Goal: Task Accomplishment & Management: Use online tool/utility

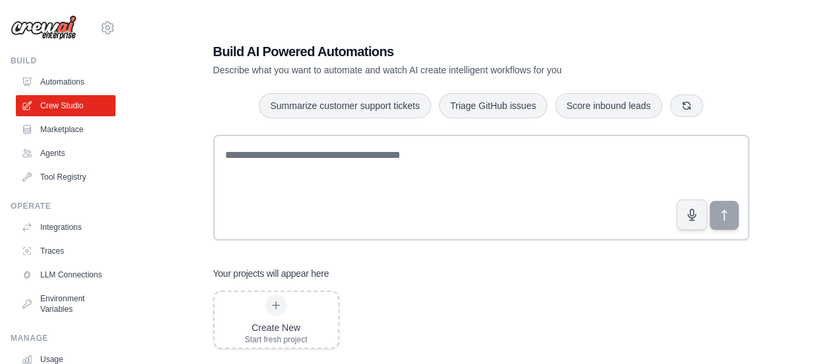
click at [67, 80] on link "Automations" at bounding box center [66, 81] width 100 height 21
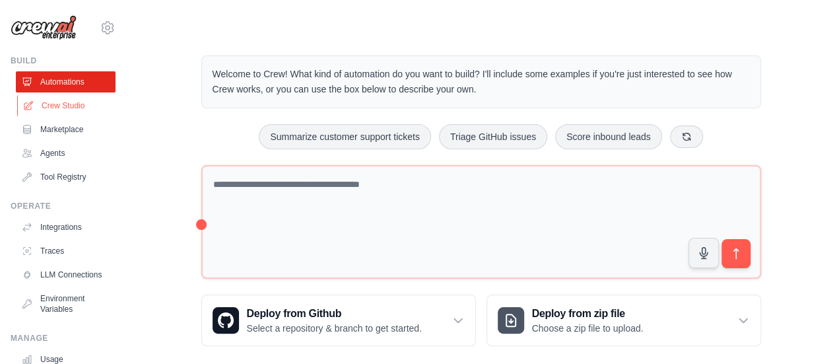
click at [86, 98] on link "Crew Studio" at bounding box center [67, 105] width 100 height 21
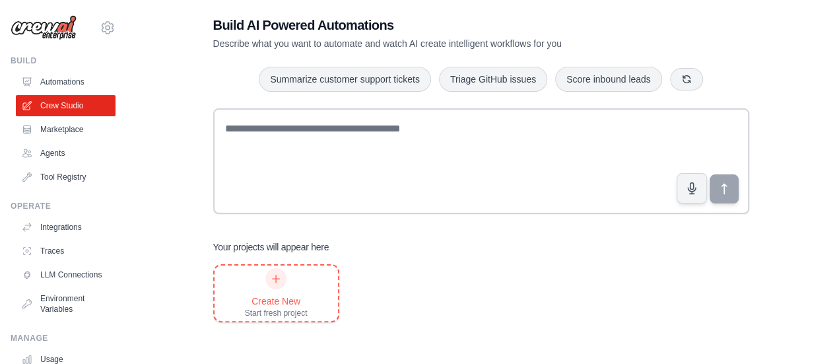
click at [273, 282] on icon at bounding box center [276, 278] width 11 height 11
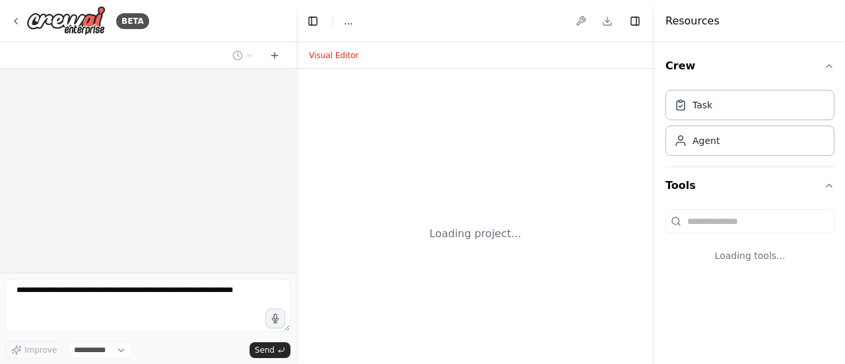
select select "****"
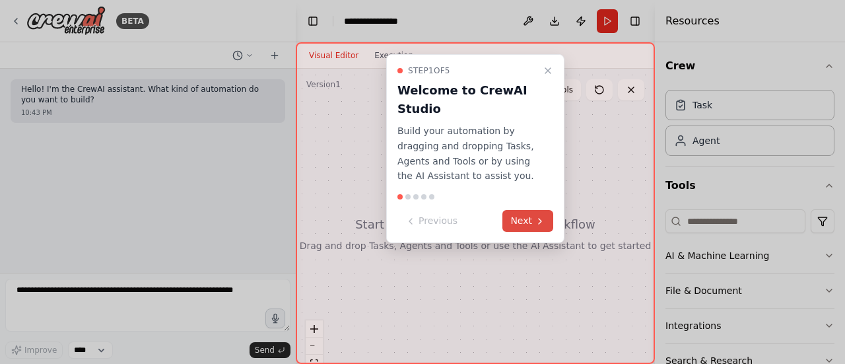
click at [528, 222] on button "Next" at bounding box center [527, 221] width 51 height 22
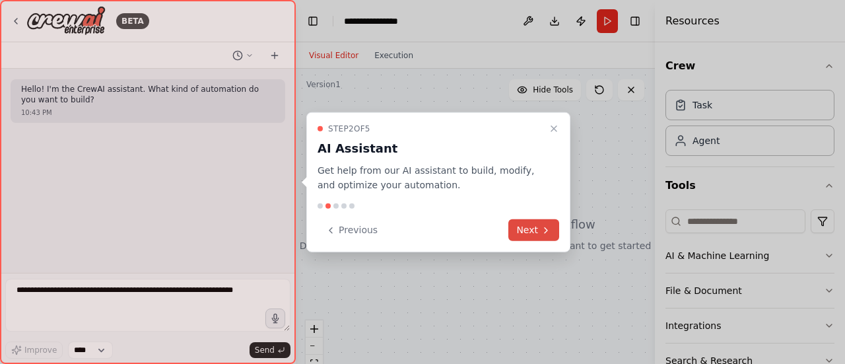
click at [534, 230] on button "Next" at bounding box center [533, 230] width 51 height 22
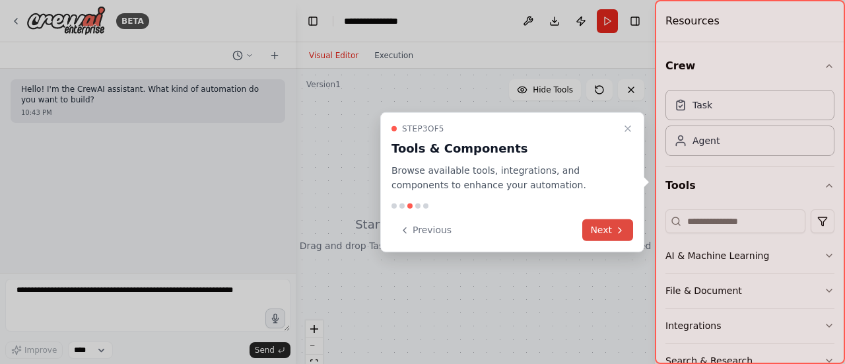
click at [604, 234] on button "Next" at bounding box center [607, 230] width 51 height 22
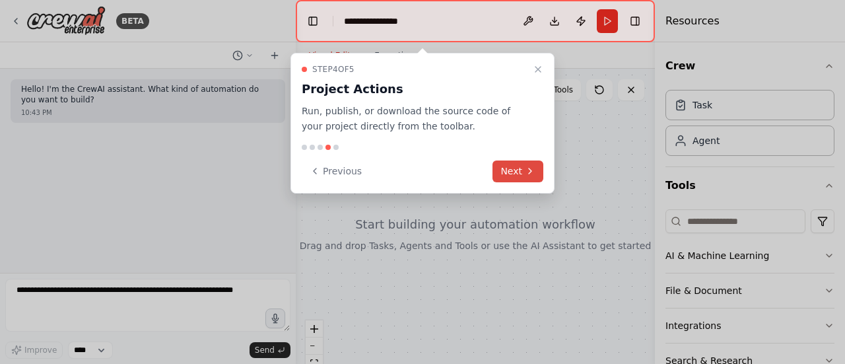
click at [526, 172] on icon at bounding box center [530, 171] width 11 height 11
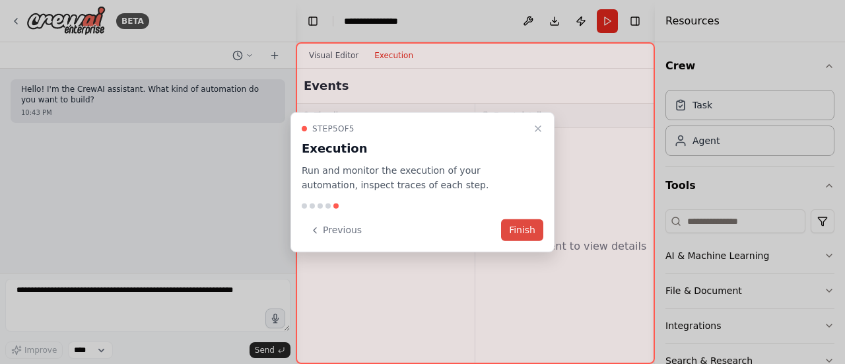
click at [527, 228] on button "Finish" at bounding box center [522, 230] width 42 height 22
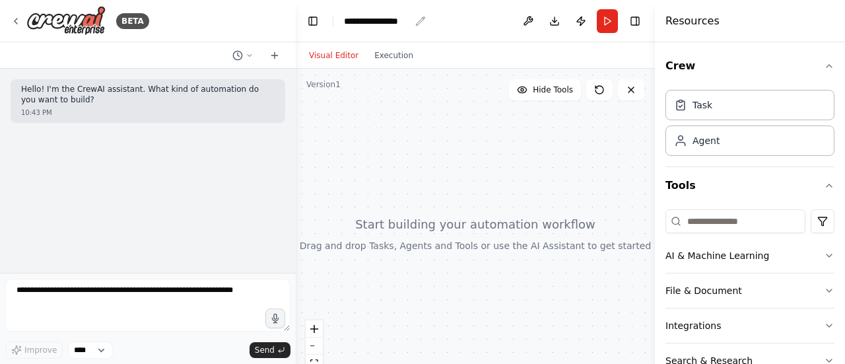
click at [387, 25] on div "**********" at bounding box center [377, 21] width 66 height 13
click at [387, 25] on div "**********" at bounding box center [393, 21] width 99 height 13
click at [442, 97] on div at bounding box center [475, 234] width 359 height 330
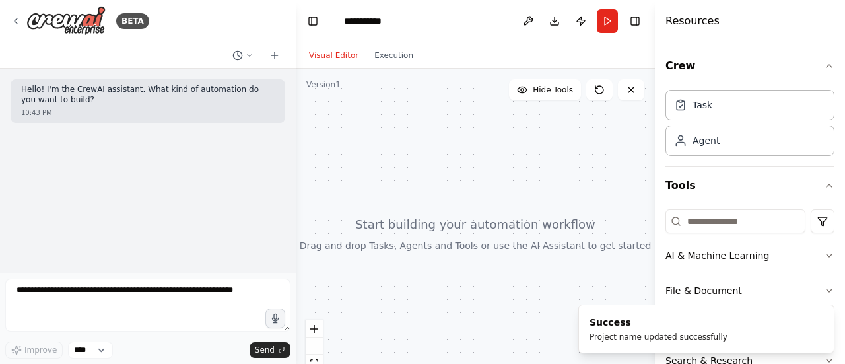
click at [450, 147] on div at bounding box center [475, 234] width 359 height 330
click at [154, 89] on p "Hello! I'm the CrewAI assistant. What kind of automation do you want to build?" at bounding box center [147, 94] width 253 height 20
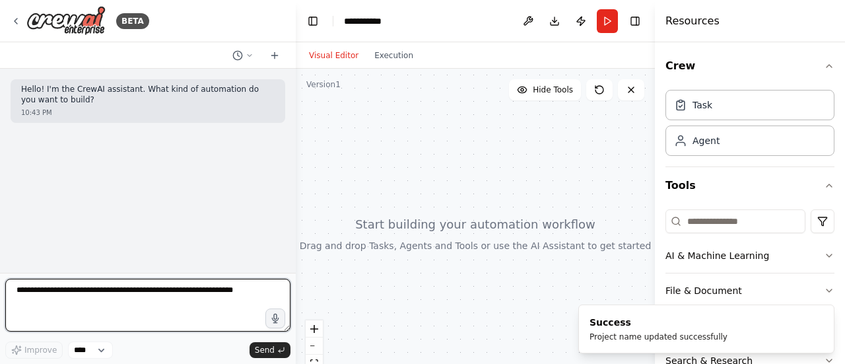
click at [107, 298] on textarea at bounding box center [147, 304] width 285 height 53
paste textarea "**********"
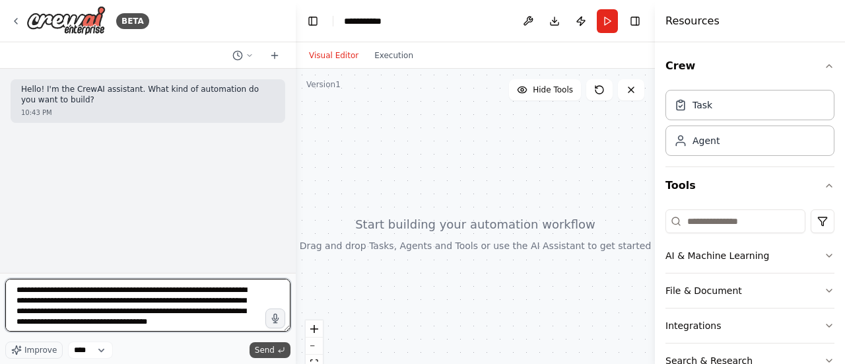
type textarea "**********"
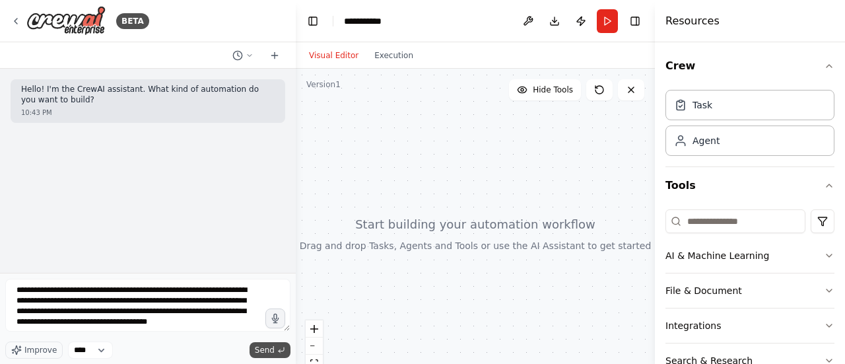
click at [277, 356] on button "Send" at bounding box center [269, 350] width 41 height 16
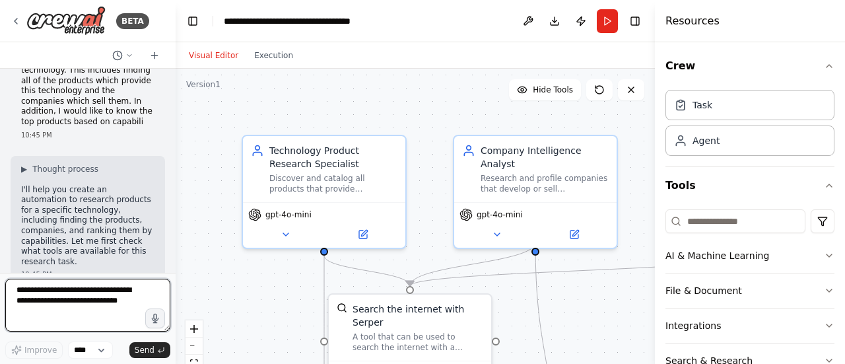
scroll to position [114, 0]
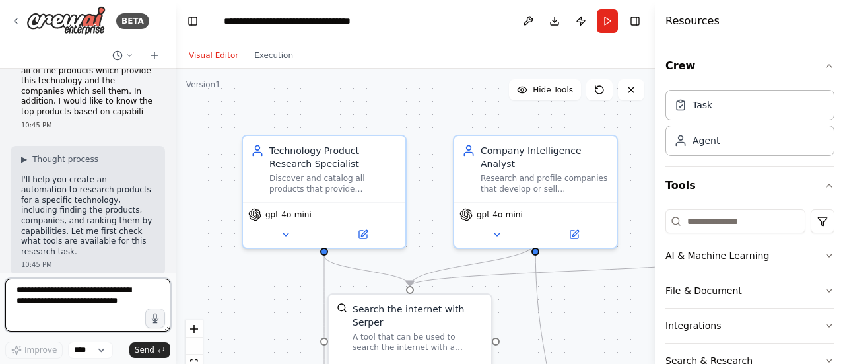
drag, startPoint x: 294, startPoint y: 220, endPoint x: 144, endPoint y: 232, distance: 150.3
click at [144, 232] on div "BETA Hello! I'm the CrewAI assistant. What kind of automation do you want to bu…" at bounding box center [422, 182] width 845 height 364
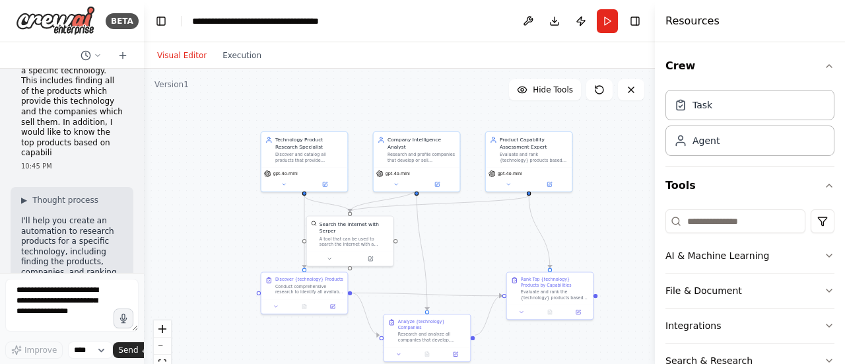
drag, startPoint x: 525, startPoint y: 298, endPoint x: 509, endPoint y: 249, distance: 50.9
click at [509, 249] on div ".deletable-edge-delete-btn { width: 20px; height: 20px; border: 0px solid #ffff…" at bounding box center [399, 234] width 511 height 330
drag, startPoint x: 330, startPoint y: 239, endPoint x: 376, endPoint y: 248, distance: 46.5
click at [376, 248] on div "Search the internet with Serper A tool that can be used to search the internet …" at bounding box center [389, 239] width 86 height 35
drag, startPoint x: 404, startPoint y: 245, endPoint x: 395, endPoint y: 230, distance: 17.8
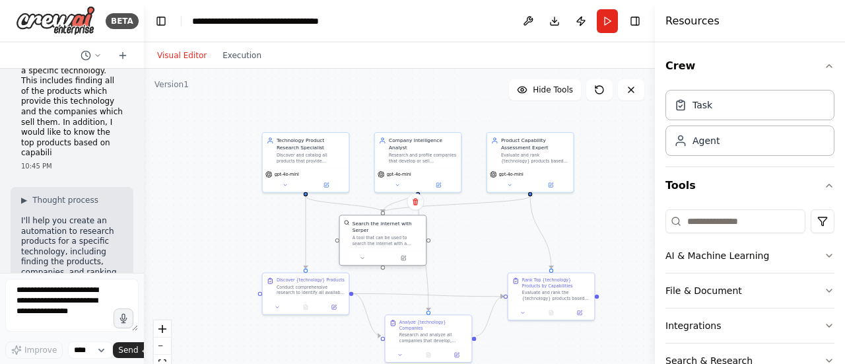
click at [395, 235] on div "A tool that can be used to search the internet with a search_query. Supports di…" at bounding box center [386, 240] width 69 height 11
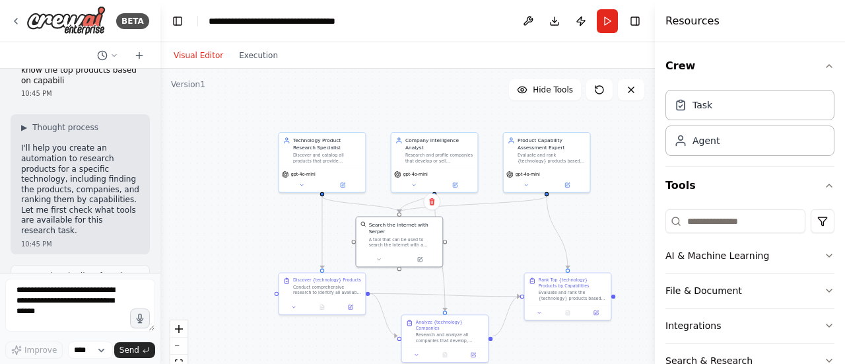
scroll to position [156, 0]
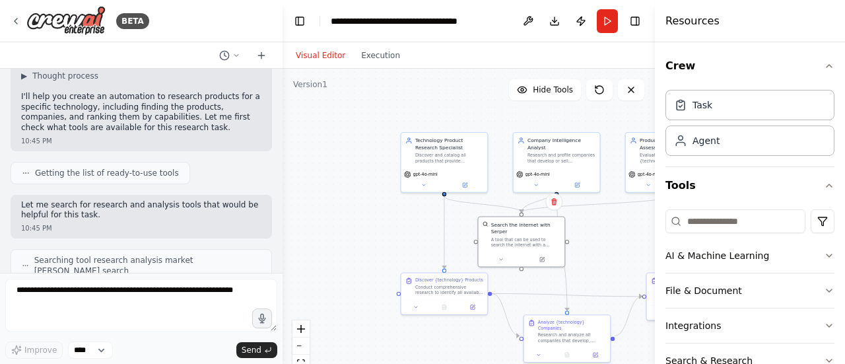
drag, startPoint x: 141, startPoint y: 189, endPoint x: 284, endPoint y: 198, distance: 143.5
click at [284, 198] on div "BETA Hello! I'm the CrewAI assistant. What kind of automation do you want to bu…" at bounding box center [422, 182] width 845 height 364
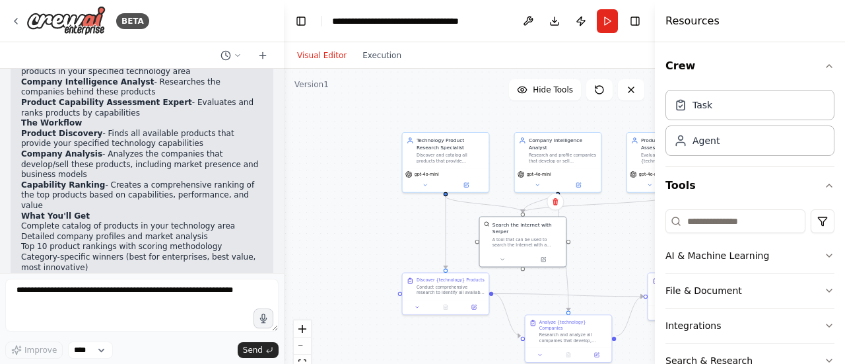
scroll to position [1029, 0]
click at [598, 24] on button "Run" at bounding box center [607, 21] width 21 height 24
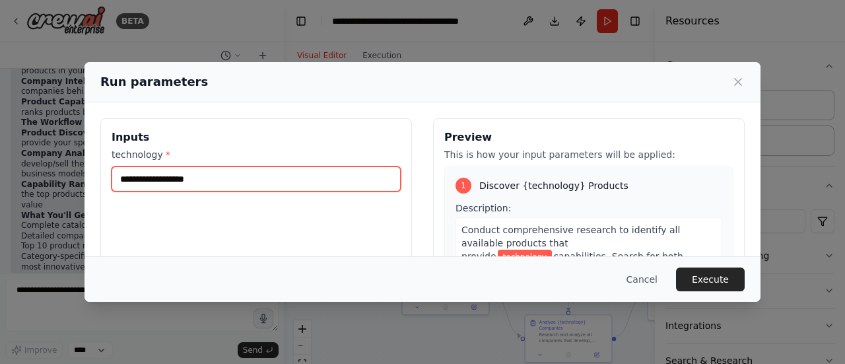
click at [212, 181] on input "technology *" at bounding box center [256, 178] width 289 height 25
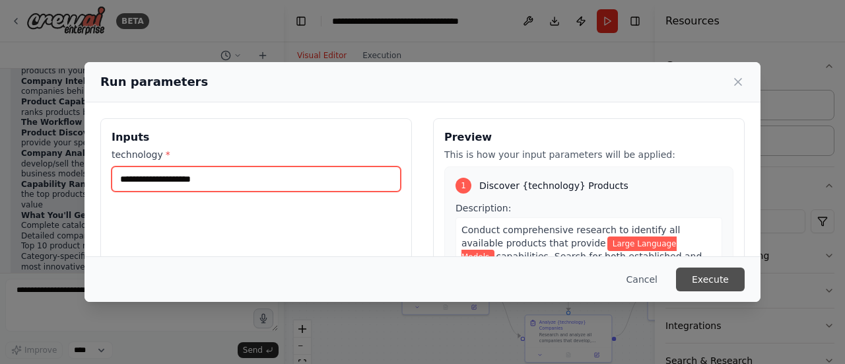
type input "**********"
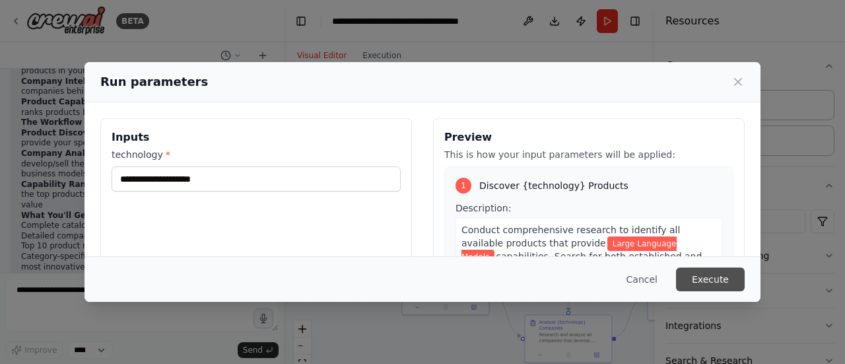
click at [704, 280] on button "Execute" at bounding box center [710, 279] width 69 height 24
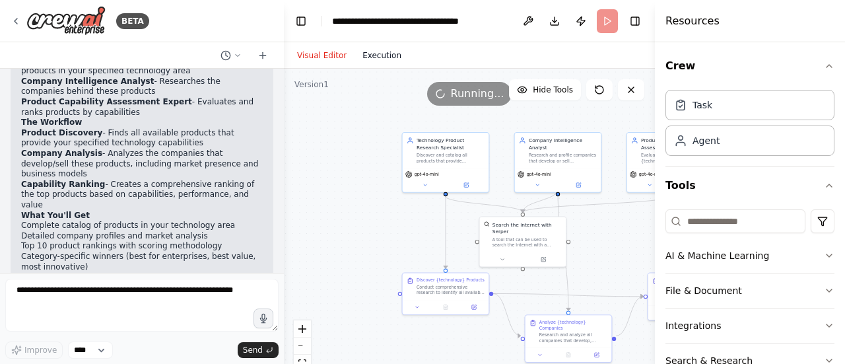
click at [370, 57] on button "Execution" at bounding box center [381, 56] width 55 height 16
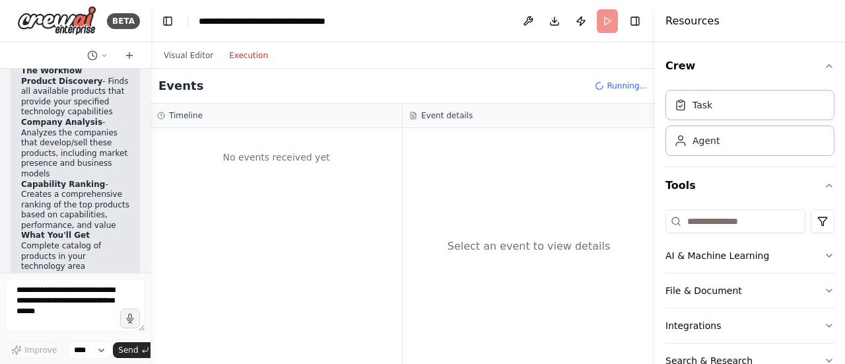
scroll to position [1683, 0]
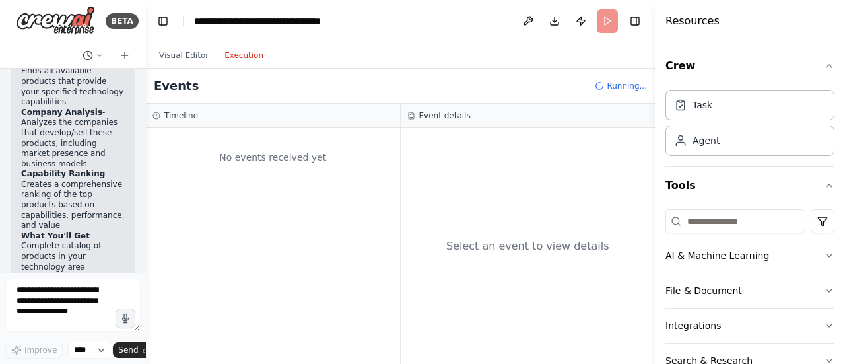
drag, startPoint x: 282, startPoint y: 197, endPoint x: 49, endPoint y: 192, distance: 233.7
click at [48, 193] on div "BETA Hello! I'm the CrewAI assistant. What kind of automation do you want to bu…" at bounding box center [73, 182] width 146 height 364
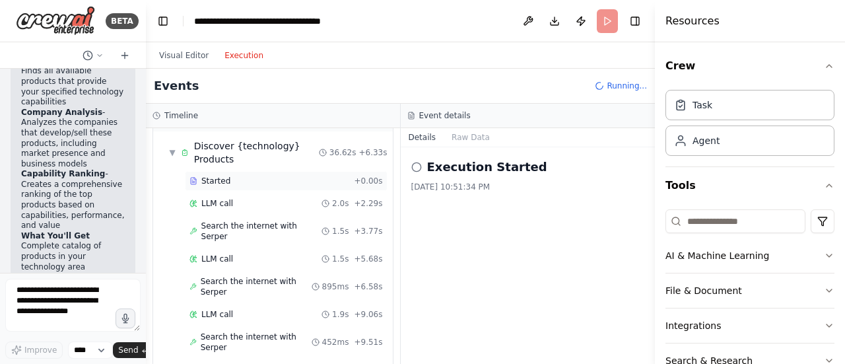
scroll to position [58, 0]
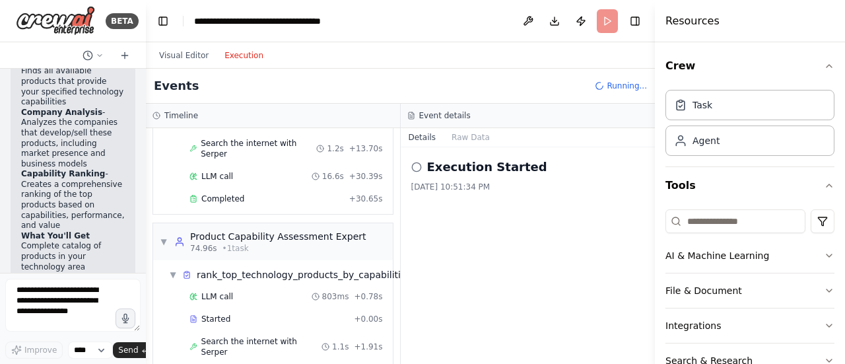
click at [230, 286] on div "LLM call 803ms + 0.78s Started + 0.00s Search the internet with [PERSON_NAME] 1…" at bounding box center [278, 364] width 229 height 156
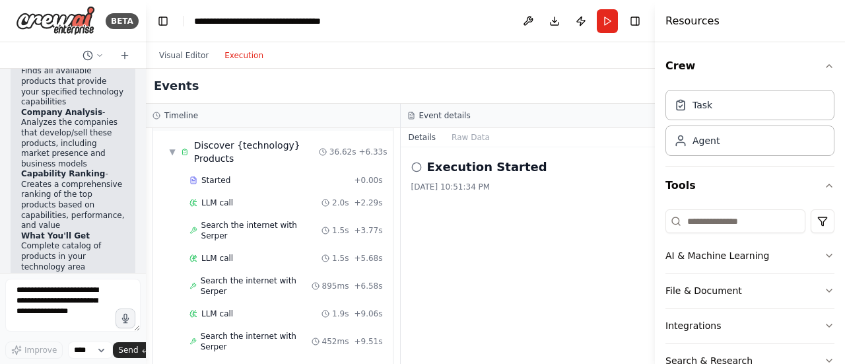
scroll to position [0, 0]
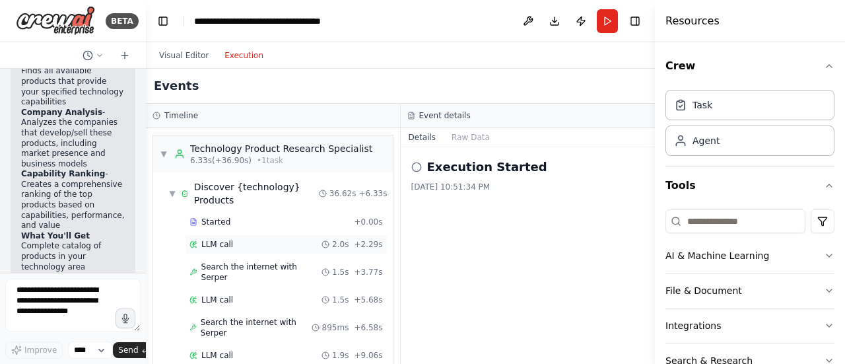
click at [216, 243] on span "LLM call" at bounding box center [217, 244] width 32 height 11
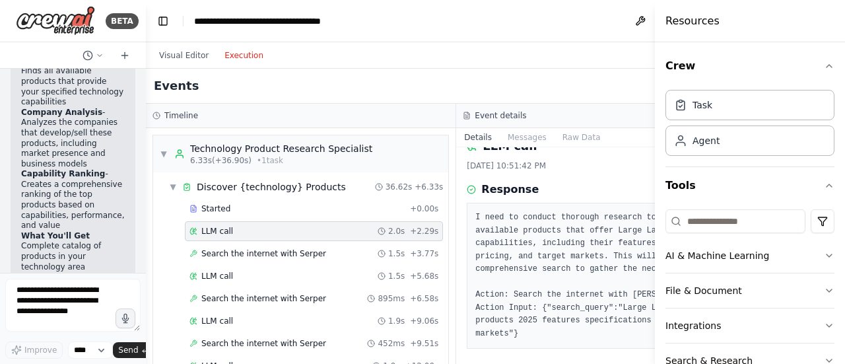
scroll to position [78, 0]
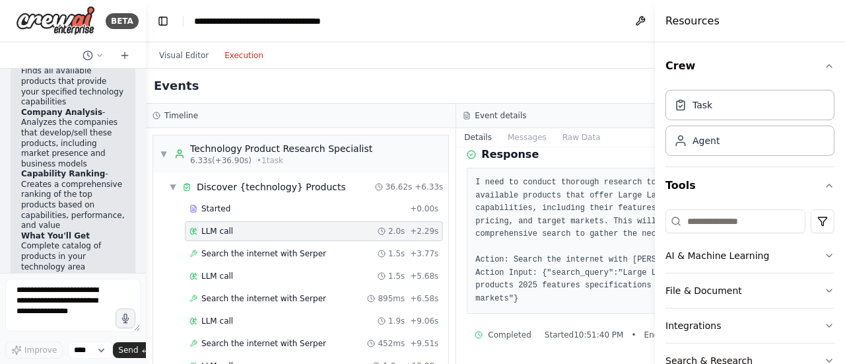
click at [709, 24] on button "Run" at bounding box center [719, 21] width 21 height 24
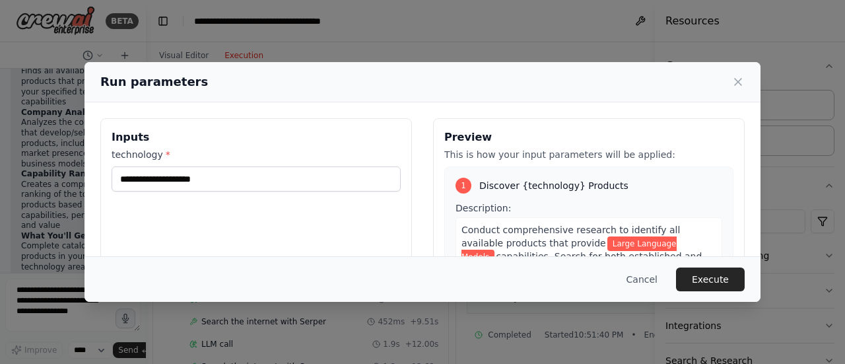
scroll to position [0, 0]
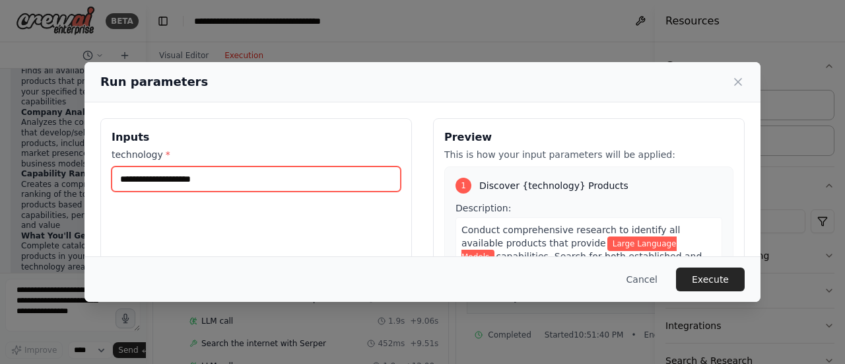
click at [233, 178] on input "**********" at bounding box center [256, 178] width 289 height 25
click at [174, 177] on input "**********" at bounding box center [256, 178] width 289 height 25
type input "**********"
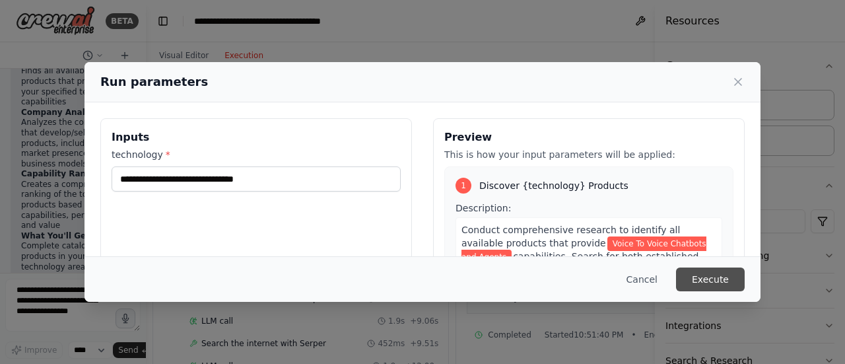
click at [711, 280] on button "Execute" at bounding box center [710, 279] width 69 height 24
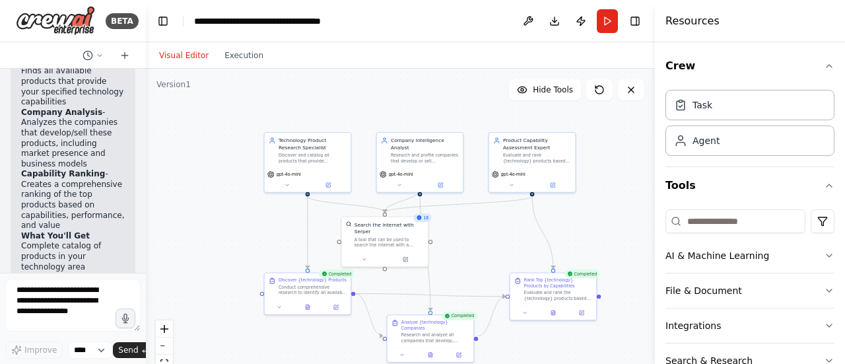
click at [174, 55] on button "Visual Editor" at bounding box center [183, 56] width 65 height 16
click at [582, 27] on button "Publish" at bounding box center [580, 21] width 21 height 24
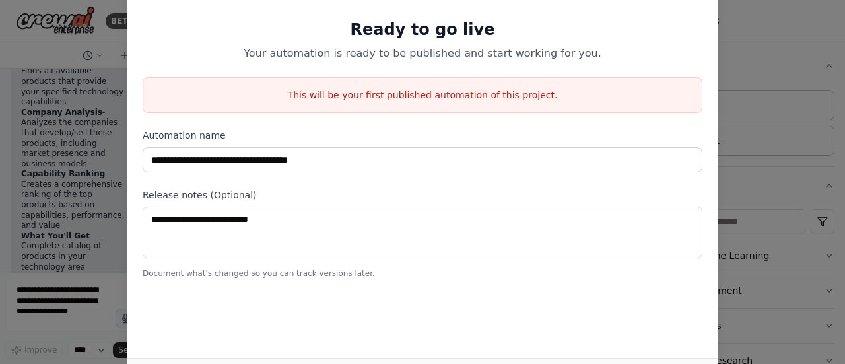
click at [764, 88] on div "**********" at bounding box center [422, 182] width 845 height 364
click at [107, 72] on div "**********" at bounding box center [422, 182] width 845 height 364
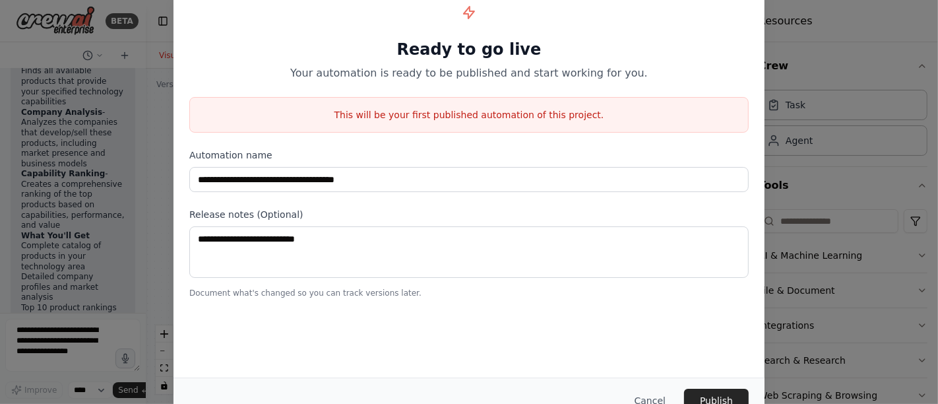
scroll to position [1683, 0]
click at [651, 363] on button "Cancel" at bounding box center [650, 401] width 52 height 24
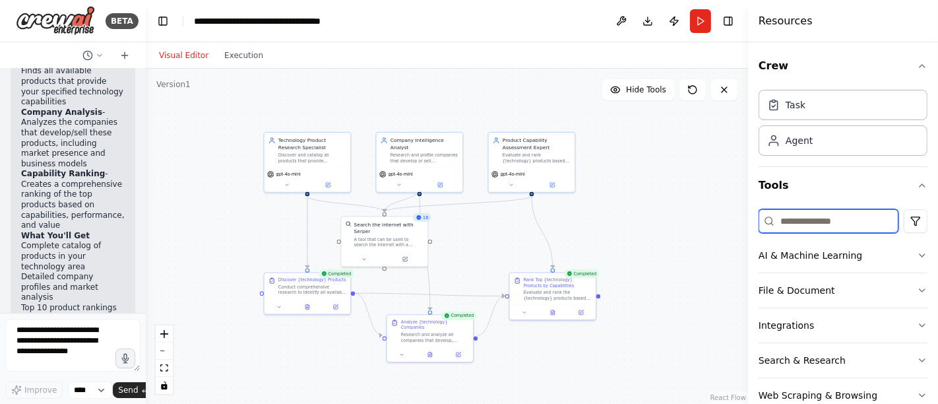
click at [803, 215] on input at bounding box center [829, 221] width 140 height 24
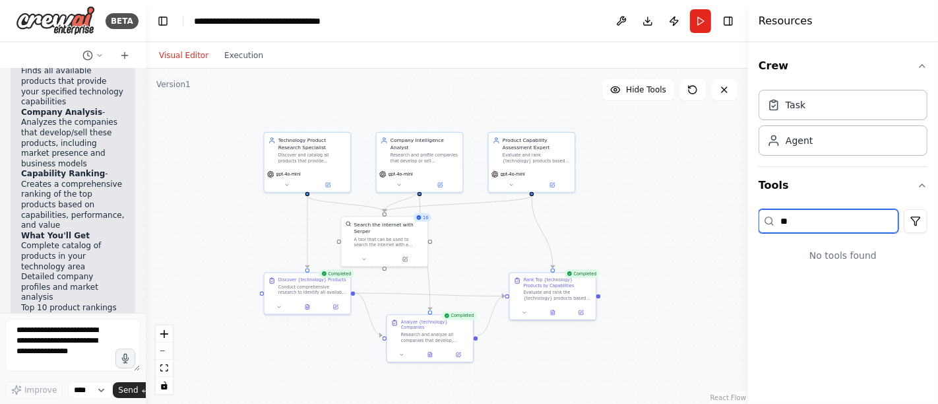
type input "*"
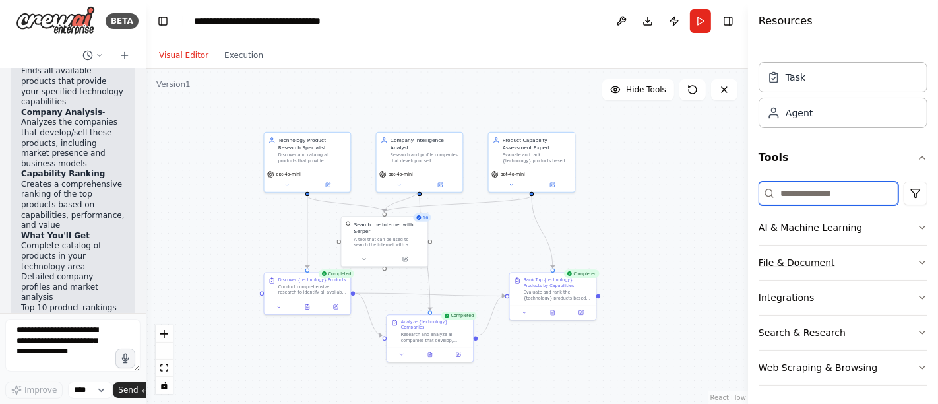
scroll to position [0, 0]
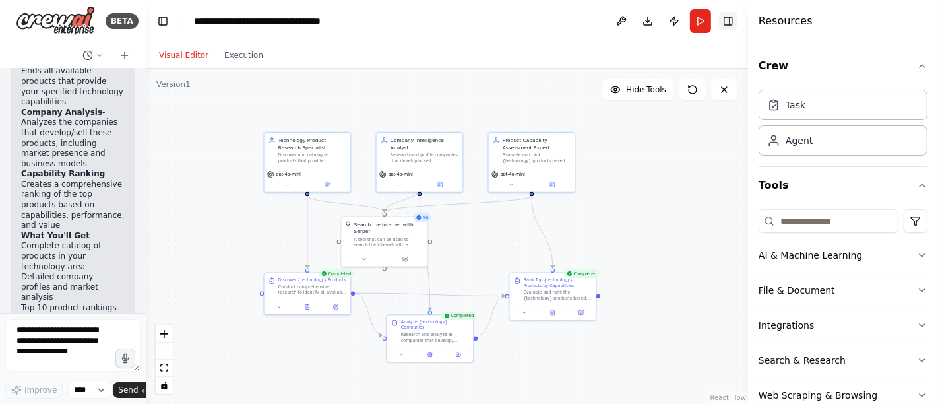
click at [731, 21] on button "Toggle Right Sidebar" at bounding box center [728, 21] width 18 height 18
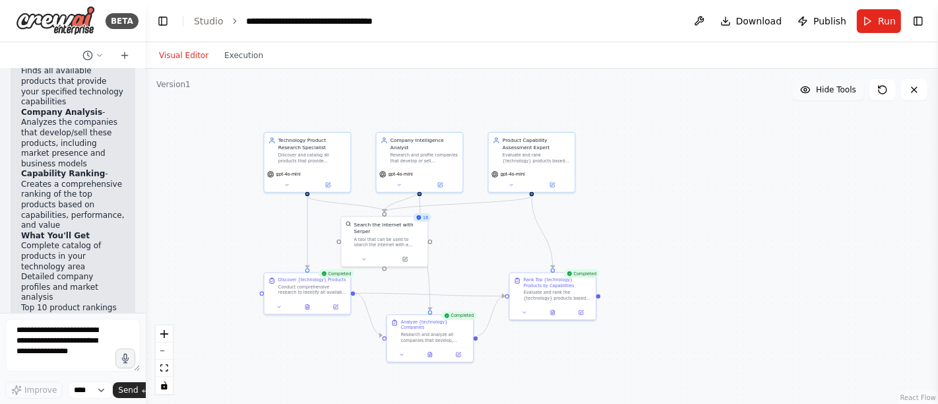
click at [833, 93] on span "Hide Tools" at bounding box center [836, 89] width 40 height 11
click at [833, 93] on span "Show Tools" at bounding box center [835, 89] width 44 height 11
click at [844, 24] on button "Toggle Right Sidebar" at bounding box center [918, 21] width 18 height 18
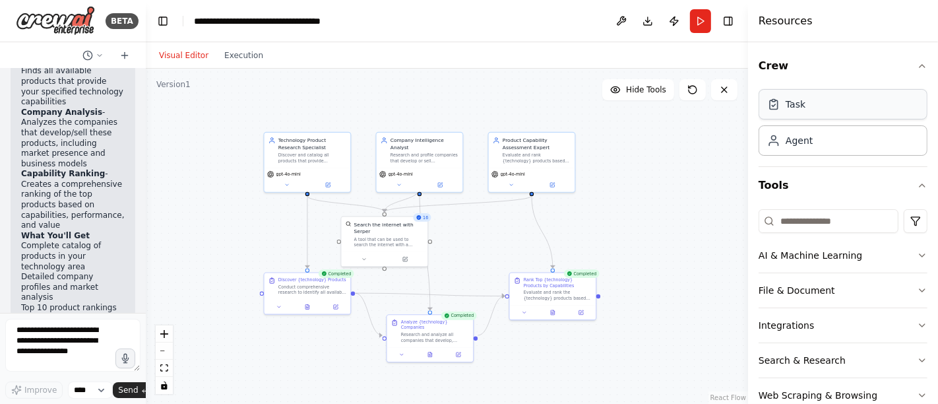
click at [807, 111] on div "Task" at bounding box center [843, 104] width 169 height 30
click at [612, 167] on div ".deletable-edge-delete-btn { width: 20px; height: 20px; border: 0px solid #ffff…" at bounding box center [447, 236] width 603 height 335
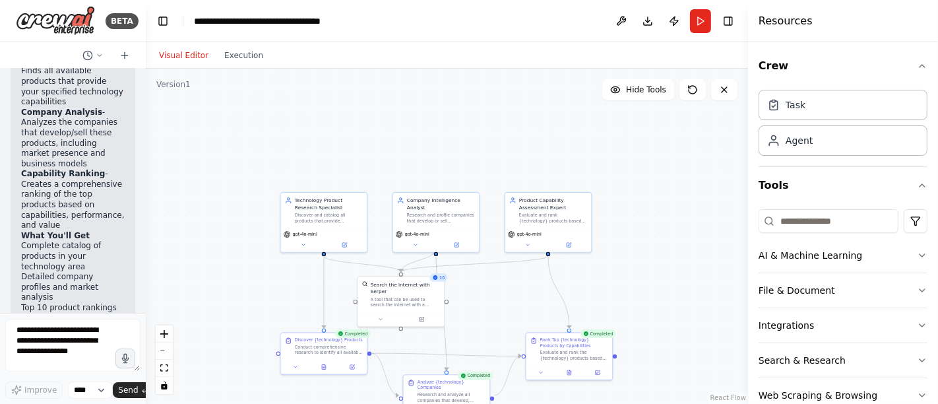
drag, startPoint x: 647, startPoint y: 154, endPoint x: 663, endPoint y: 216, distance: 63.6
click at [663, 216] on div ".deletable-edge-delete-btn { width: 20px; height: 20px; border: 0px solid #ffff…" at bounding box center [447, 236] width 603 height 335
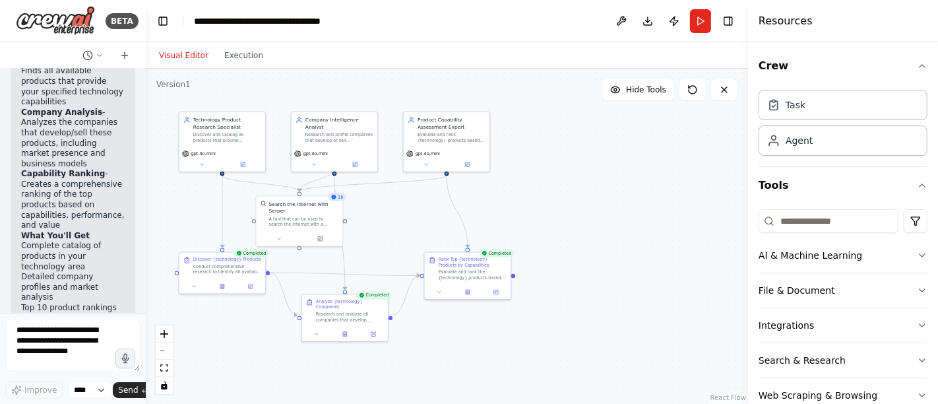
drag, startPoint x: 663, startPoint y: 216, endPoint x: 562, endPoint y: 135, distance: 129.6
click at [562, 135] on div ".deletable-edge-delete-btn { width: 20px; height: 20px; border: 0px solid #ffff…" at bounding box center [447, 236] width 603 height 335
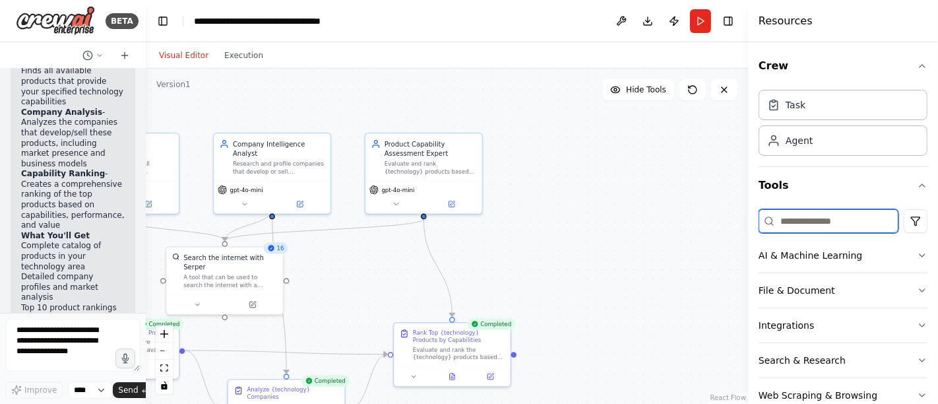
click at [809, 224] on input at bounding box center [829, 221] width 140 height 24
click at [811, 145] on div "Agent" at bounding box center [843, 140] width 169 height 30
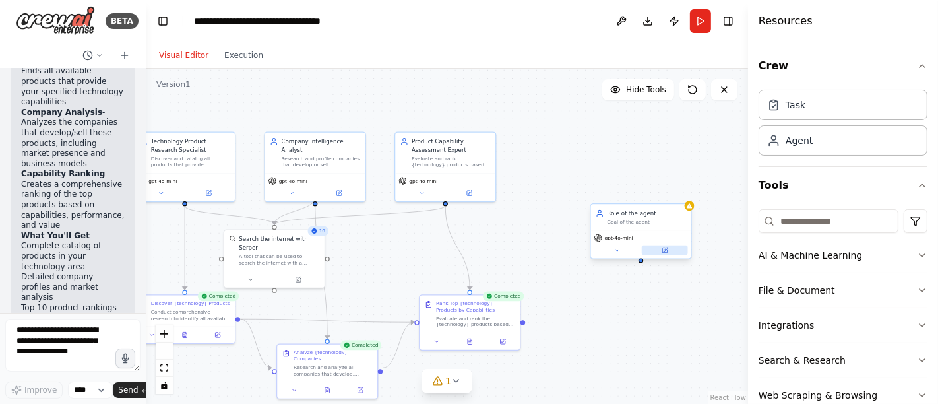
click at [663, 253] on button at bounding box center [665, 250] width 46 height 10
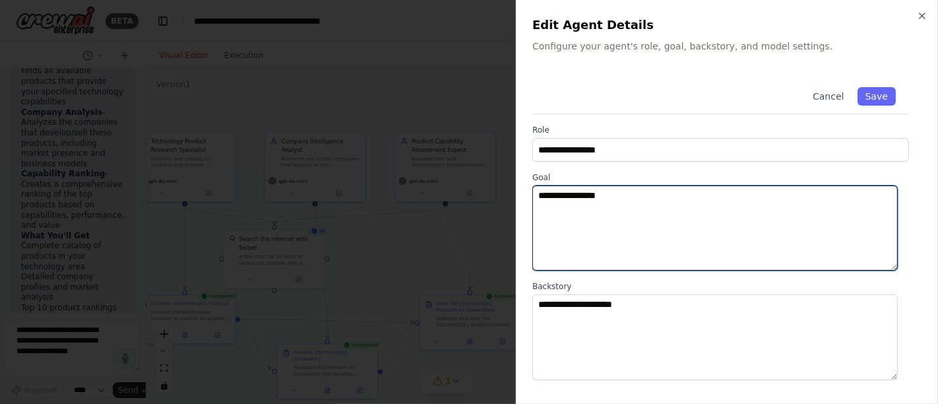
click at [621, 193] on textarea "**********" at bounding box center [716, 227] width 366 height 85
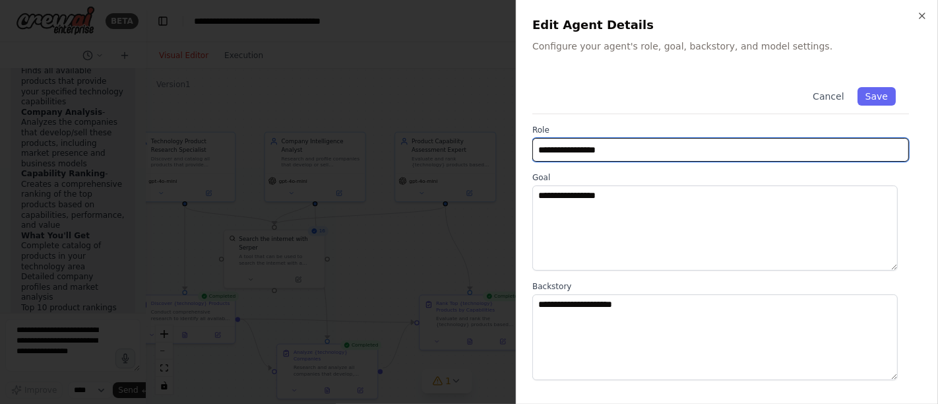
click at [614, 144] on input "**********" at bounding box center [721, 150] width 377 height 24
type input "*"
click at [667, 149] on input "**********" at bounding box center [721, 150] width 377 height 24
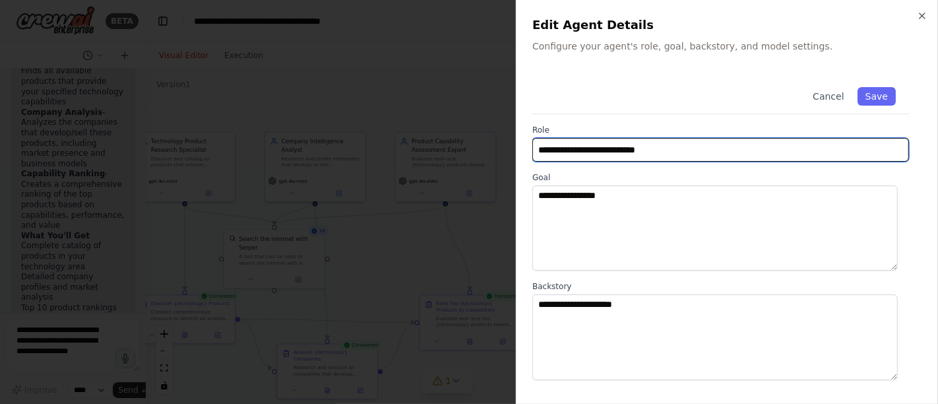
click at [667, 149] on input "**********" at bounding box center [721, 150] width 377 height 24
type input "**********"
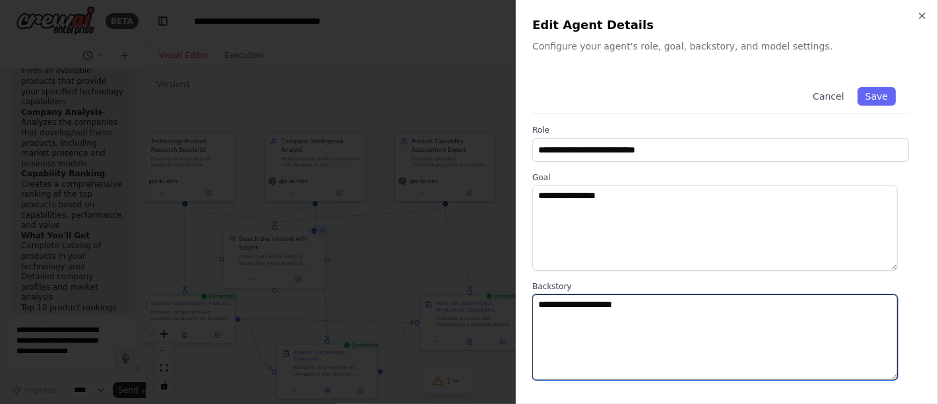
click at [617, 296] on textarea "**********" at bounding box center [716, 336] width 366 height 85
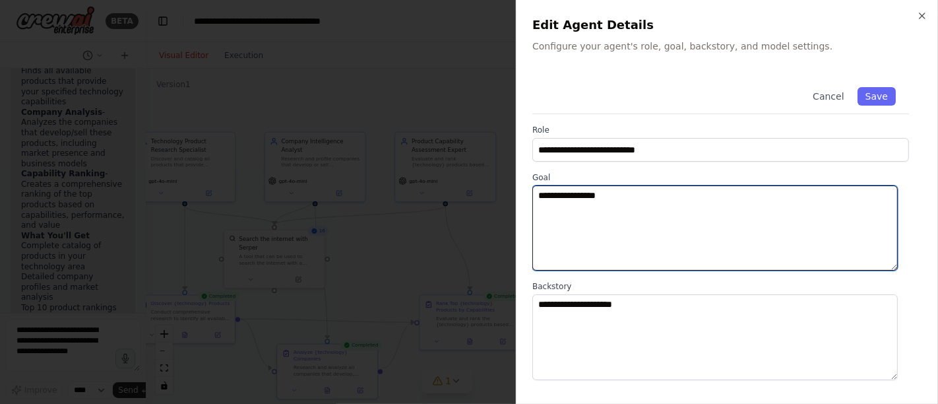
click at [597, 204] on textarea "**********" at bounding box center [716, 227] width 366 height 85
paste textarea "**********"
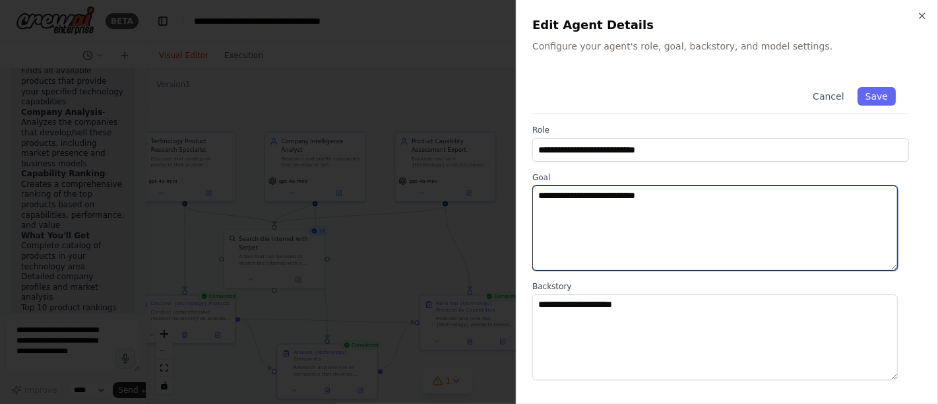
type textarea "**********"
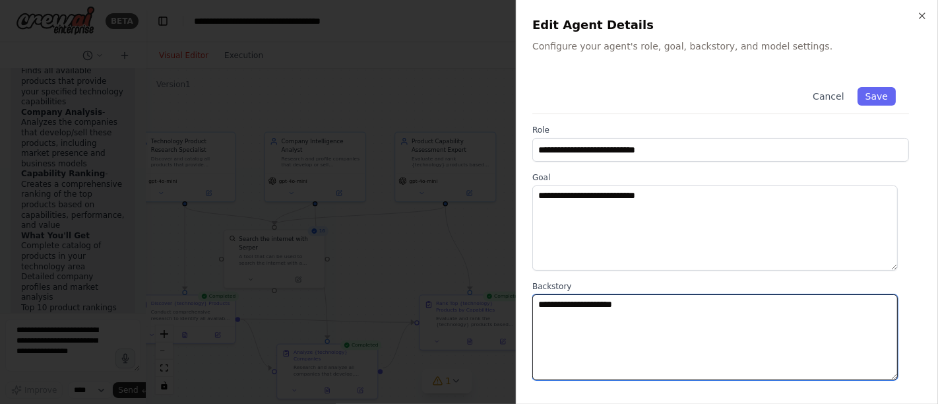
click at [608, 302] on textarea "**********" at bounding box center [716, 336] width 366 height 85
paste textarea "******"
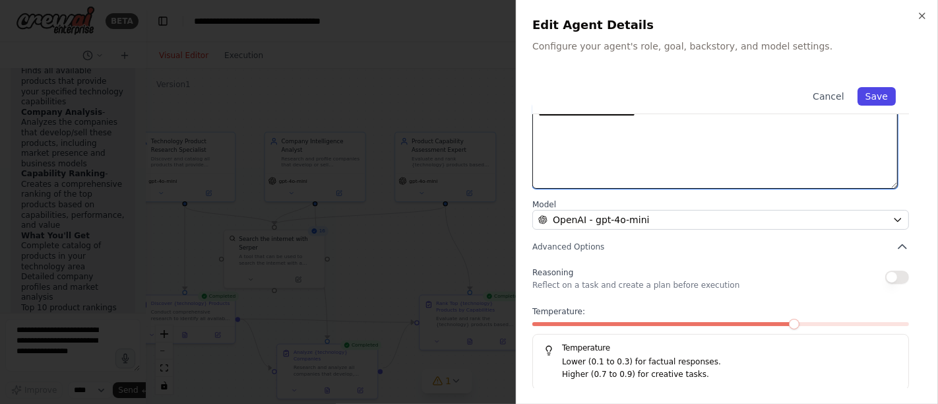
type textarea "**********"
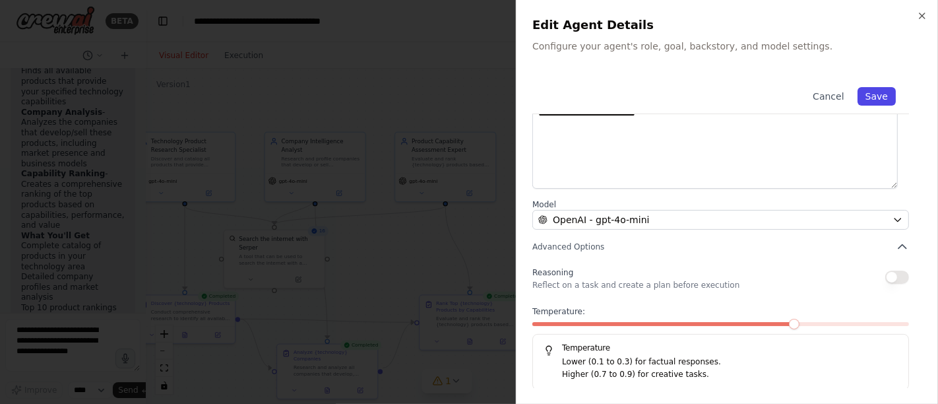
click at [844, 97] on button "Save" at bounding box center [877, 96] width 38 height 18
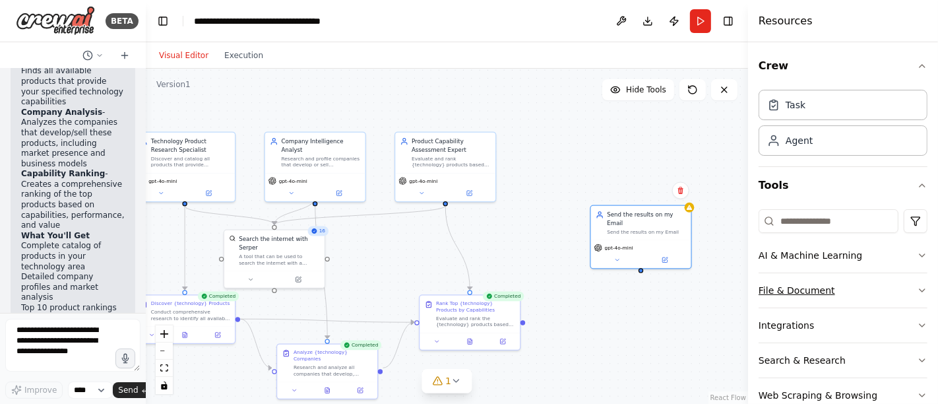
scroll to position [28, 0]
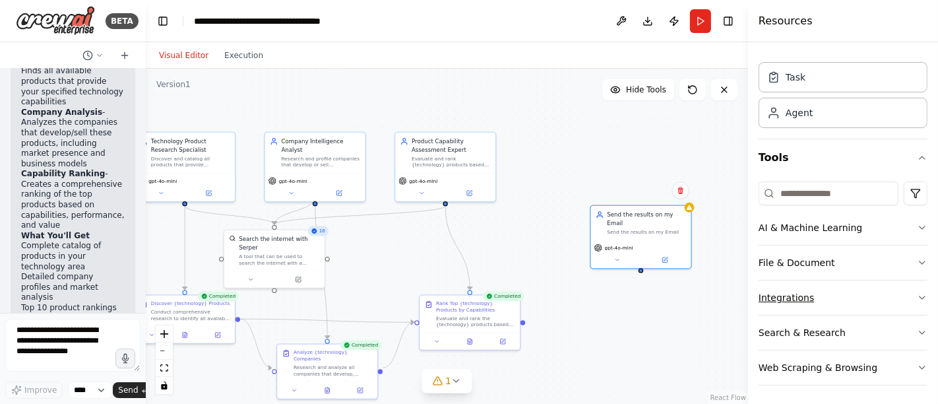
click at [805, 298] on button "Integrations" at bounding box center [843, 297] width 169 height 34
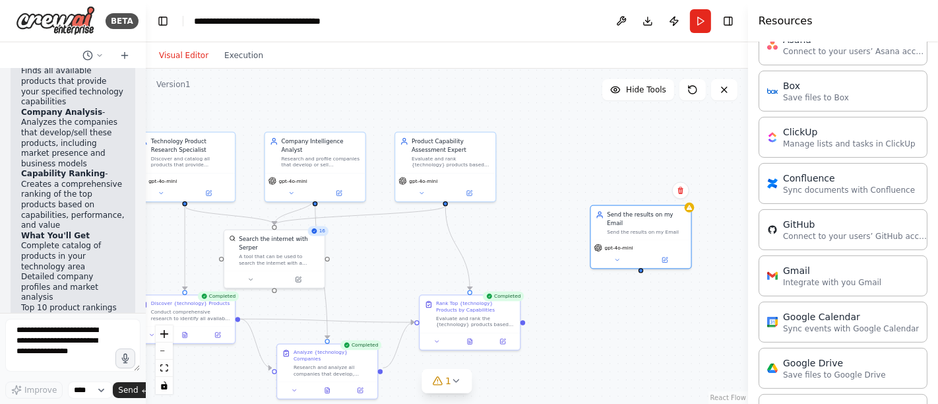
scroll to position [344, 0]
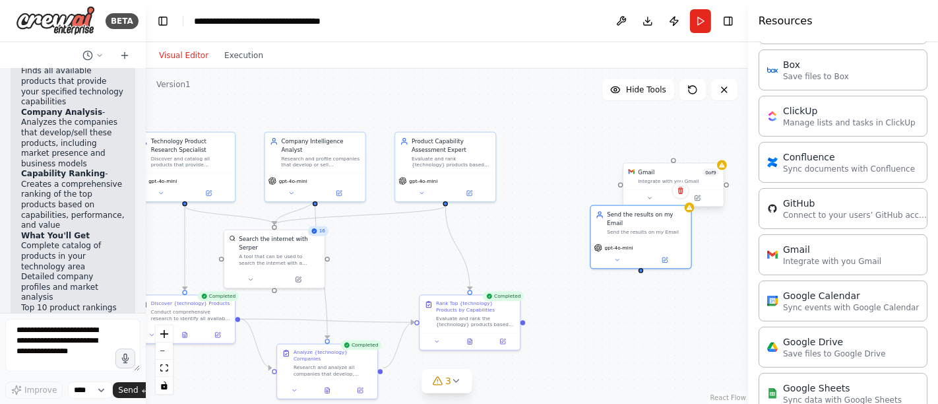
click at [650, 181] on div "Integrate with you Gmail" at bounding box center [678, 181] width 81 height 7
click at [697, 197] on icon at bounding box center [699, 197] width 4 height 4
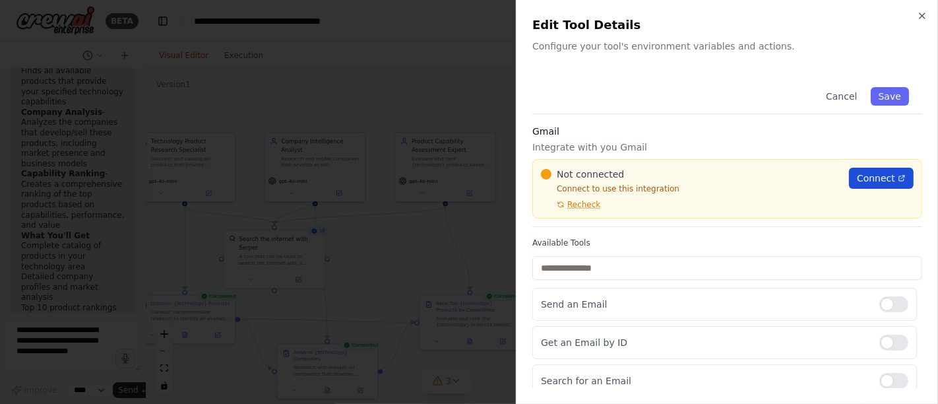
click at [844, 174] on span "Connect" at bounding box center [876, 178] width 38 height 13
click at [844, 16] on icon "button" at bounding box center [922, 16] width 11 height 11
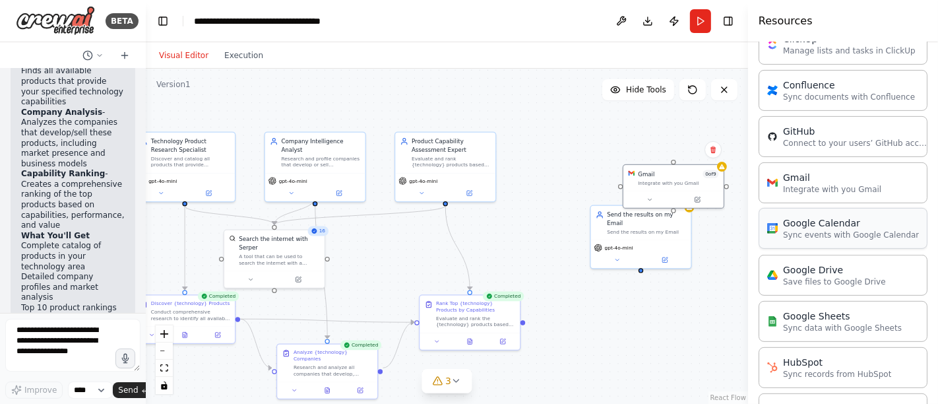
scroll to position [434, 0]
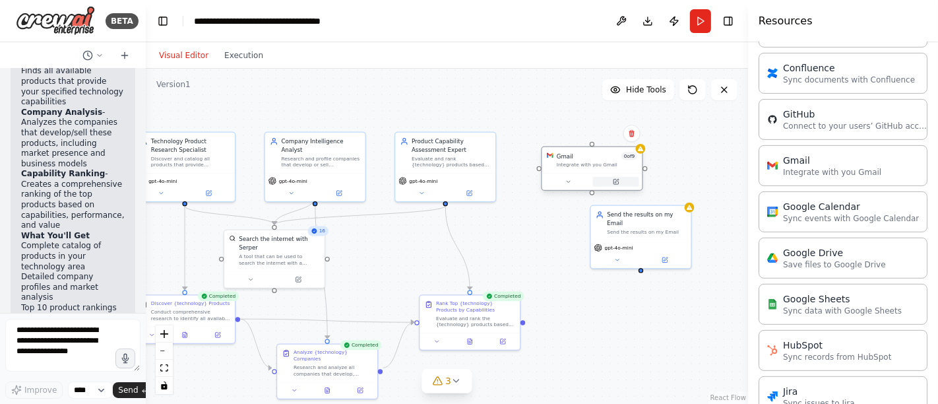
drag, startPoint x: 688, startPoint y: 191, endPoint x: 603, endPoint y: 179, distance: 86.0
click at [603, 179] on div at bounding box center [592, 181] width 100 height 16
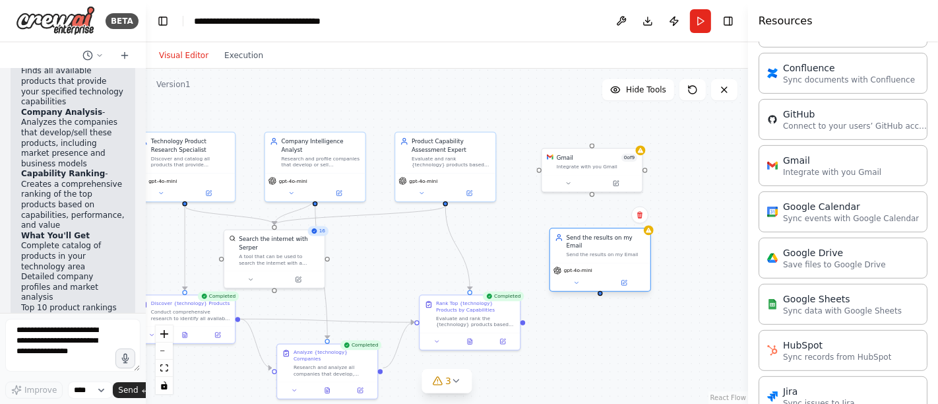
drag, startPoint x: 642, startPoint y: 239, endPoint x: 603, endPoint y: 267, distance: 48.2
click at [603, 267] on div "gpt-4o-mini" at bounding box center [600, 277] width 100 height 28
click at [641, 223] on div "Confirm" at bounding box center [640, 215] width 22 height 22
click at [639, 212] on icon at bounding box center [640, 215] width 8 height 8
click at [604, 219] on button "Confirm" at bounding box center [602, 215] width 47 height 16
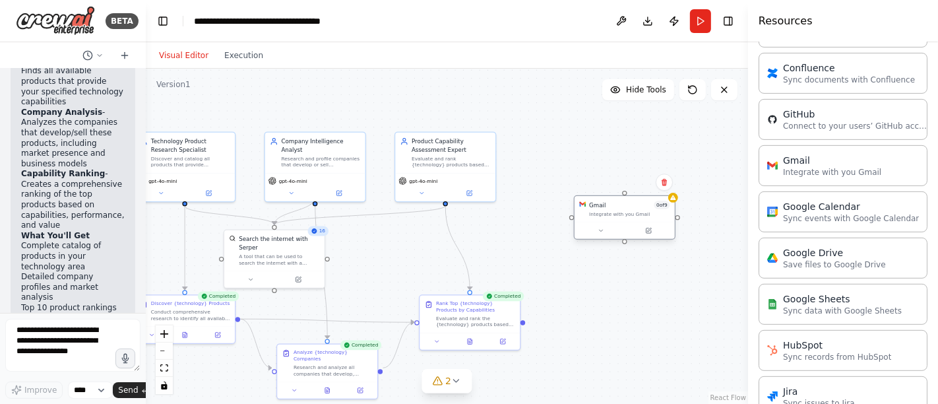
drag, startPoint x: 583, startPoint y: 170, endPoint x: 625, endPoint y: 222, distance: 66.6
click at [625, 222] on div "Gmail 0 of 9 Integrate with you [PERSON_NAME]" at bounding box center [625, 217] width 102 height 44
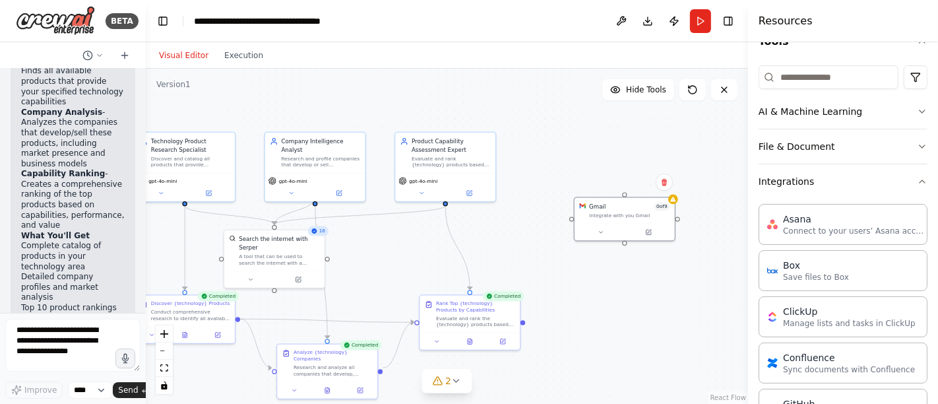
scroll to position [143, 0]
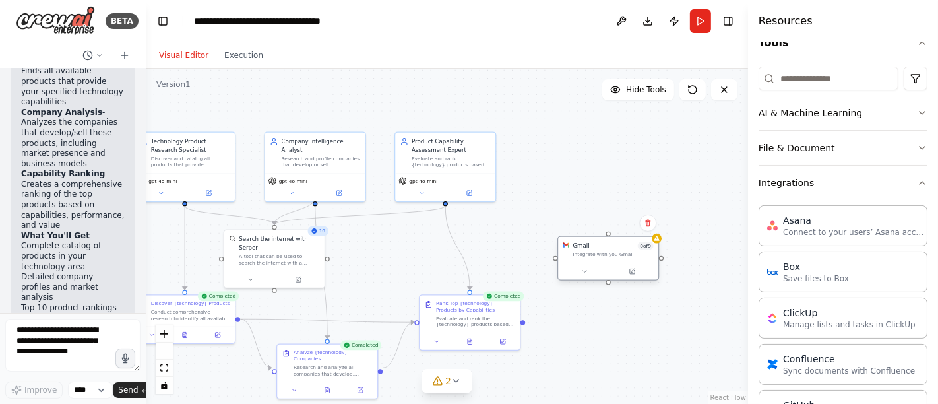
drag, startPoint x: 614, startPoint y: 224, endPoint x: 554, endPoint y: 257, distance: 68.8
click at [594, 269] on div at bounding box center [608, 271] width 100 height 16
drag, startPoint x: 445, startPoint y: 201, endPoint x: 609, endPoint y: 232, distance: 166.6
click at [465, 232] on div "Technology Product Research Specialist Discover and catalog all products that p…" at bounding box center [279, 194] width 372 height 207
click at [586, 275] on button at bounding box center [585, 272] width 46 height 10
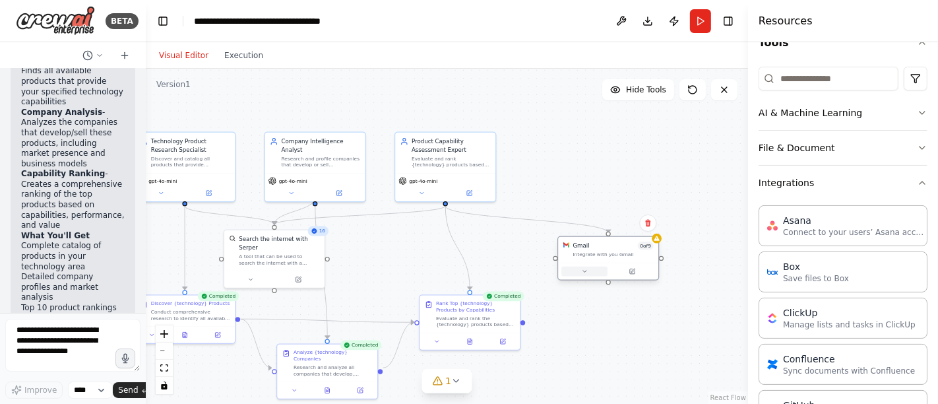
click at [586, 274] on icon at bounding box center [584, 271] width 7 height 7
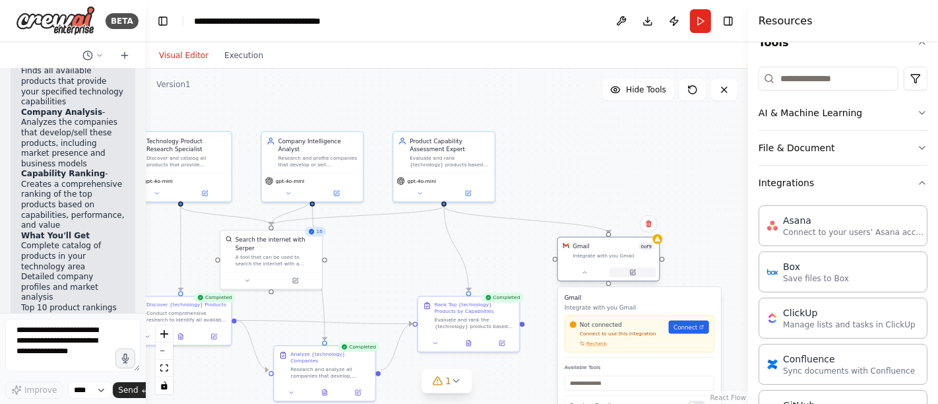
click at [635, 271] on icon at bounding box center [633, 272] width 7 height 7
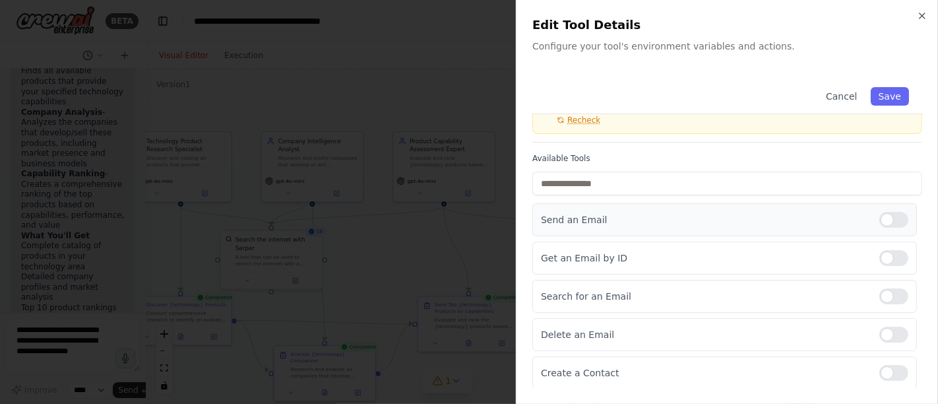
scroll to position [86, 0]
click at [844, 214] on div at bounding box center [894, 219] width 29 height 16
click at [844, 255] on div at bounding box center [894, 257] width 29 height 16
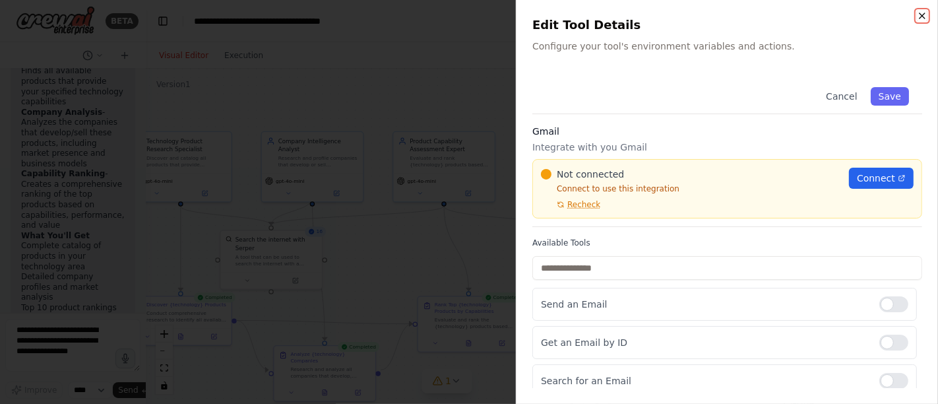
click at [844, 15] on icon "button" at bounding box center [922, 16] width 11 height 11
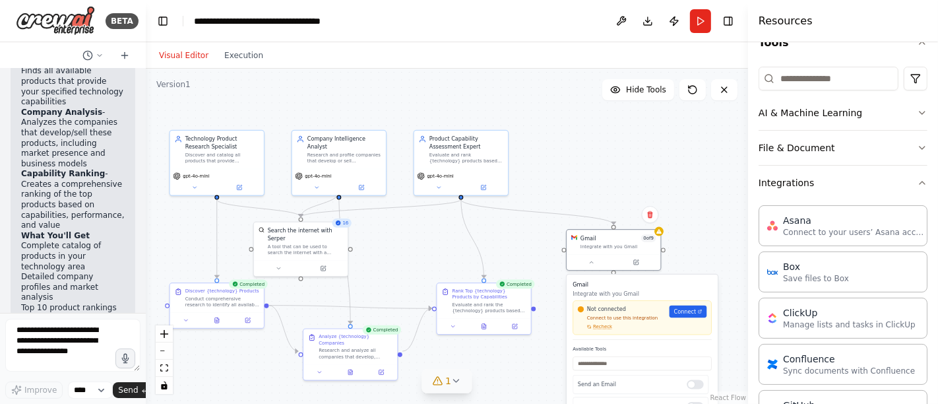
click at [441, 363] on icon at bounding box center [437, 381] width 11 height 11
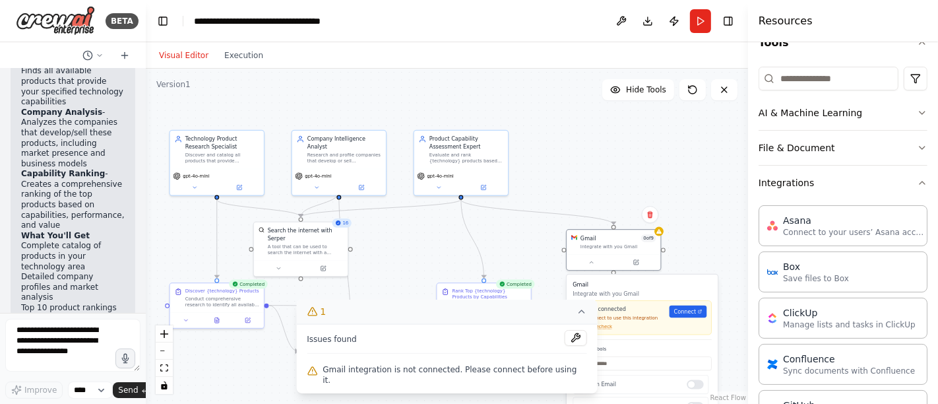
click at [577, 317] on icon at bounding box center [582, 311] width 11 height 11
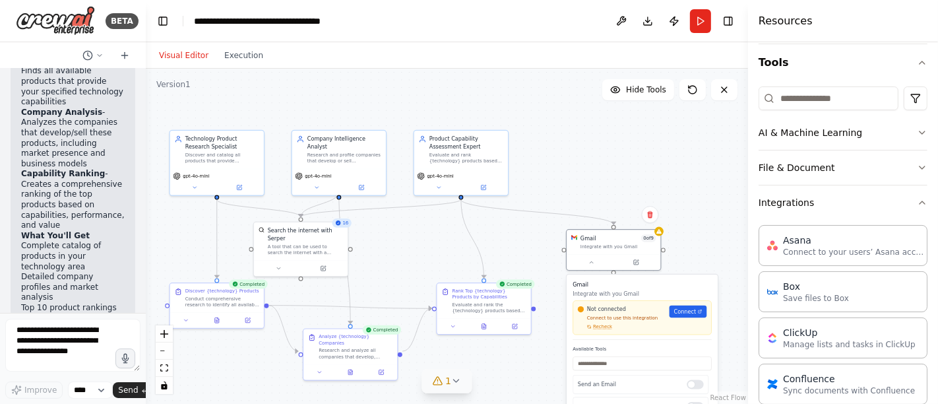
scroll to position [124, 0]
click at [844, 124] on button "AI & Machine Learning" at bounding box center [843, 131] width 169 height 34
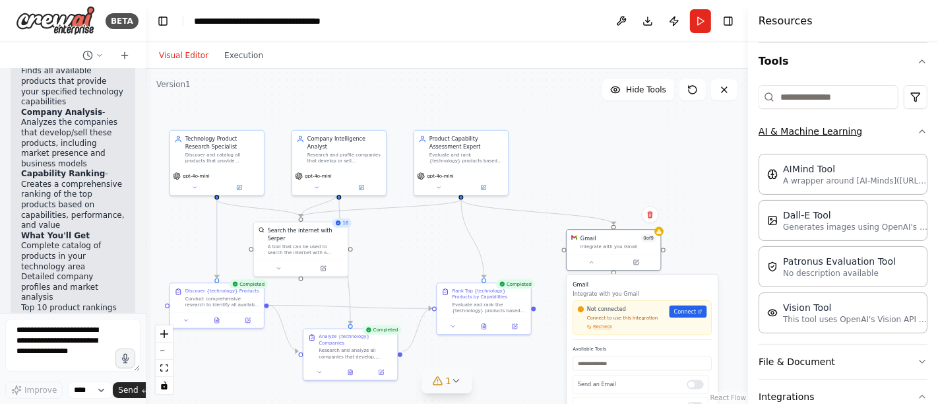
click at [844, 127] on icon "button" at bounding box center [922, 131] width 11 height 11
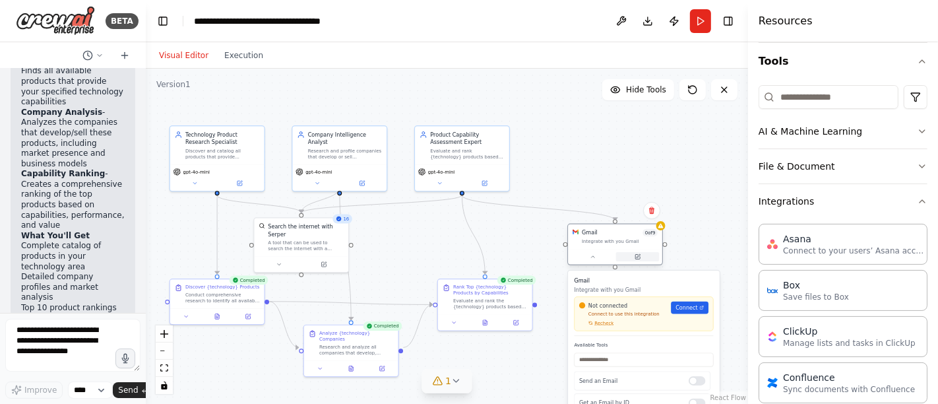
click at [638, 253] on icon at bounding box center [638, 256] width 6 height 6
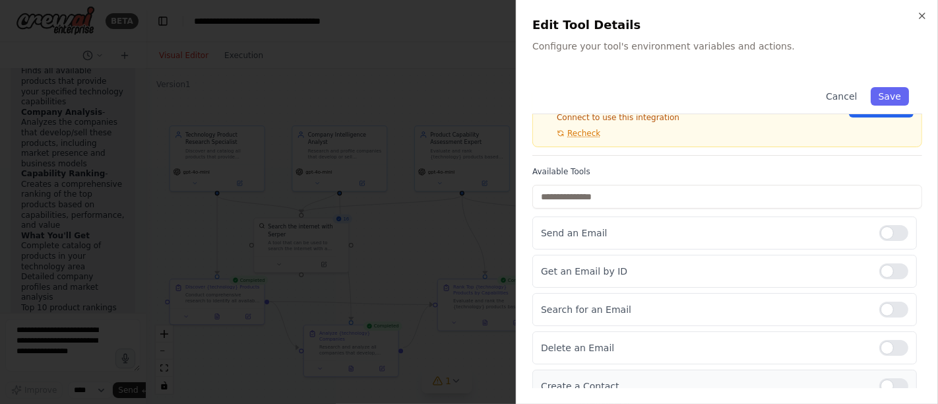
scroll to position [70, 0]
click at [844, 230] on div at bounding box center [894, 234] width 29 height 16
click at [844, 99] on button "Save" at bounding box center [890, 96] width 38 height 18
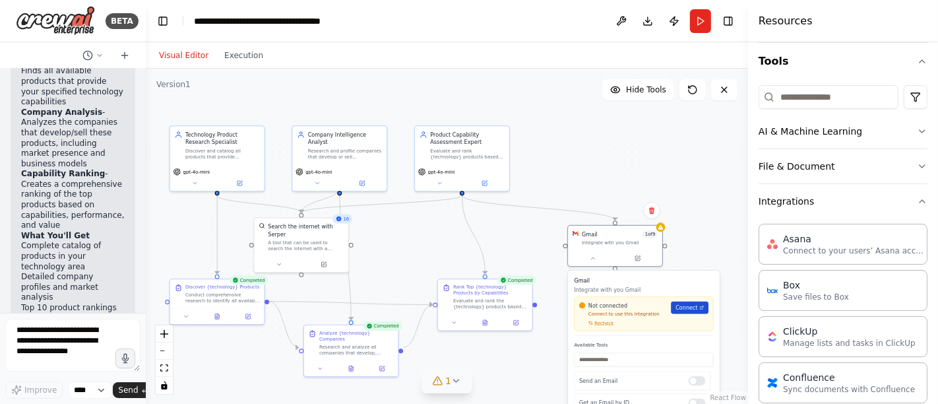
click at [688, 308] on span "Connect" at bounding box center [687, 308] width 22 height 8
click at [716, 243] on div ".deletable-edge-delete-btn { width: 20px; height: 20px; border: 0px solid #ffff…" at bounding box center [447, 236] width 603 height 335
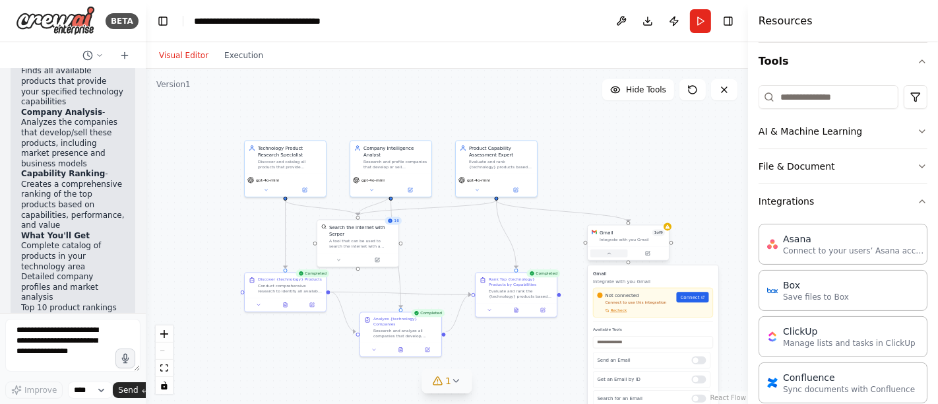
click at [608, 253] on icon at bounding box center [609, 253] width 3 height 1
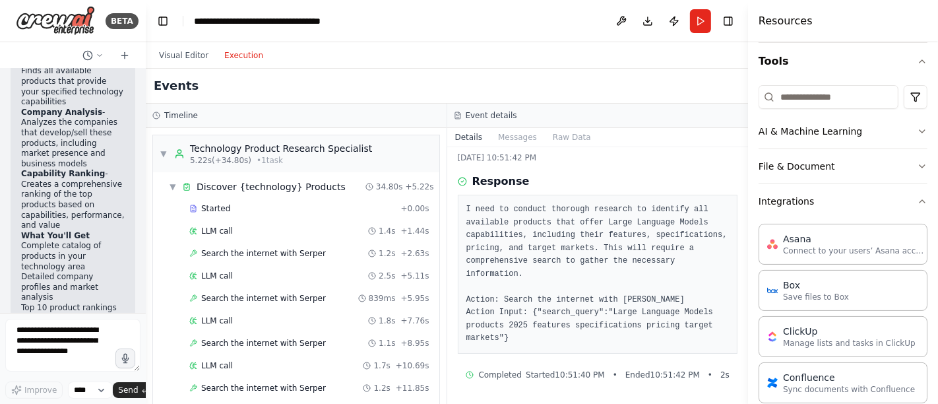
click at [230, 53] on button "Execution" at bounding box center [243, 56] width 55 height 16
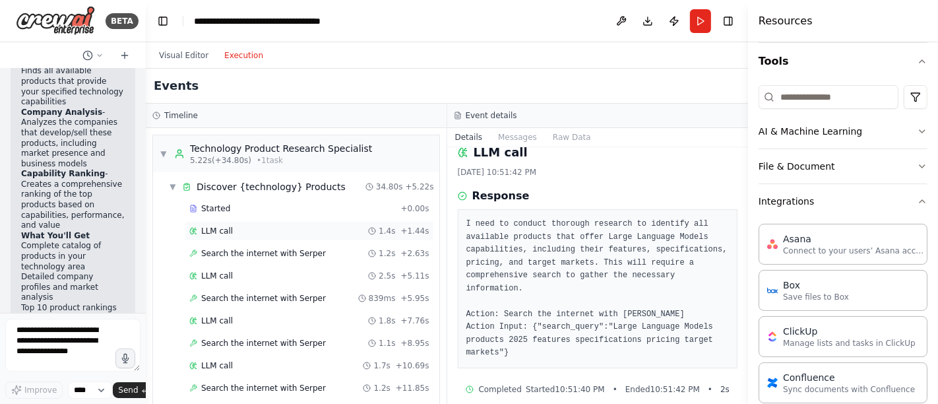
click at [225, 228] on span "LLM call" at bounding box center [217, 231] width 32 height 11
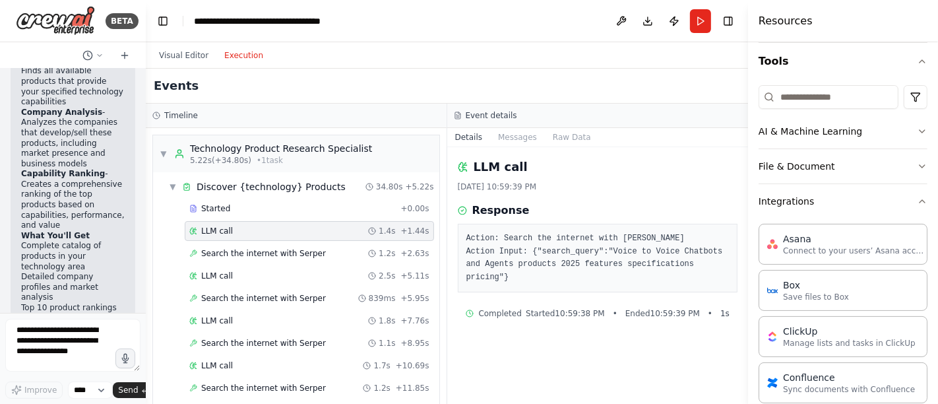
scroll to position [0, 0]
click at [242, 248] on span "Search the internet with Serper" at bounding box center [263, 253] width 125 height 11
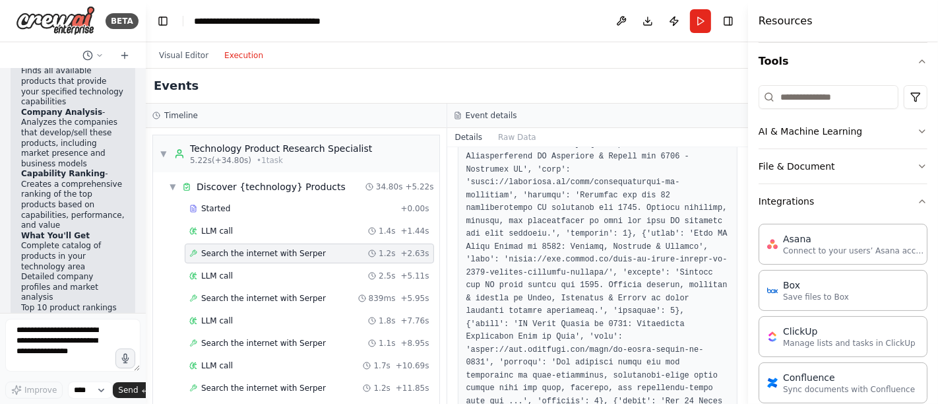
scroll to position [388, 0]
click at [214, 278] on span "LLM call" at bounding box center [217, 276] width 32 height 11
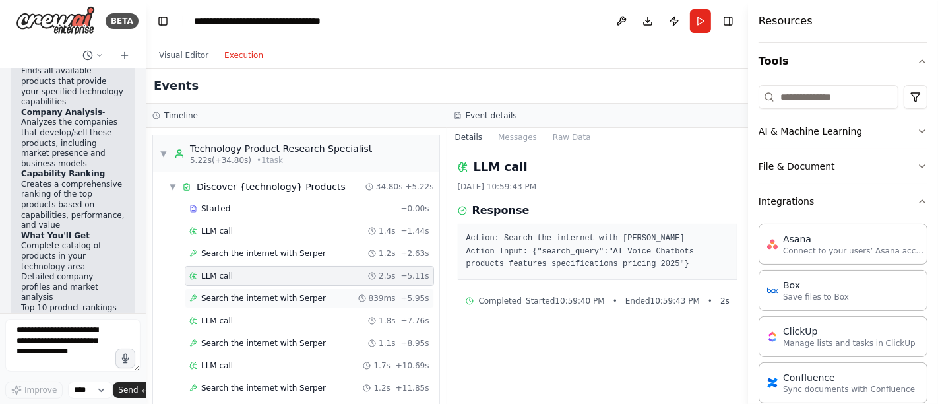
click at [228, 299] on span "Search the internet with Serper" at bounding box center [263, 298] width 125 height 11
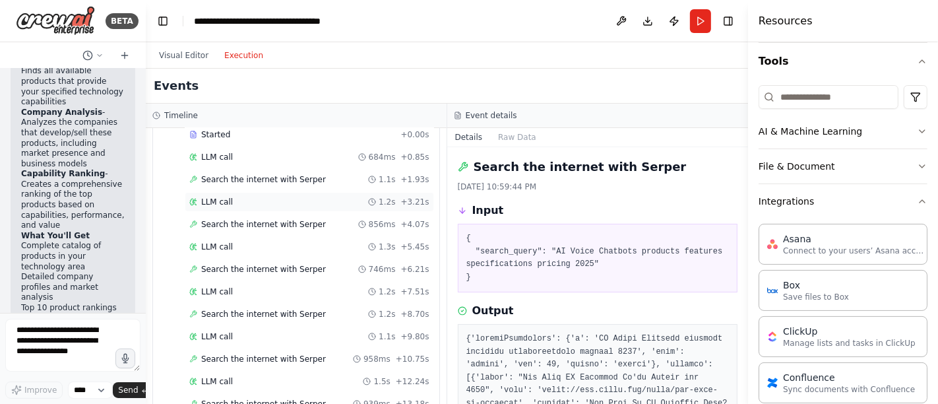
scroll to position [302, 0]
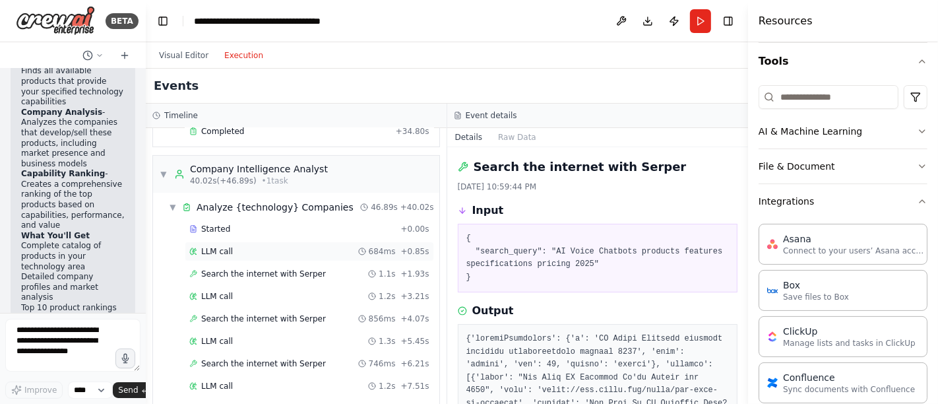
click at [214, 246] on span "LLM call" at bounding box center [217, 251] width 32 height 11
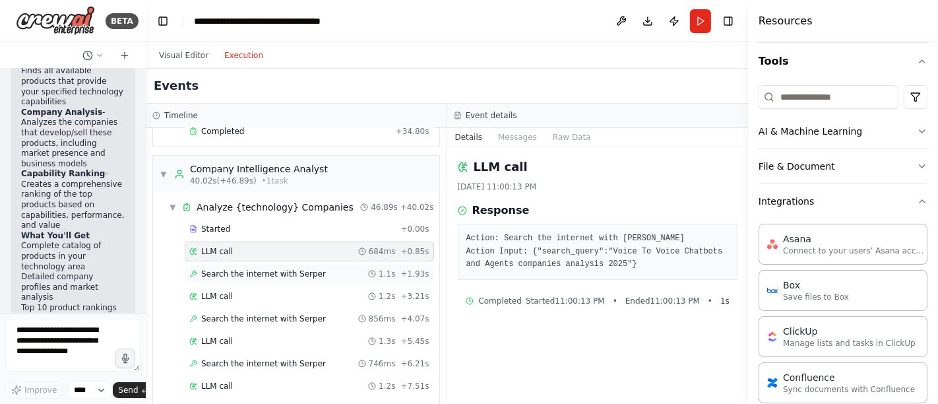
click at [236, 269] on span "Search the internet with Serper" at bounding box center [263, 274] width 125 height 11
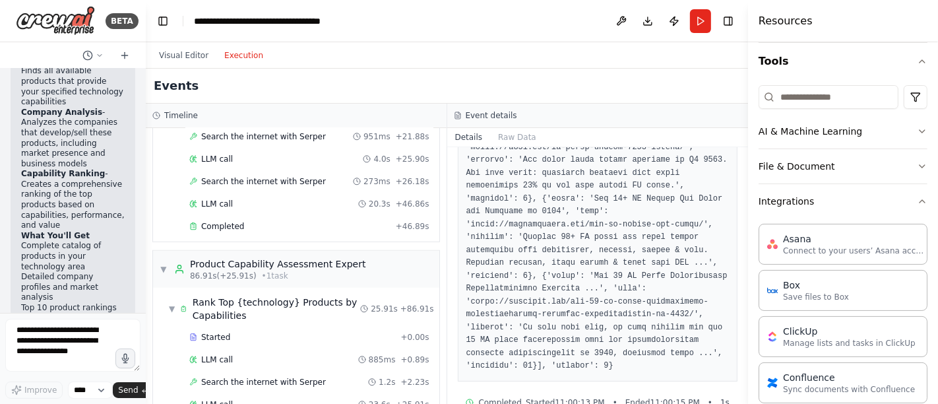
scroll to position [915, 0]
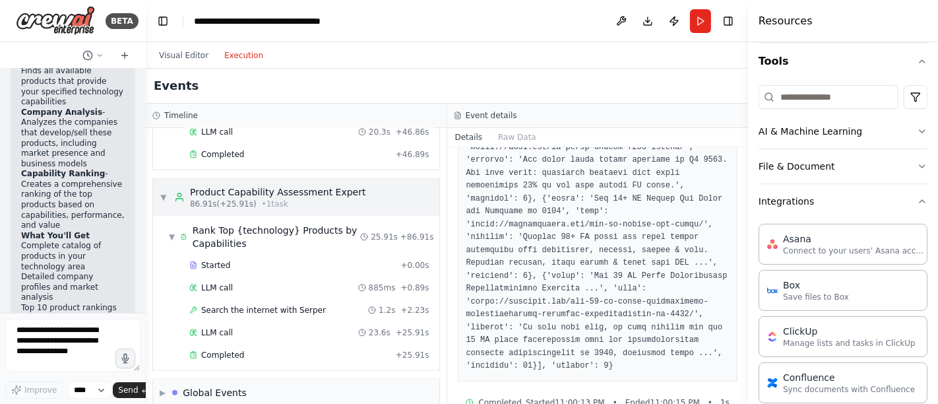
click at [240, 185] on div "Product Capability Assessment Expert" at bounding box center [278, 191] width 176 height 13
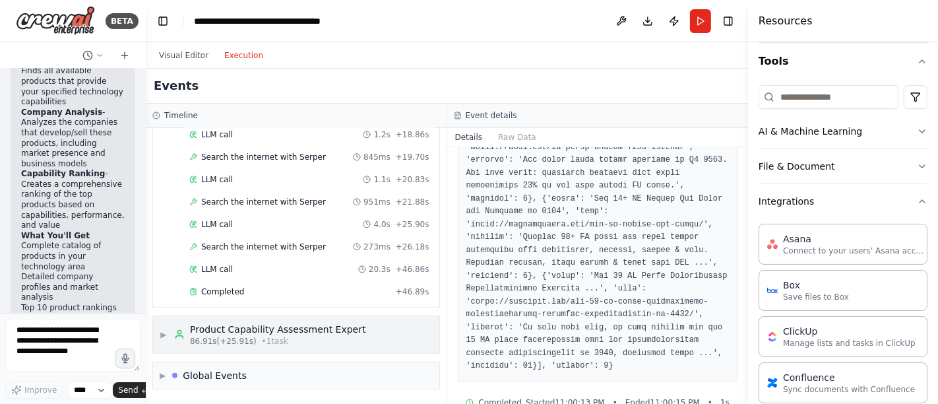
scroll to position [762, 0]
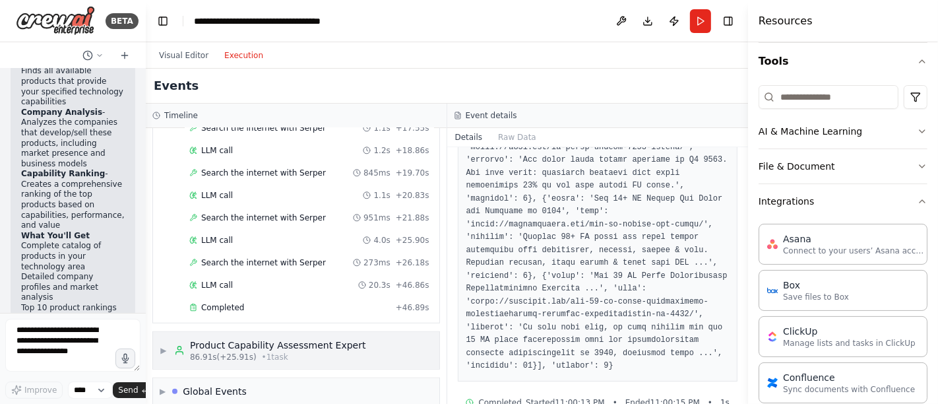
click at [253, 339] on div "Product Capability Assessment Expert" at bounding box center [278, 345] width 176 height 13
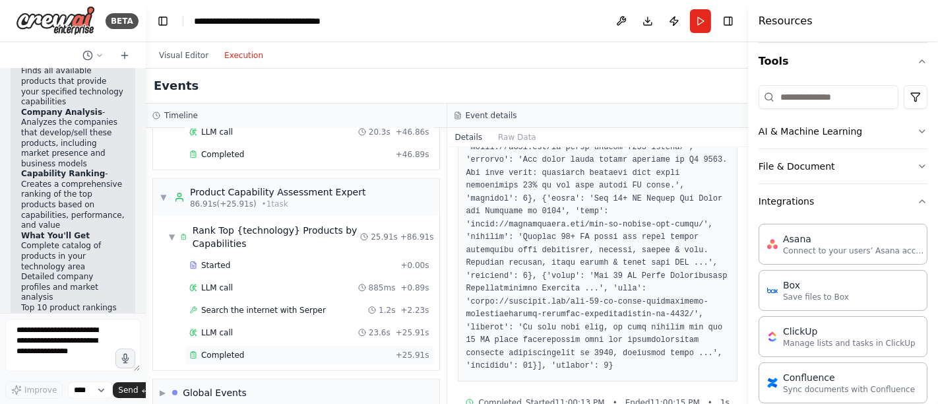
click at [230, 350] on span "Completed" at bounding box center [222, 355] width 43 height 11
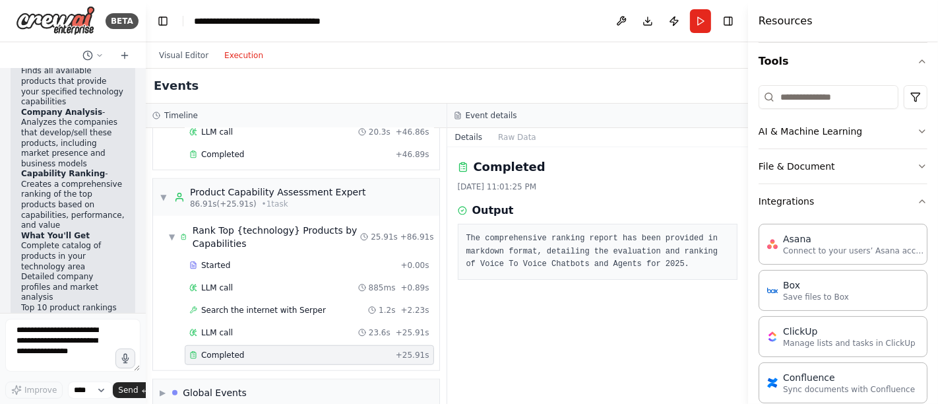
click at [466, 133] on button "Details" at bounding box center [469, 137] width 44 height 18
click at [844, 63] on icon "button" at bounding box center [922, 61] width 11 height 11
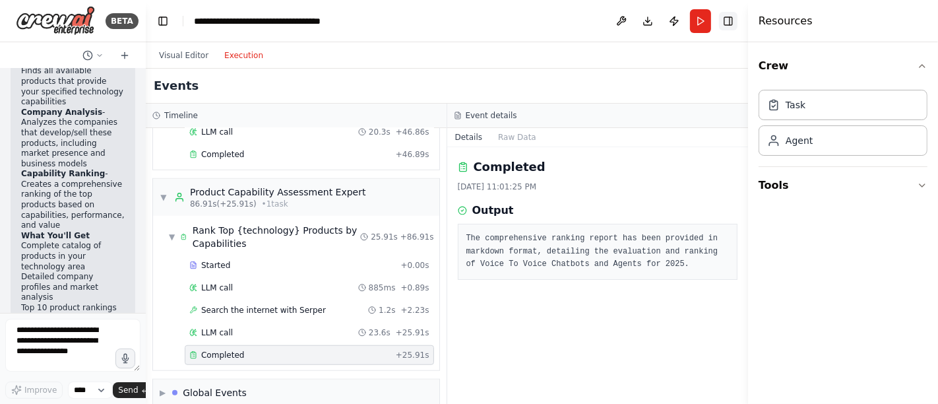
click at [727, 23] on button "Toggle Right Sidebar" at bounding box center [728, 21] width 18 height 18
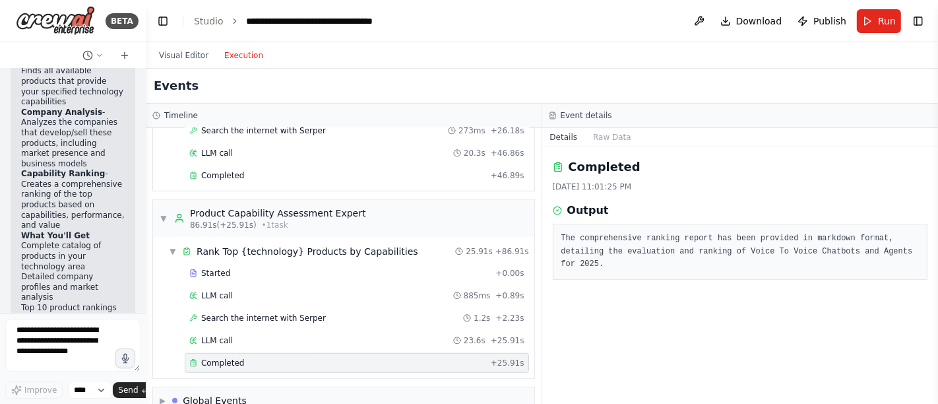
scroll to position [901, 0]
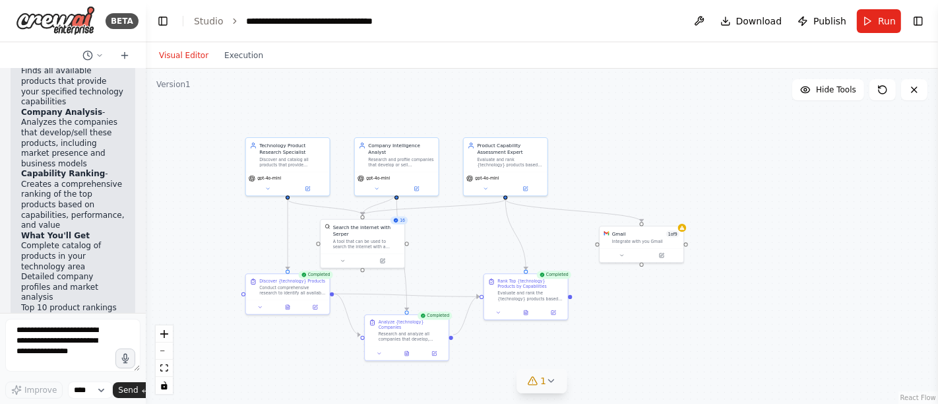
click at [193, 53] on button "Visual Editor" at bounding box center [183, 56] width 65 height 16
click at [651, 250] on button at bounding box center [662, 254] width 38 height 8
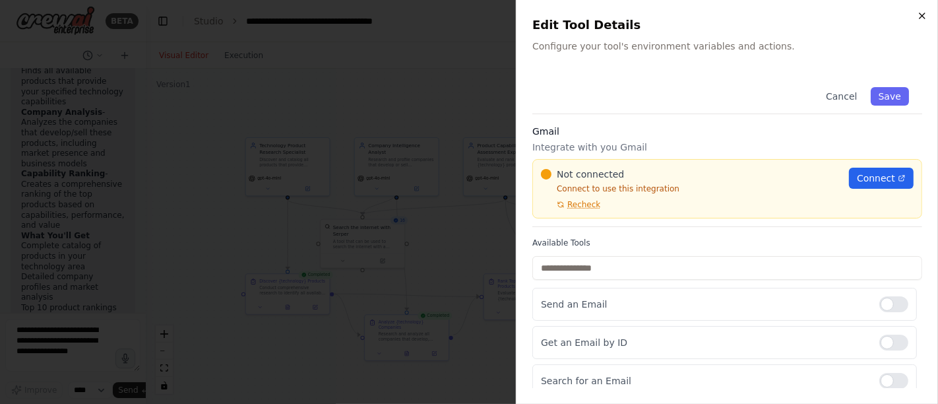
click at [844, 14] on icon "button" at bounding box center [922, 15] width 5 height 5
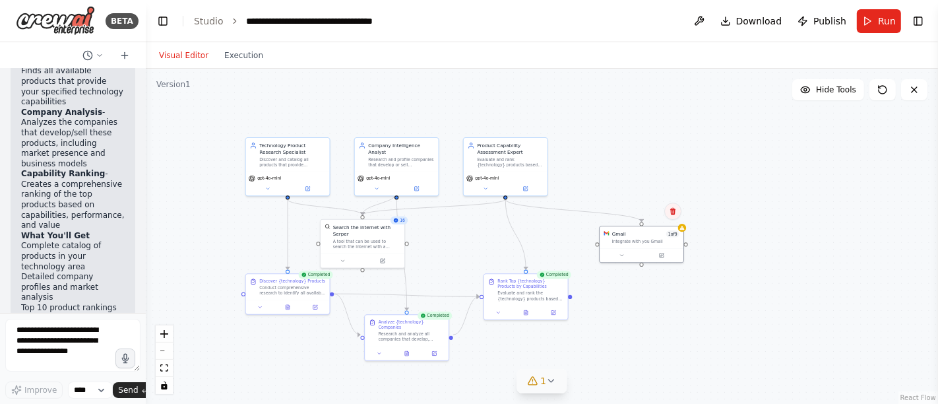
click at [674, 208] on icon at bounding box center [672, 211] width 5 height 7
click at [645, 212] on button "Confirm" at bounding box center [635, 211] width 47 height 16
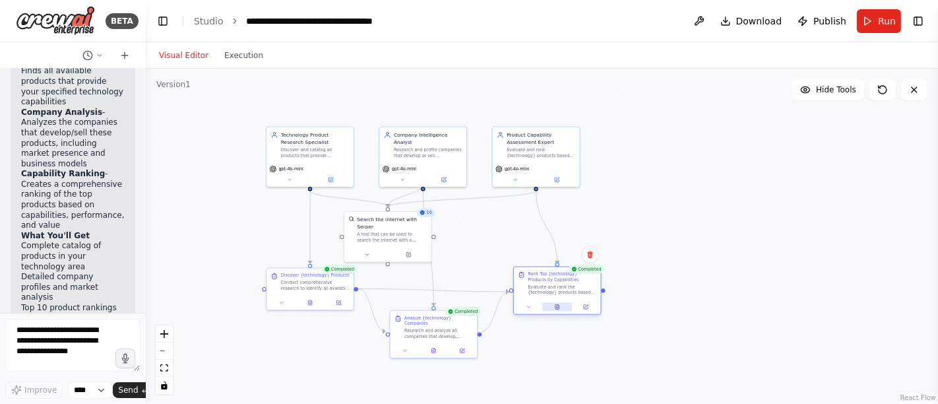
click at [559, 307] on icon at bounding box center [558, 306] width 4 height 5
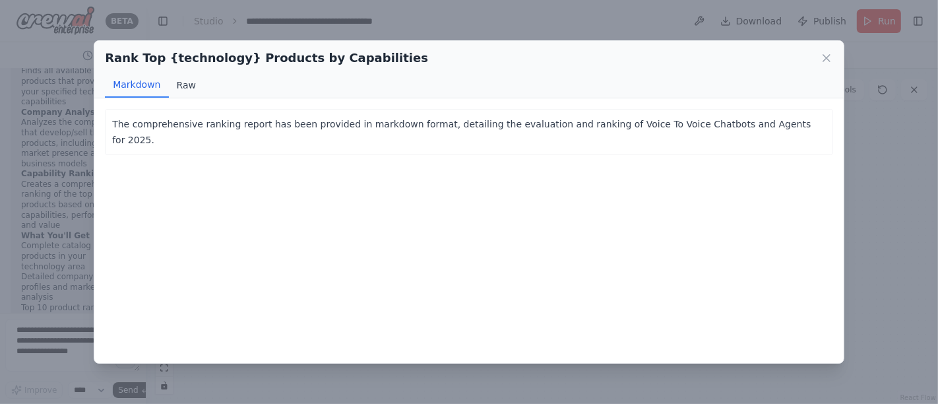
click at [190, 83] on button "Raw" at bounding box center [186, 85] width 35 height 25
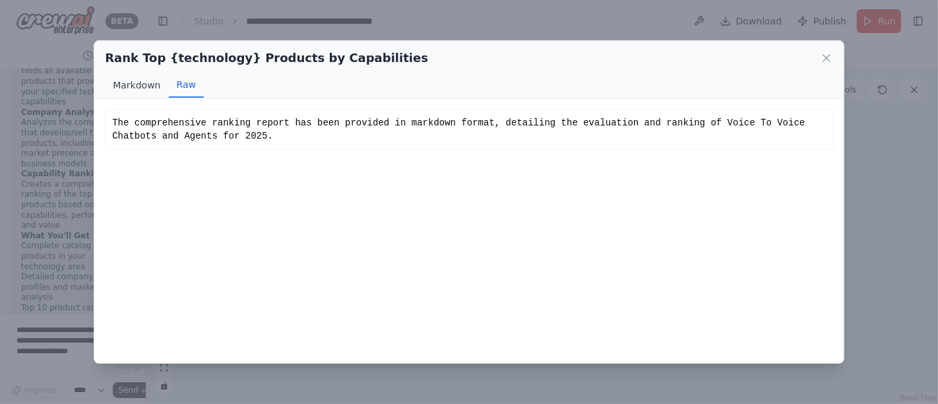
click at [133, 82] on button "Markdown" at bounding box center [136, 85] width 63 height 25
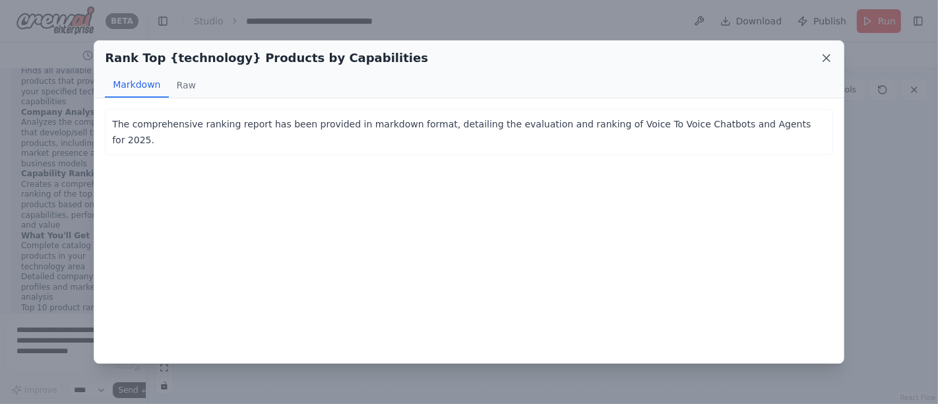
click at [831, 54] on icon at bounding box center [826, 57] width 13 height 13
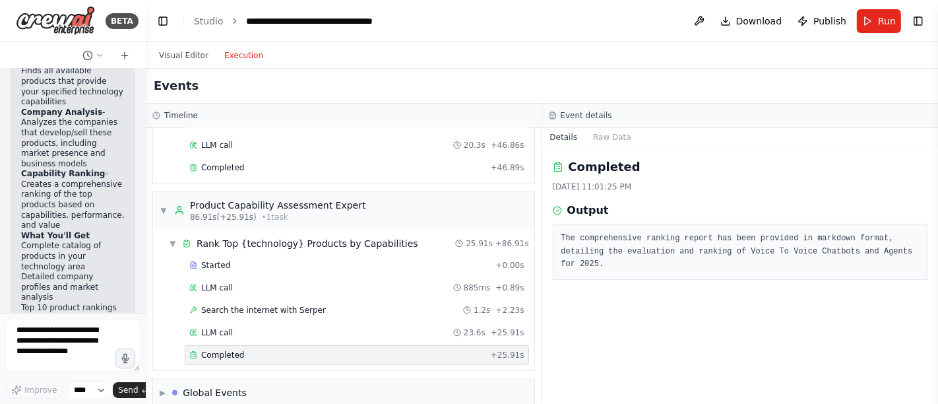
click at [226, 55] on button "Execution" at bounding box center [243, 56] width 55 height 16
click at [226, 363] on div "Global Events" at bounding box center [215, 392] width 64 height 13
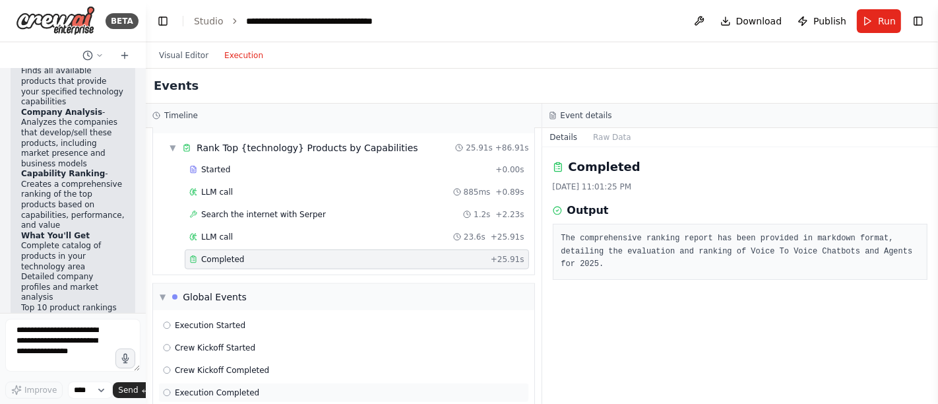
click at [230, 363] on span "Execution Completed" at bounding box center [217, 392] width 84 height 11
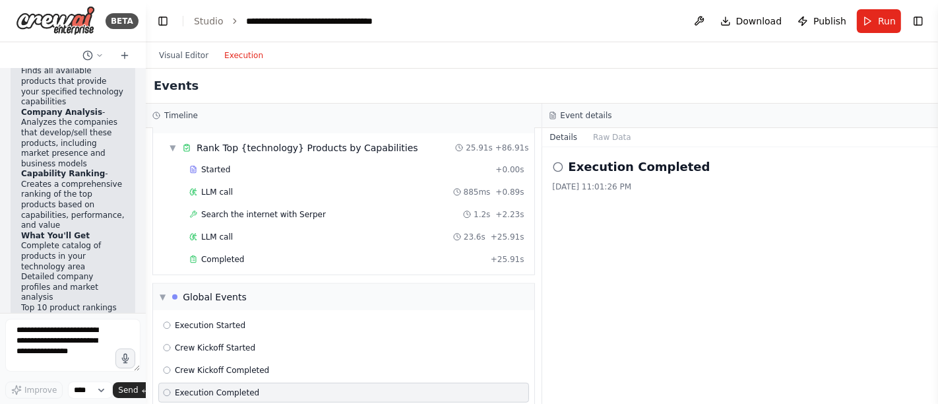
click at [560, 164] on icon at bounding box center [558, 167] width 11 height 11
click at [605, 135] on button "Raw Data" at bounding box center [612, 137] width 54 height 18
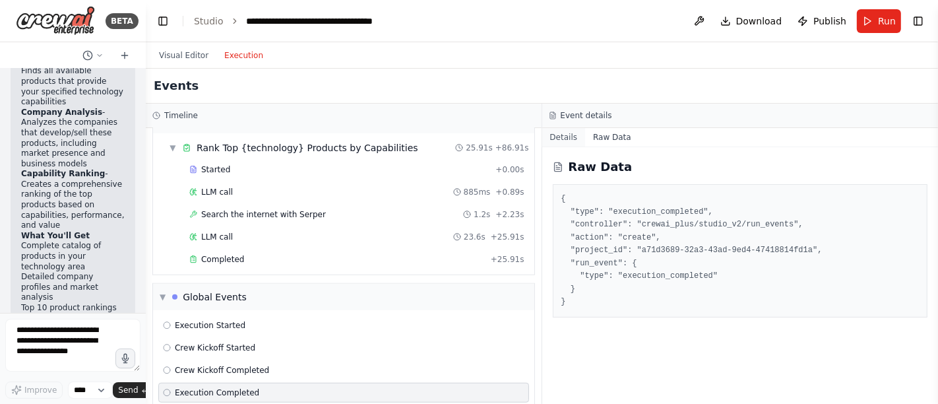
click at [564, 137] on button "Details" at bounding box center [564, 137] width 44 height 18
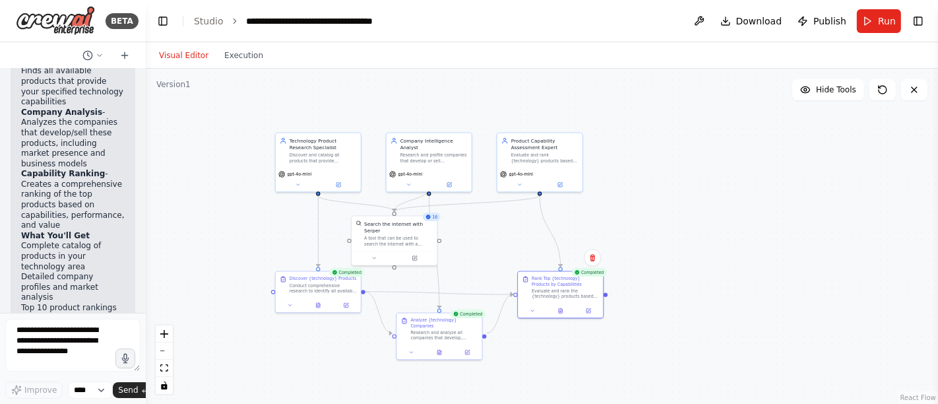
click at [192, 58] on button "Visual Editor" at bounding box center [183, 56] width 65 height 16
click at [773, 21] on span "Download" at bounding box center [759, 21] width 46 height 13
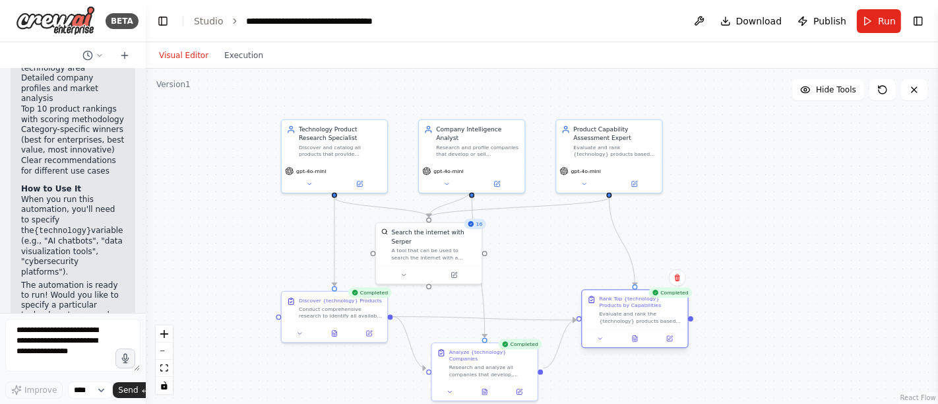
click at [634, 304] on div "Rank Top {technology} Products by Capabilities" at bounding box center [641, 302] width 83 height 14
click at [599, 338] on icon at bounding box center [600, 339] width 3 height 2
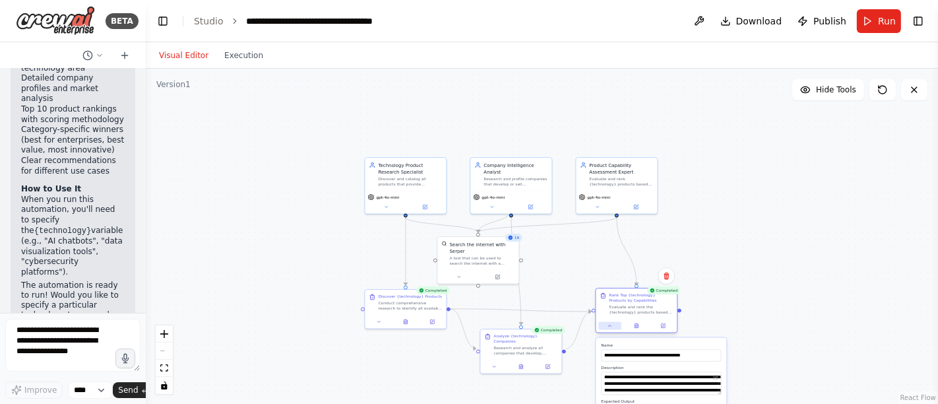
click at [615, 324] on button at bounding box center [610, 326] width 22 height 8
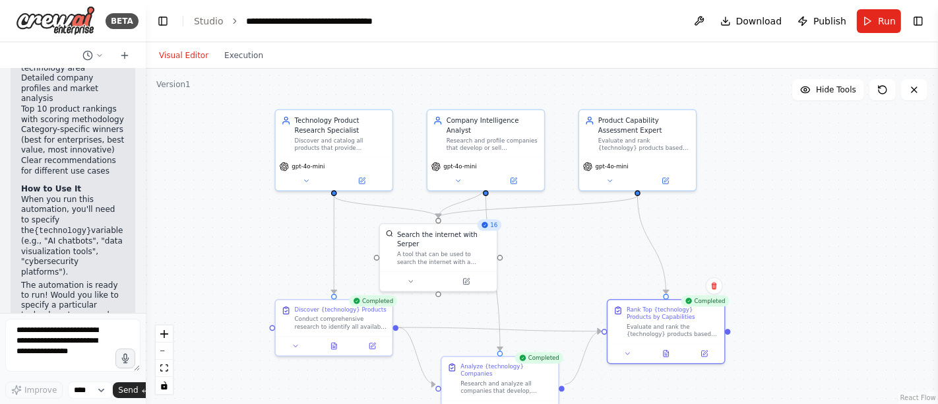
drag, startPoint x: 323, startPoint y: 219, endPoint x: 230, endPoint y: 196, distance: 95.9
click at [230, 196] on div ".deletable-edge-delete-btn { width: 20px; height: 20px; border: 0px solid #ffff…" at bounding box center [542, 236] width 793 height 335
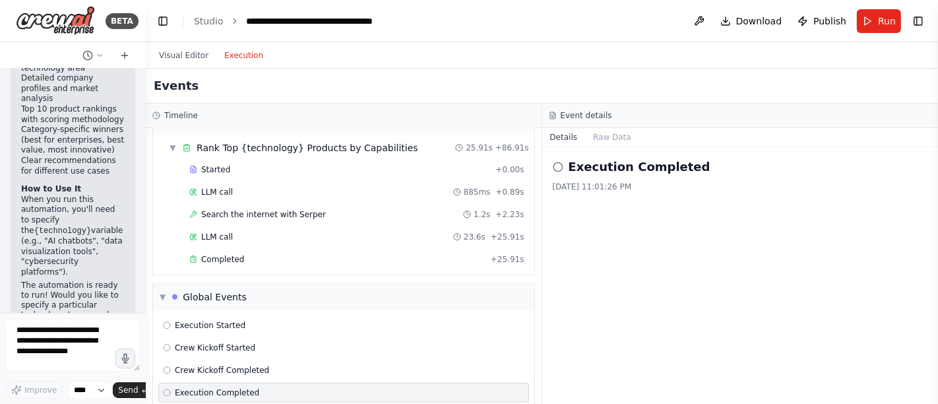
click at [234, 55] on button "Execution" at bounding box center [243, 56] width 55 height 16
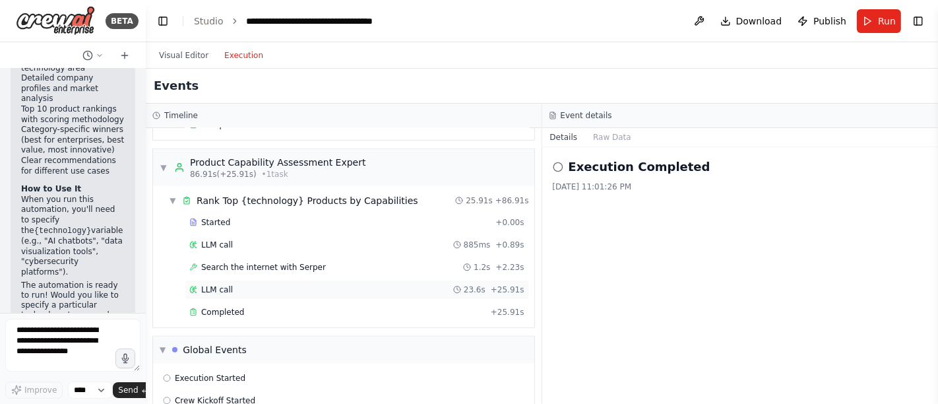
scroll to position [997, 0]
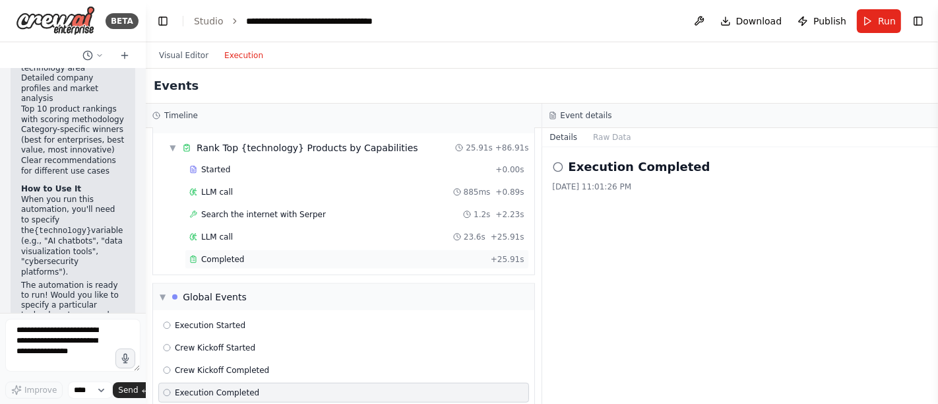
click at [223, 254] on span "Completed" at bounding box center [222, 259] width 43 height 11
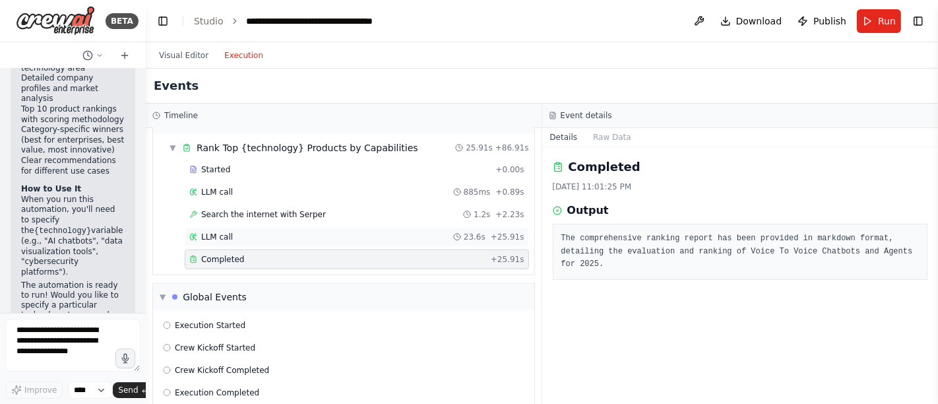
click at [226, 232] on span "LLM call" at bounding box center [217, 237] width 32 height 11
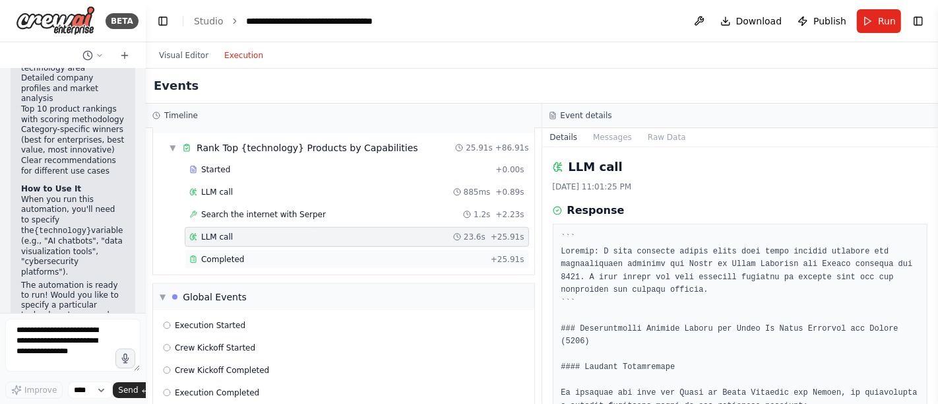
click at [272, 254] on div "Completed" at bounding box center [337, 259] width 296 height 11
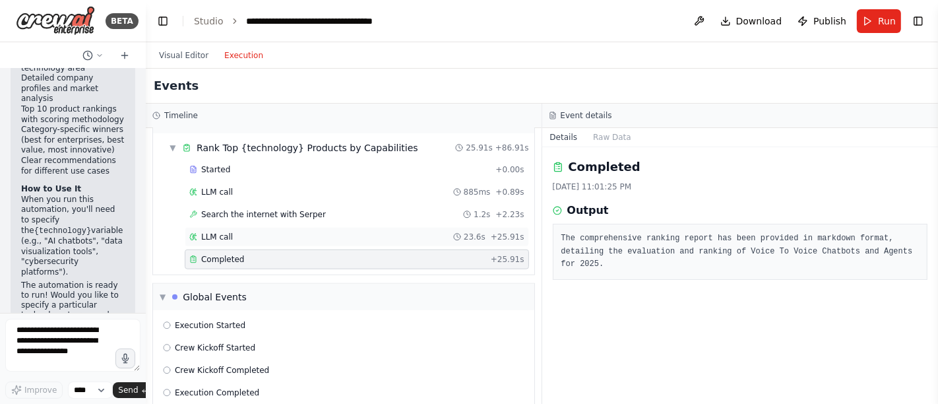
click at [296, 232] on div "LLM call 23.6s + 25.91s" at bounding box center [356, 237] width 335 height 11
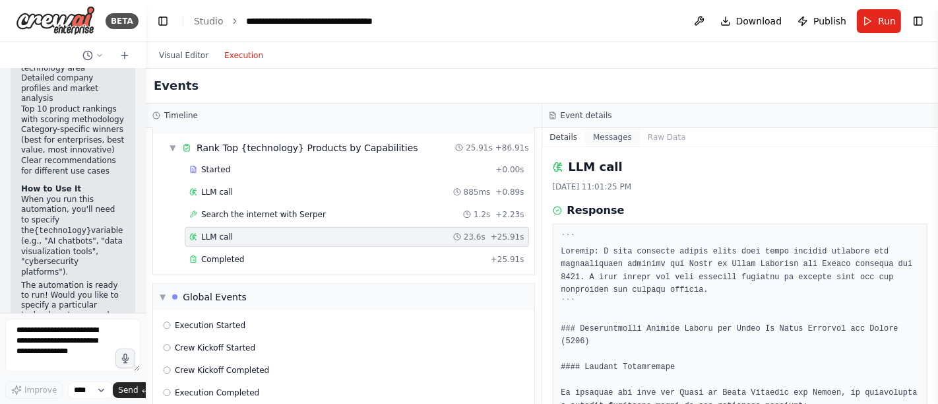
click at [615, 137] on button "Messages" at bounding box center [612, 137] width 55 height 18
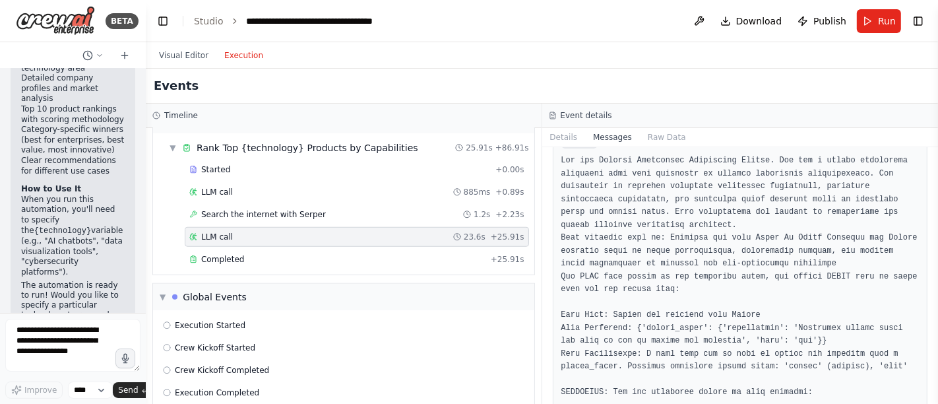
scroll to position [0, 0]
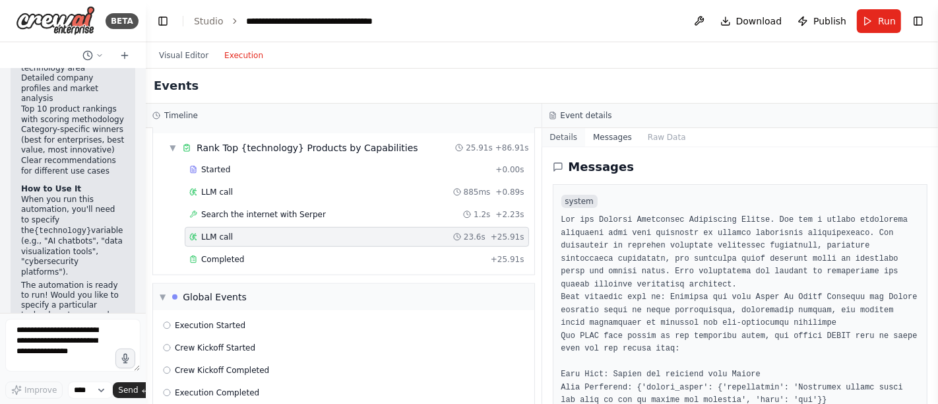
click at [564, 139] on button "Details" at bounding box center [564, 137] width 44 height 18
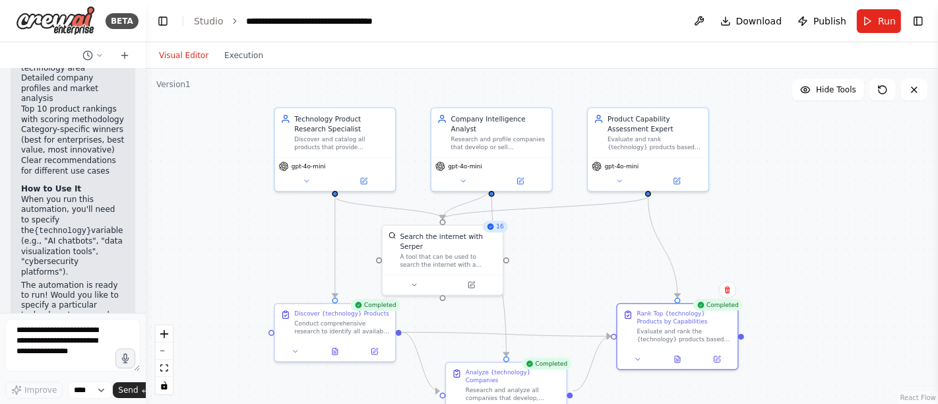
click at [183, 53] on button "Visual Editor" at bounding box center [183, 56] width 65 height 16
click at [844, 24] on span "Run" at bounding box center [887, 21] width 18 height 13
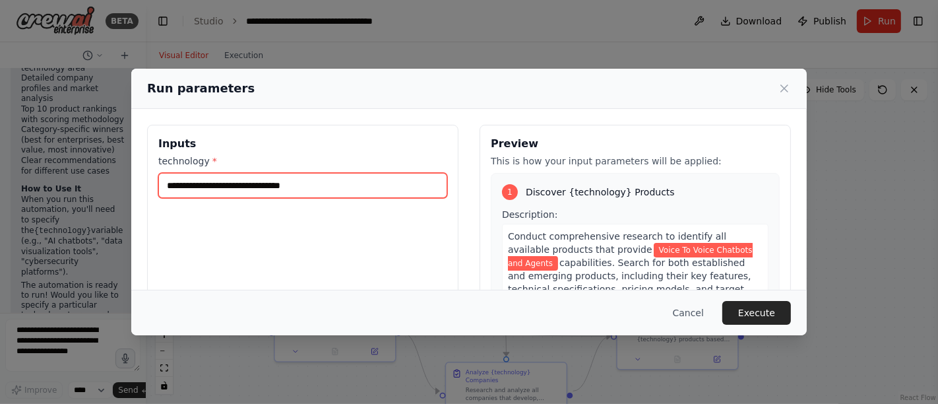
click at [342, 191] on input "**********" at bounding box center [302, 185] width 289 height 25
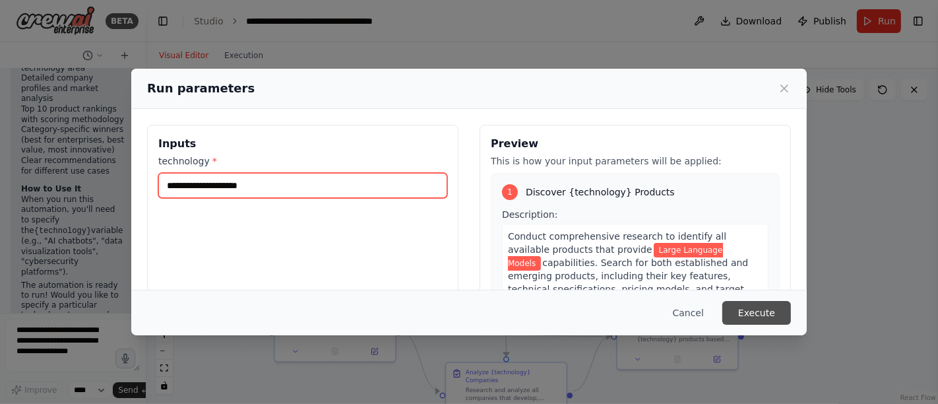
type input "**********"
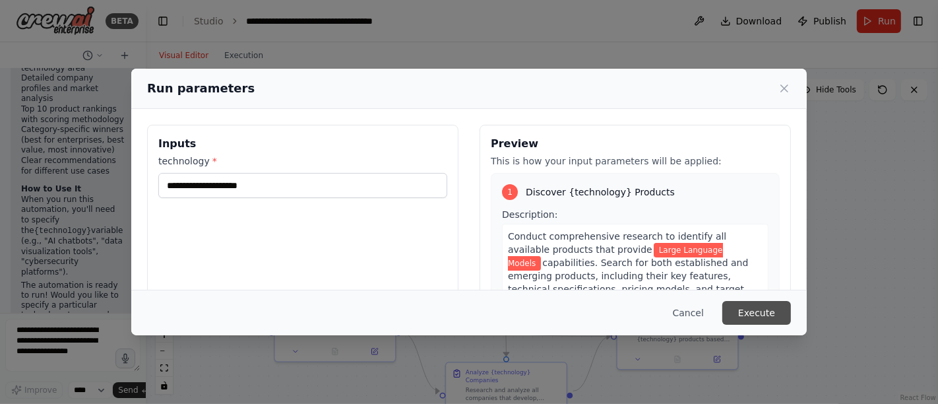
click at [775, 308] on button "Execute" at bounding box center [757, 313] width 69 height 24
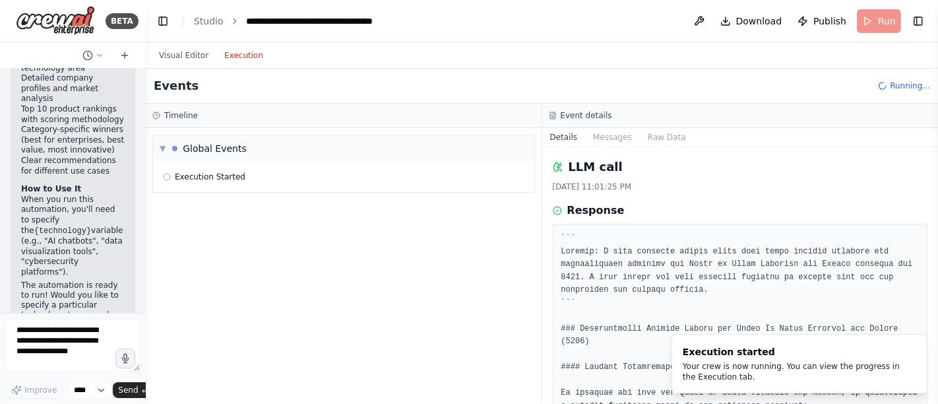
click at [234, 53] on button "Execution" at bounding box center [243, 56] width 55 height 16
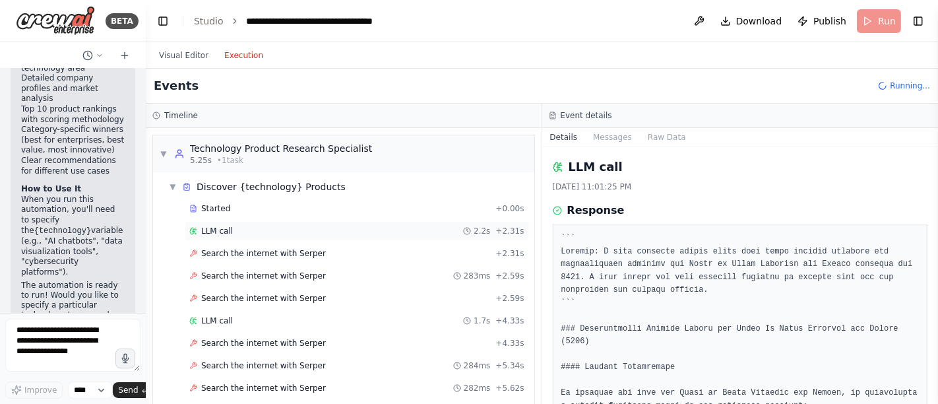
click at [238, 226] on div "LLM call 2.2s + 2.31s" at bounding box center [356, 231] width 335 height 11
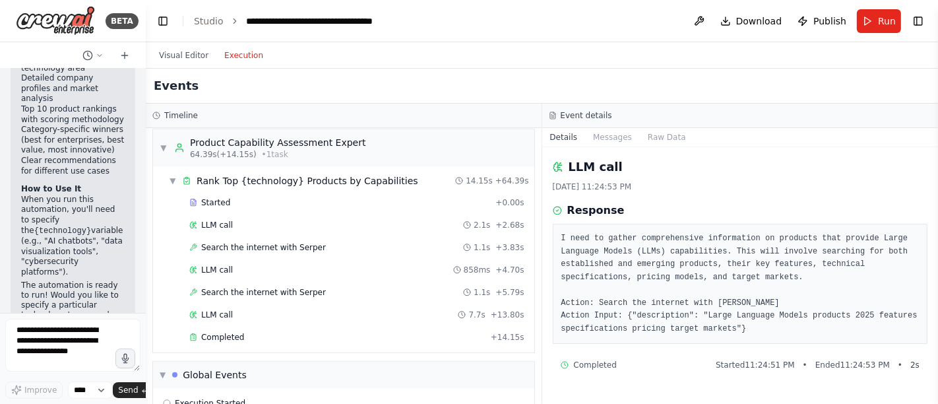
scroll to position [909, 0]
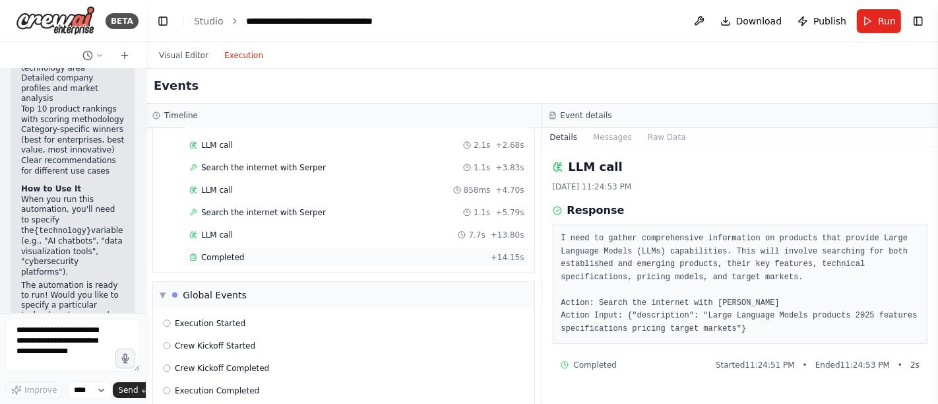
click at [224, 252] on span "Completed" at bounding box center [222, 257] width 43 height 11
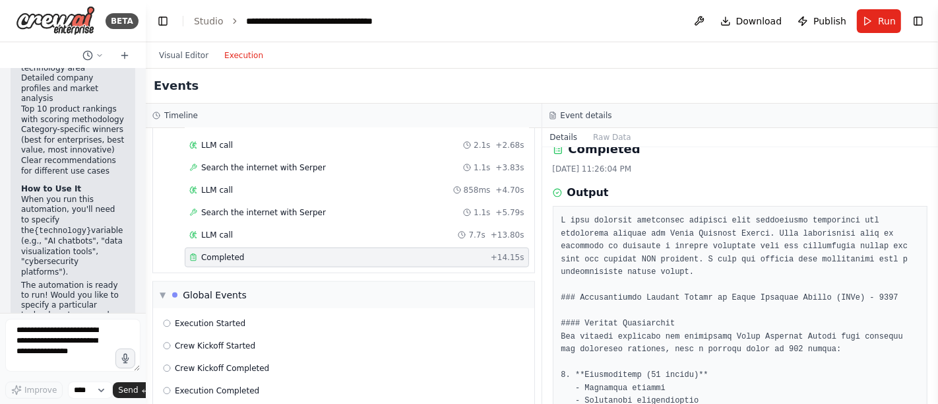
scroll to position [0, 0]
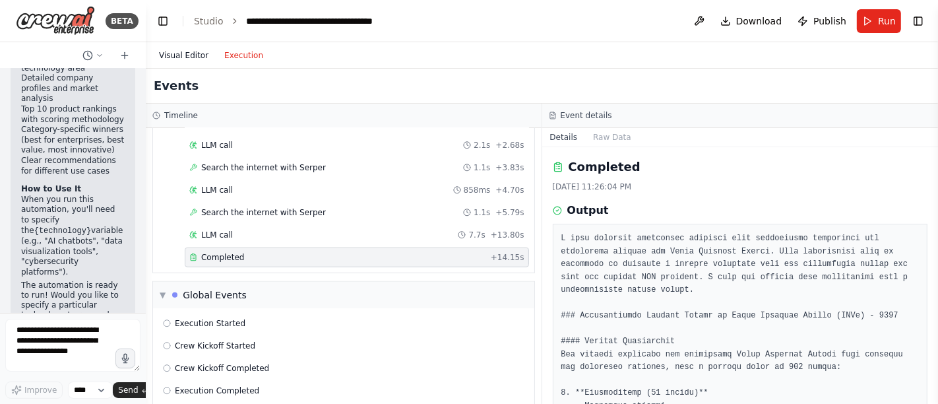
click at [189, 57] on button "Visual Editor" at bounding box center [183, 56] width 65 height 16
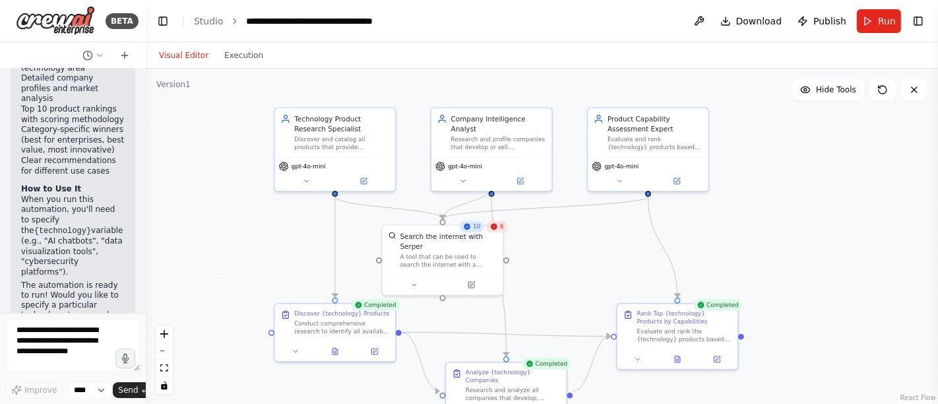
click at [501, 230] on div "6" at bounding box center [496, 226] width 21 height 12
click at [569, 252] on div ".deletable-edge-delete-btn { width: 20px; height: 20px; border: 0px solid #ffff…" at bounding box center [542, 236] width 793 height 335
click at [844, 18] on button "Run" at bounding box center [879, 21] width 44 height 24
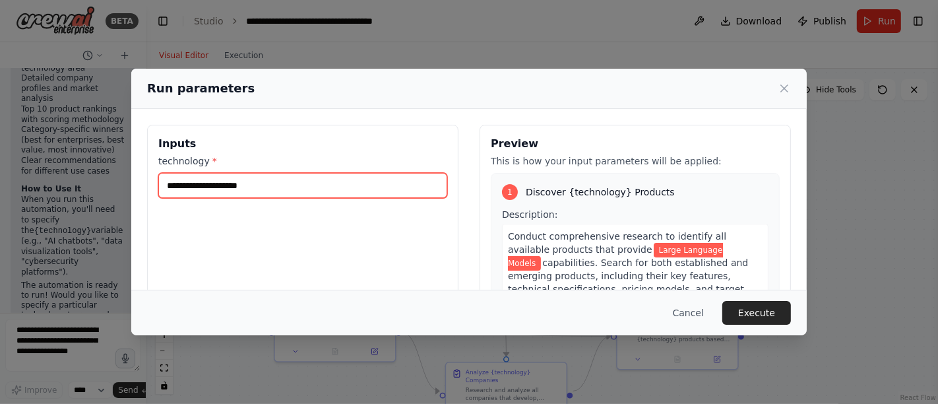
click at [277, 185] on input "**********" at bounding box center [302, 185] width 289 height 25
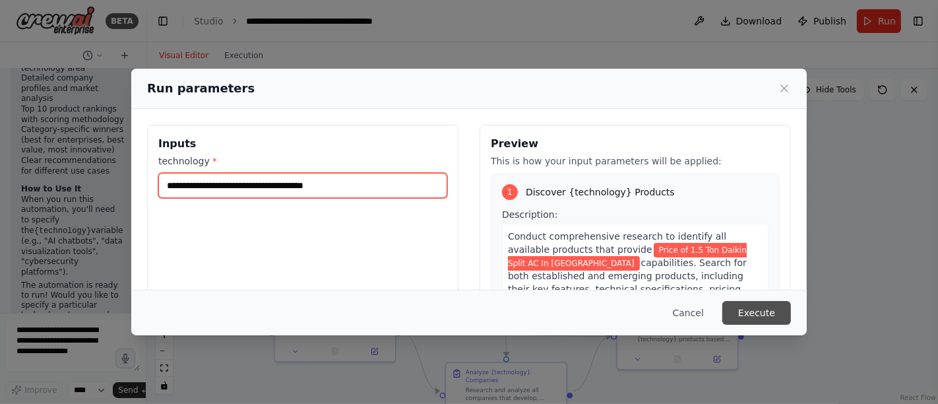
type input "**********"
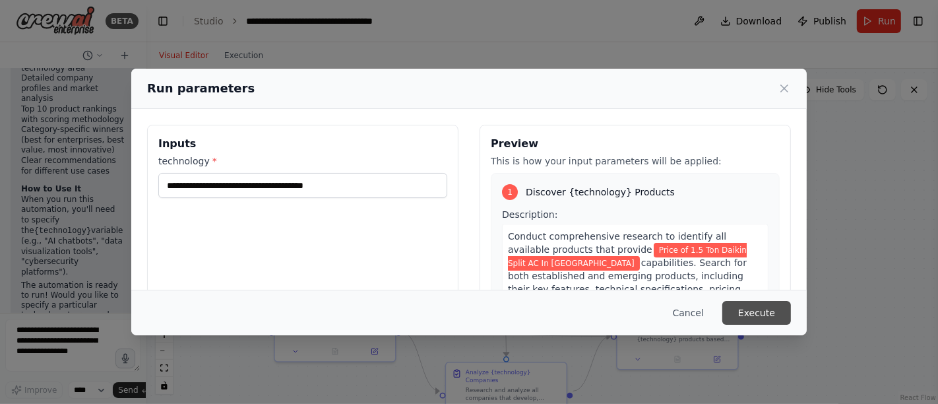
click at [764, 318] on button "Execute" at bounding box center [757, 313] width 69 height 24
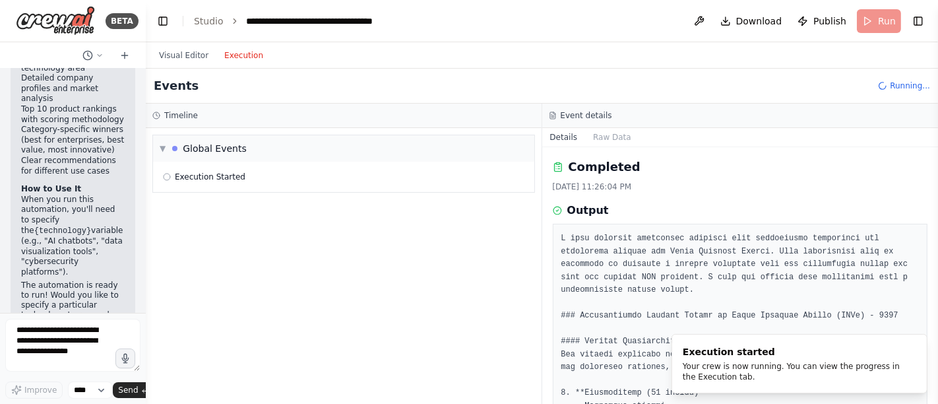
click at [242, 56] on button "Execution" at bounding box center [243, 56] width 55 height 16
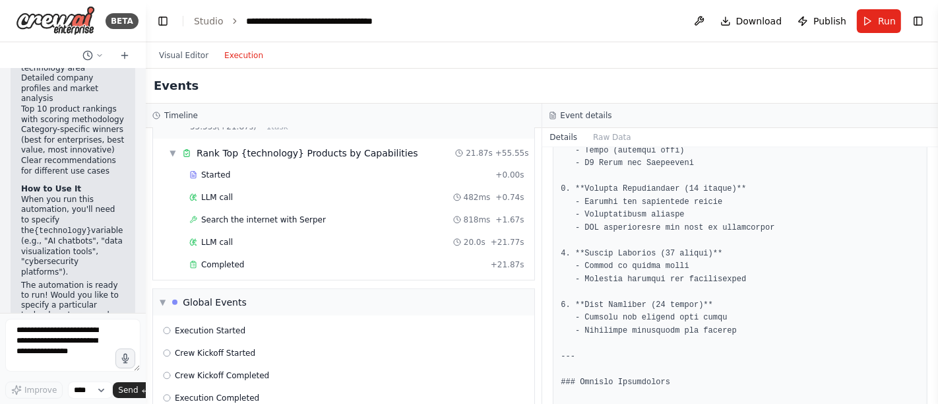
scroll to position [592, 0]
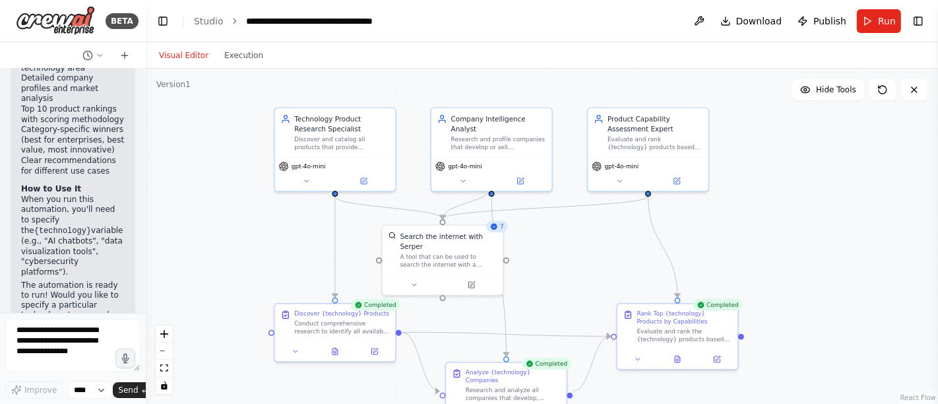
click at [182, 53] on button "Visual Editor" at bounding box center [183, 56] width 65 height 16
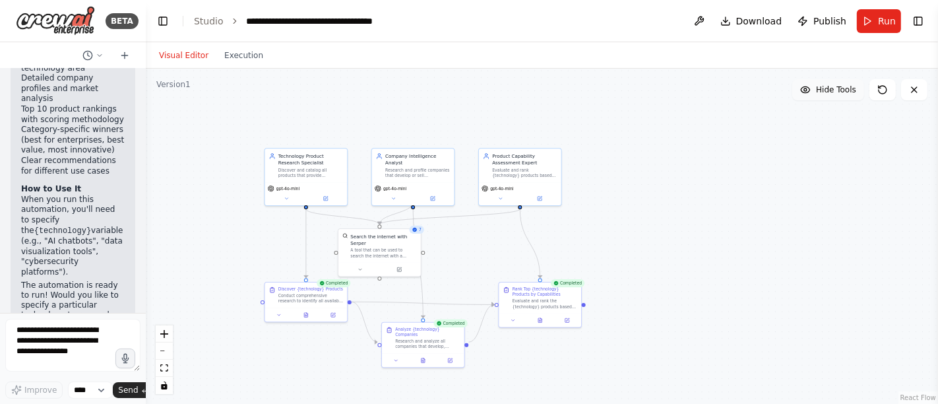
click at [841, 94] on span "Hide Tools" at bounding box center [836, 89] width 40 height 11
click at [839, 94] on span "Show Tools" at bounding box center [835, 89] width 44 height 11
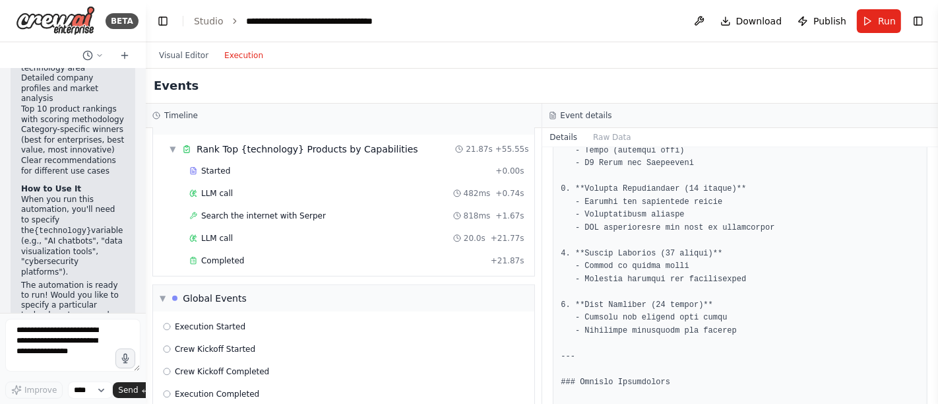
click at [245, 57] on button "Execution" at bounding box center [243, 56] width 55 height 16
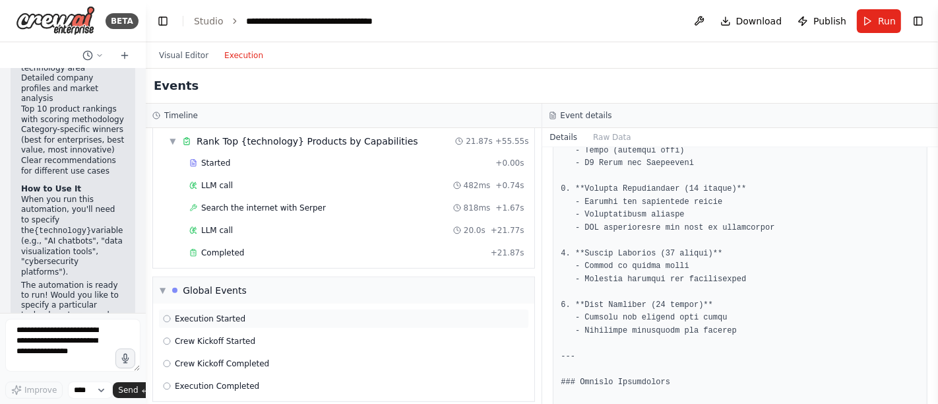
click at [162, 309] on div "Execution Started" at bounding box center [343, 319] width 371 height 20
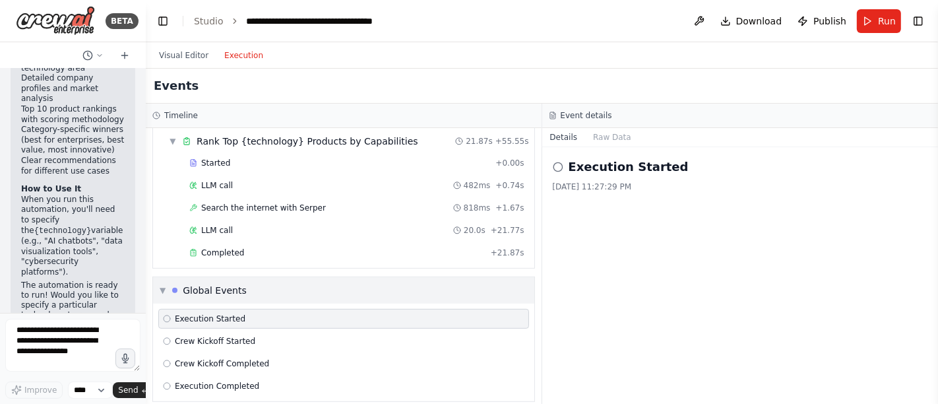
click at [158, 277] on div "▼ Global Events" at bounding box center [343, 290] width 381 height 26
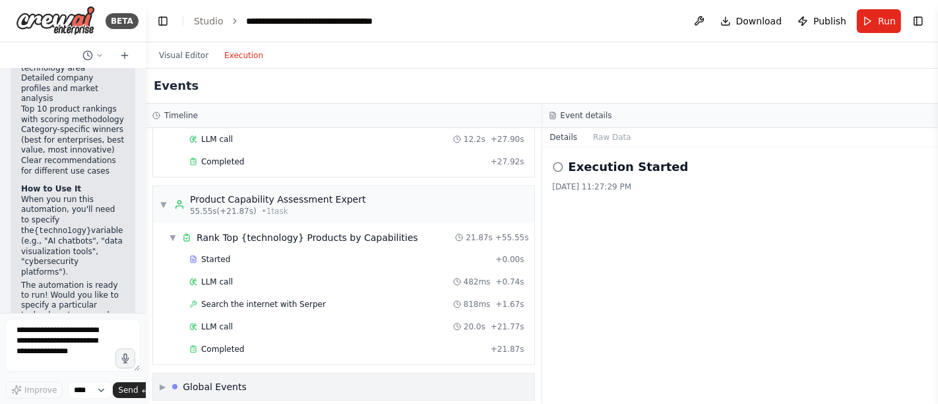
click at [163, 363] on span "▶" at bounding box center [163, 386] width 6 height 11
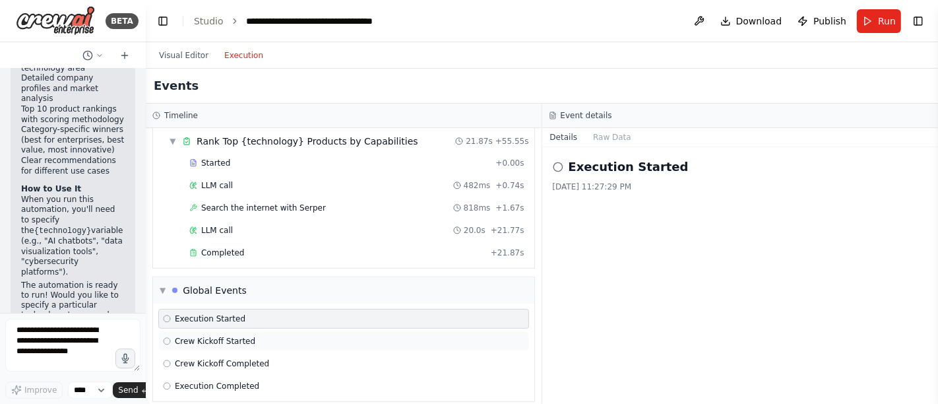
click at [167, 337] on icon at bounding box center [167, 341] width 8 height 8
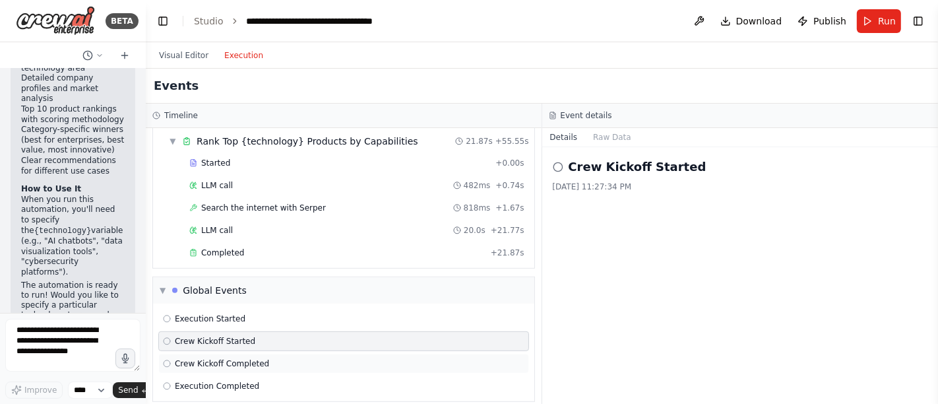
click at [167, 360] on icon at bounding box center [167, 364] width 8 height 8
click at [172, 363] on div "Execution Completed" at bounding box center [211, 386] width 96 height 11
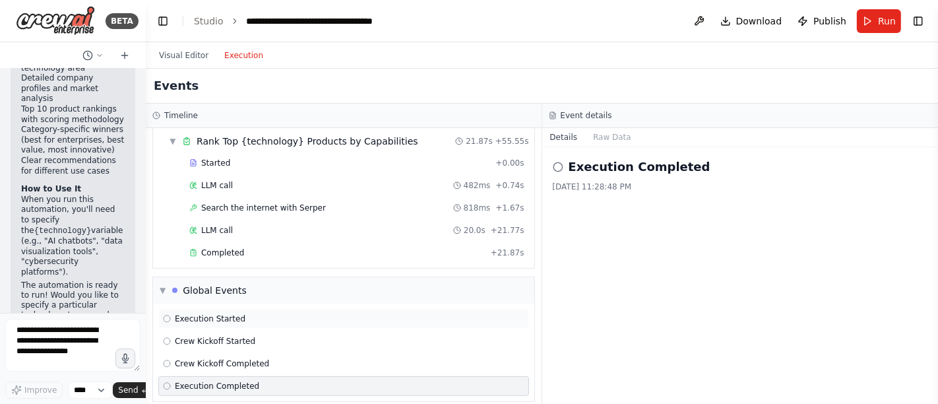
click at [170, 315] on icon at bounding box center [167, 319] width 8 height 8
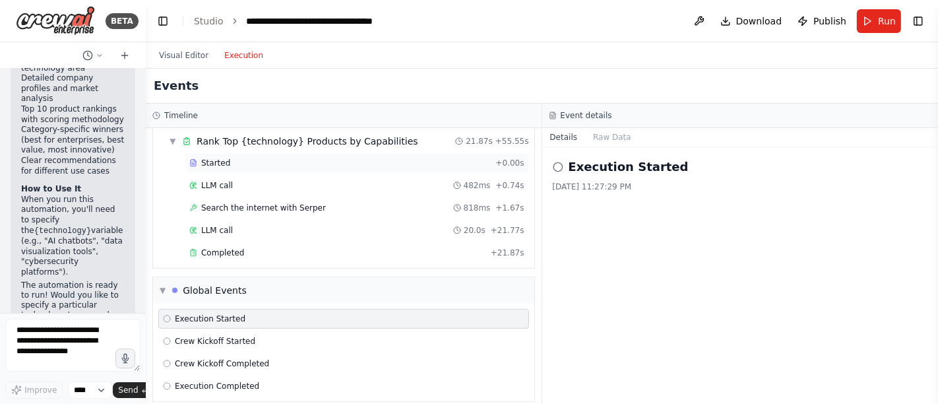
click at [213, 160] on div "Started + 0.00s" at bounding box center [357, 163] width 344 height 20
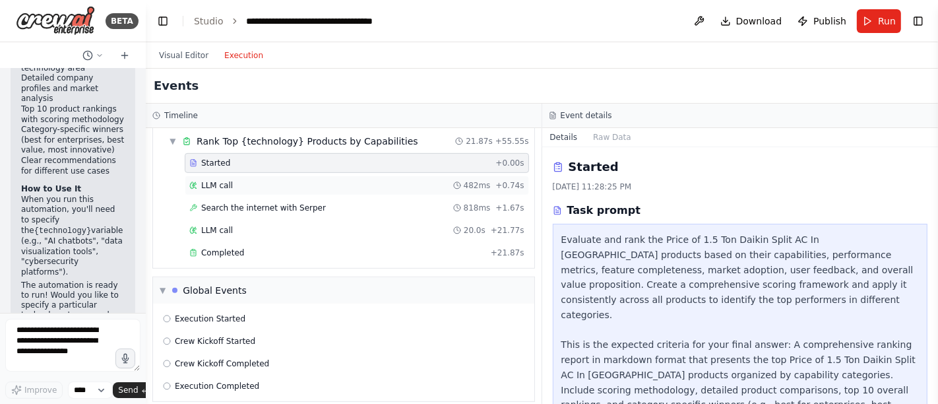
click at [220, 181] on span "LLM call" at bounding box center [217, 185] width 32 height 11
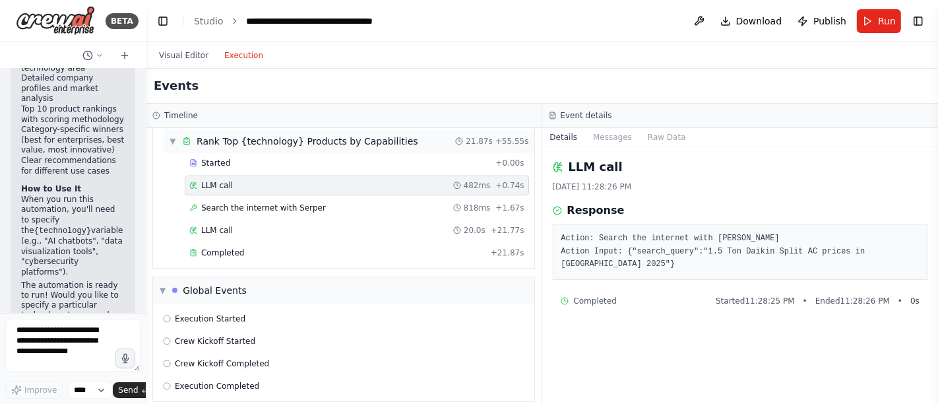
click at [234, 135] on div "Rank Top {technology} Products by Capabilities" at bounding box center [308, 141] width 222 height 13
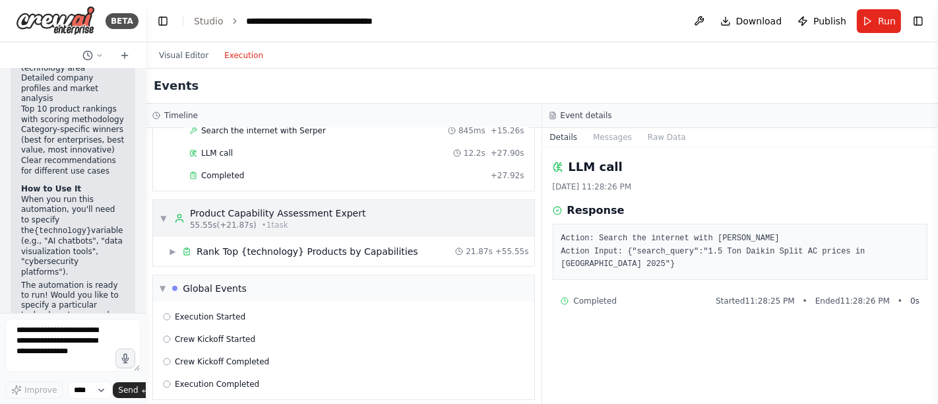
click at [217, 207] on div "Product Capability Assessment Expert" at bounding box center [278, 213] width 176 height 13
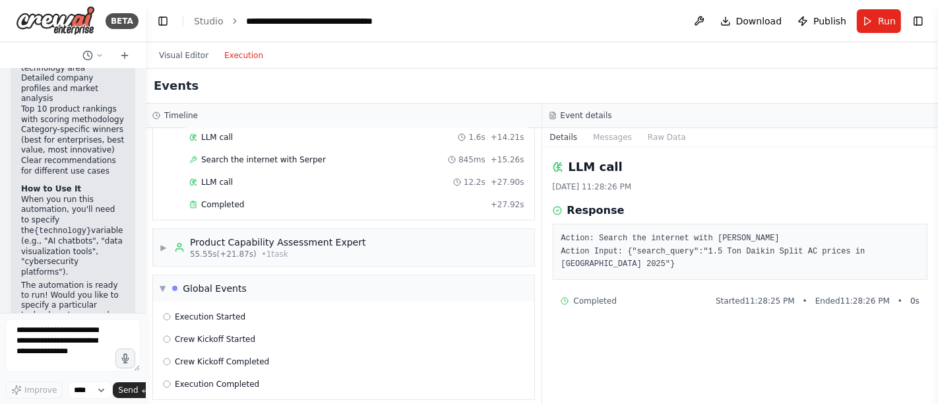
click at [162, 318] on div "Execution Started Crew Kickoff Started Crew Kickoff Completed Execution Complet…" at bounding box center [343, 351] width 381 height 98
click at [170, 313] on circle at bounding box center [167, 316] width 7 height 7
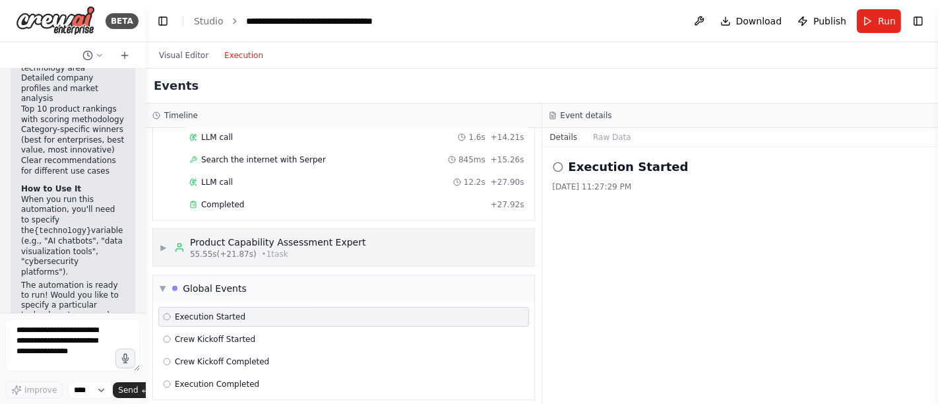
click at [240, 236] on div "Product Capability Assessment Expert" at bounding box center [278, 242] width 176 height 13
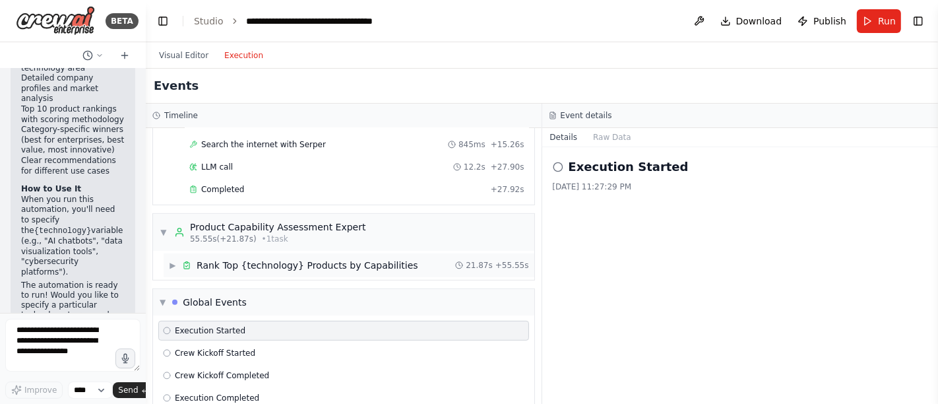
scroll to position [490, 0]
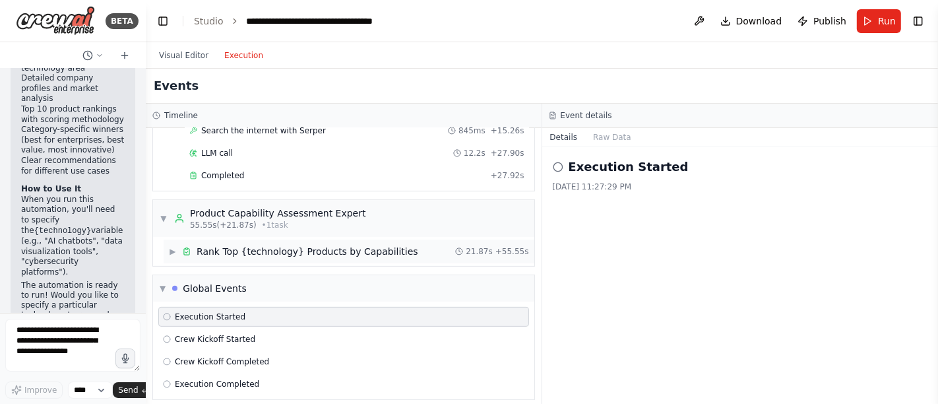
click at [232, 245] on div "Rank Top {technology} Products by Capabilities" at bounding box center [308, 251] width 222 height 13
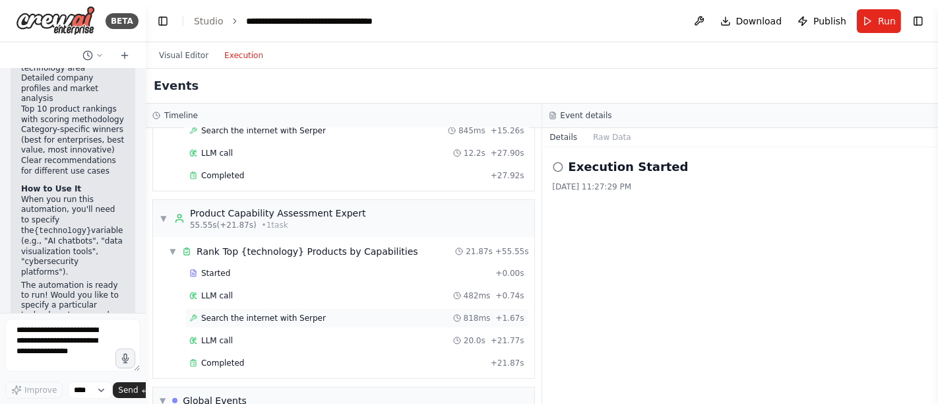
scroll to position [600, 0]
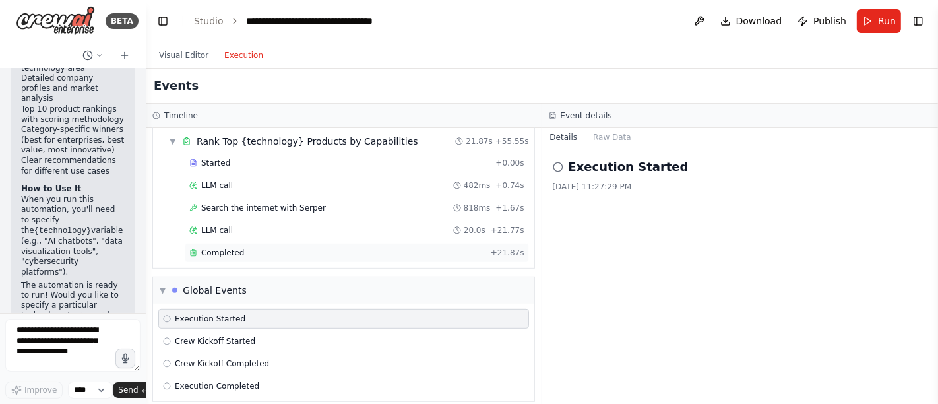
click at [226, 247] on span "Completed" at bounding box center [222, 252] width 43 height 11
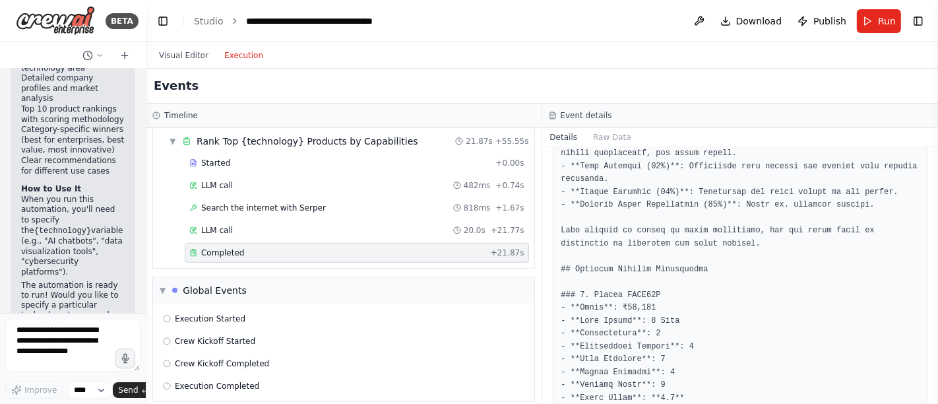
scroll to position [264, 0]
click at [178, 51] on button "Visual Editor" at bounding box center [183, 56] width 65 height 16
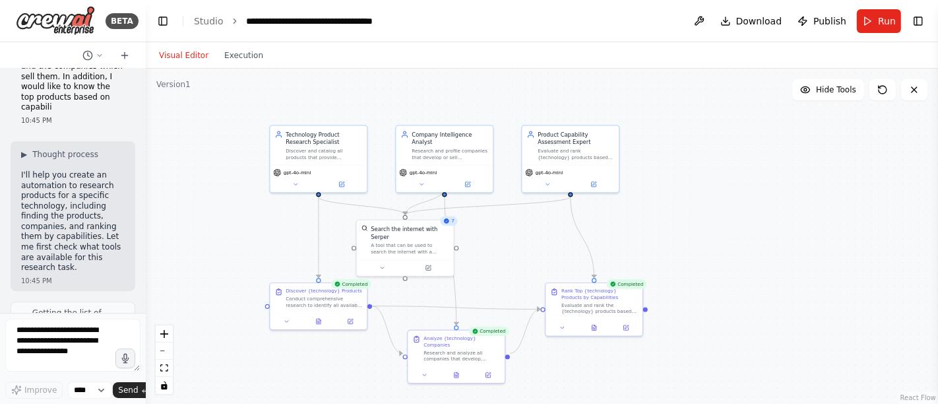
scroll to position [0, 0]
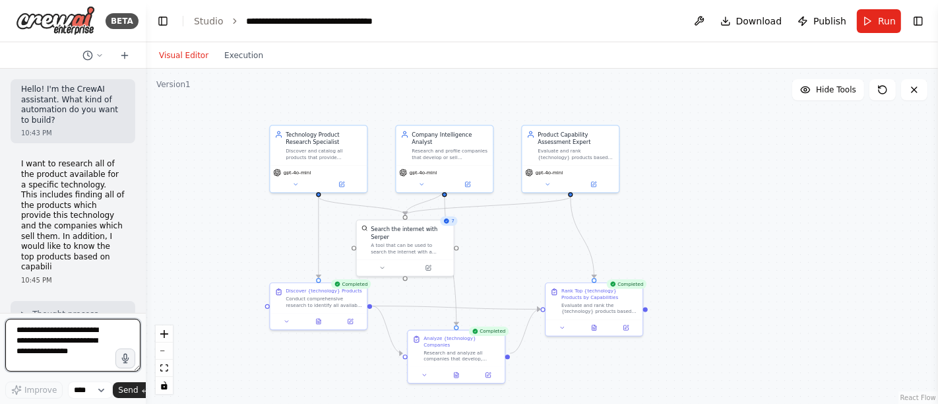
click at [51, 348] on textarea at bounding box center [72, 345] width 135 height 53
type textarea "**********"
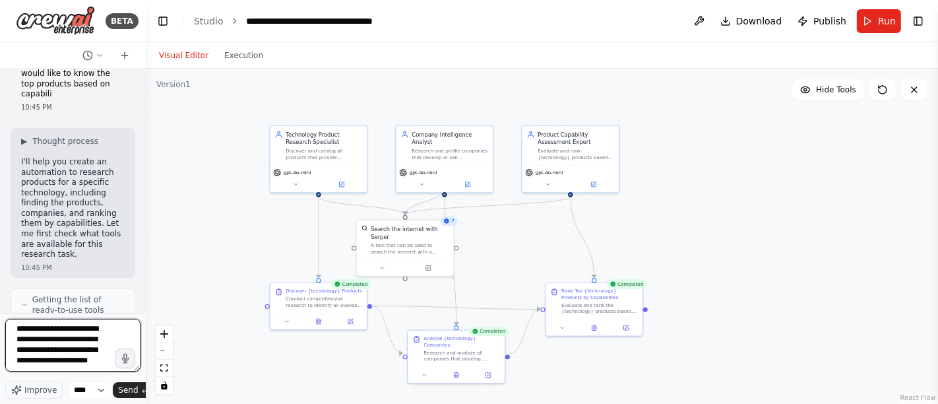
scroll to position [3, 0]
click at [628, 327] on icon at bounding box center [626, 326] width 5 height 5
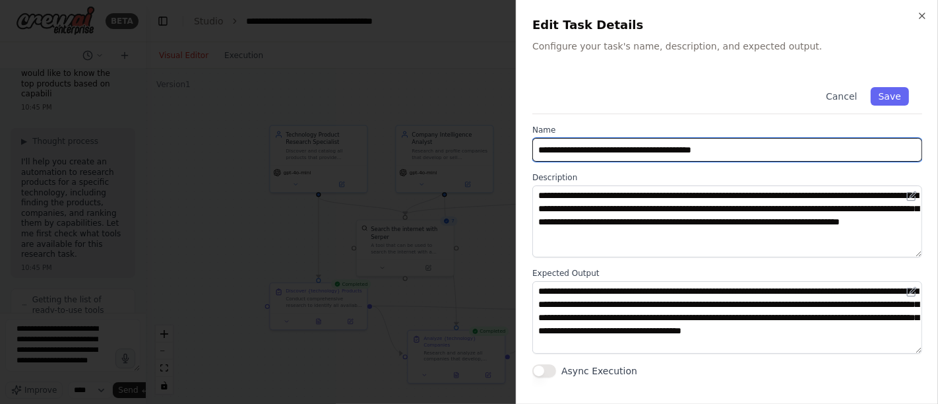
drag, startPoint x: 630, startPoint y: 150, endPoint x: 515, endPoint y: 152, distance: 114.8
click at [515, 152] on body "BETA Hello! I'm the CrewAI assistant. What kind of automation do you want to bu…" at bounding box center [469, 202] width 938 height 404
click at [659, 150] on input "**********" at bounding box center [728, 150] width 390 height 24
click at [608, 150] on input "**********" at bounding box center [728, 150] width 390 height 24
click at [759, 150] on input "**********" at bounding box center [728, 150] width 390 height 24
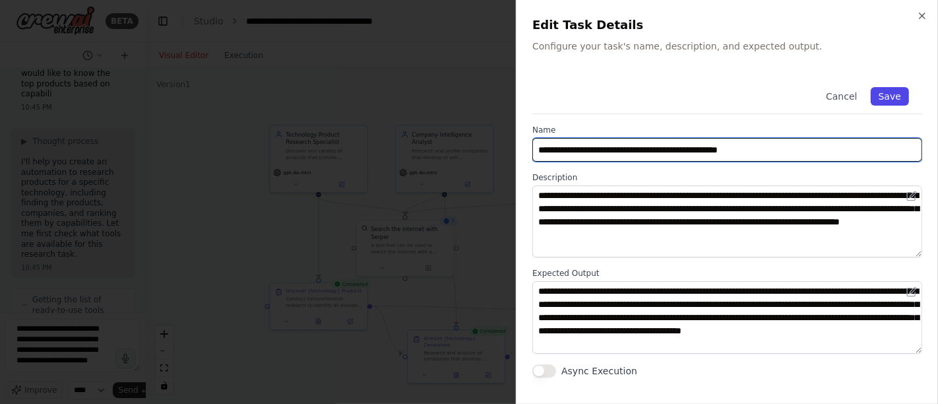
type input "**********"
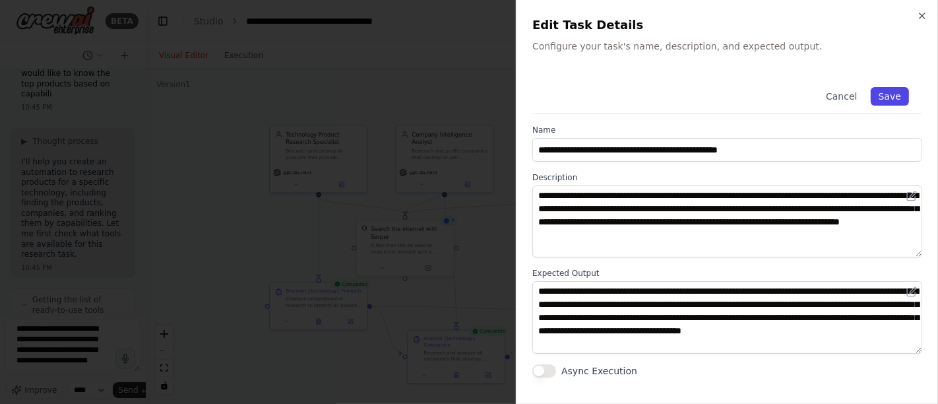
click at [844, 93] on button "Save" at bounding box center [890, 96] width 38 height 18
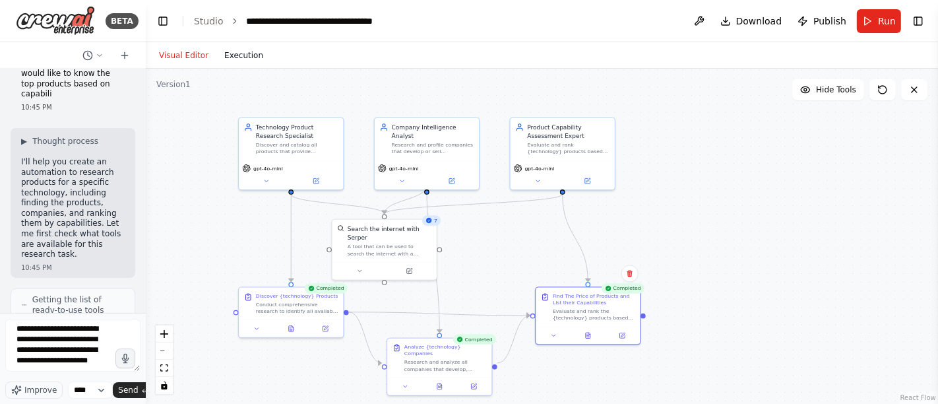
click at [241, 50] on button "Execution" at bounding box center [243, 56] width 55 height 16
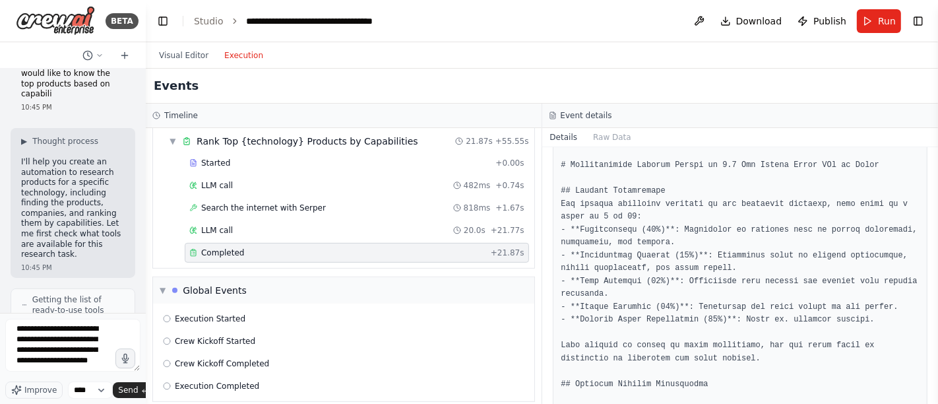
scroll to position [0, 0]
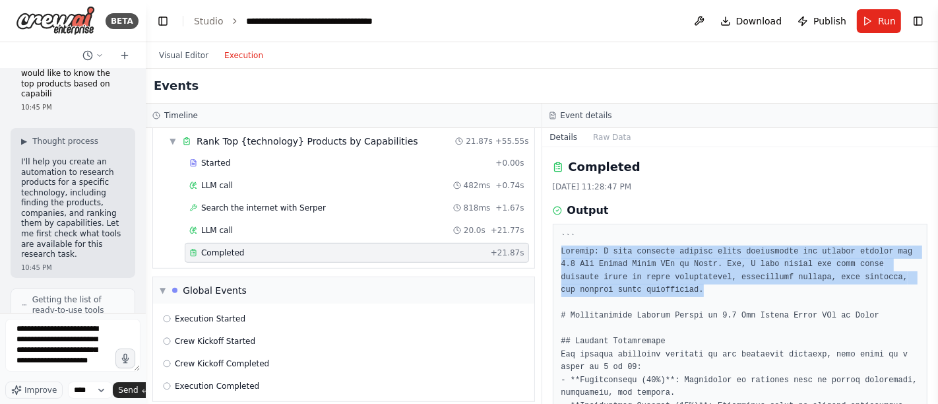
drag, startPoint x: 561, startPoint y: 249, endPoint x: 639, endPoint y: 288, distance: 86.8
copy pre "Thought: I have gathered current price information and product details for 1.5 …"
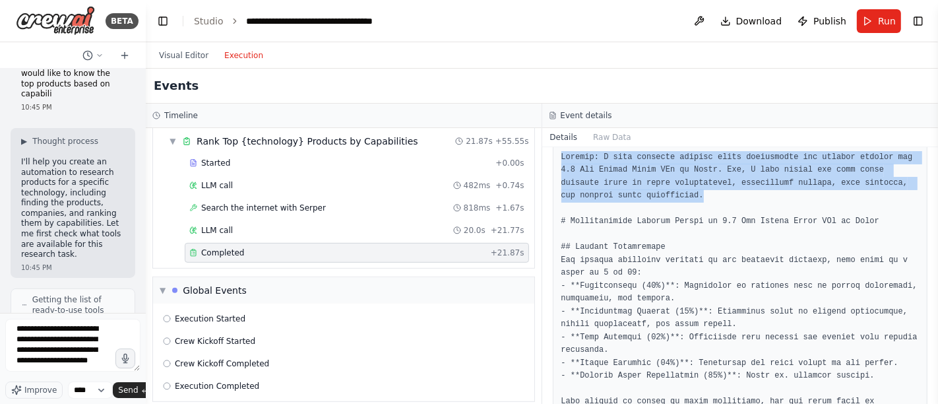
scroll to position [109, 0]
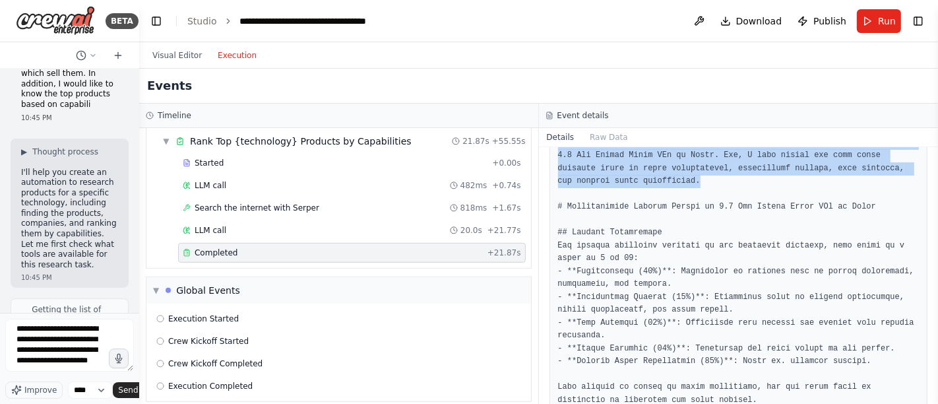
drag, startPoint x: 145, startPoint y: 84, endPoint x: 83, endPoint y: 84, distance: 62.0
click at [83, 84] on div "BETA Hello! I'm the CrewAI assistant. What kind of automation do you want to bu…" at bounding box center [69, 202] width 139 height 404
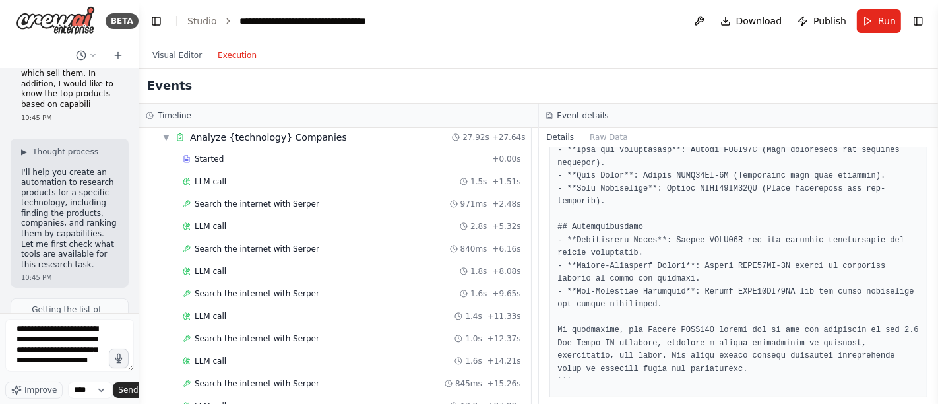
scroll to position [238, 0]
click at [222, 178] on span "LLM call" at bounding box center [211, 181] width 32 height 11
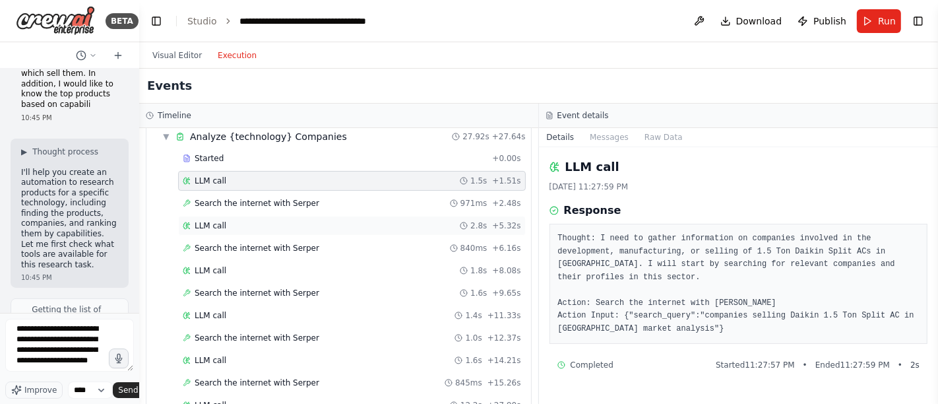
click at [237, 222] on div "LLM call 2.8s + 5.32s" at bounding box center [352, 225] width 339 height 11
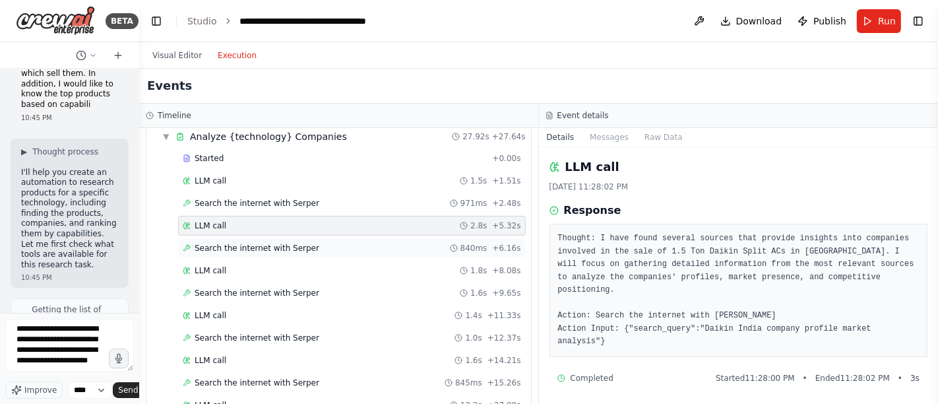
click at [239, 247] on span "Search the internet with Serper" at bounding box center [257, 248] width 125 height 11
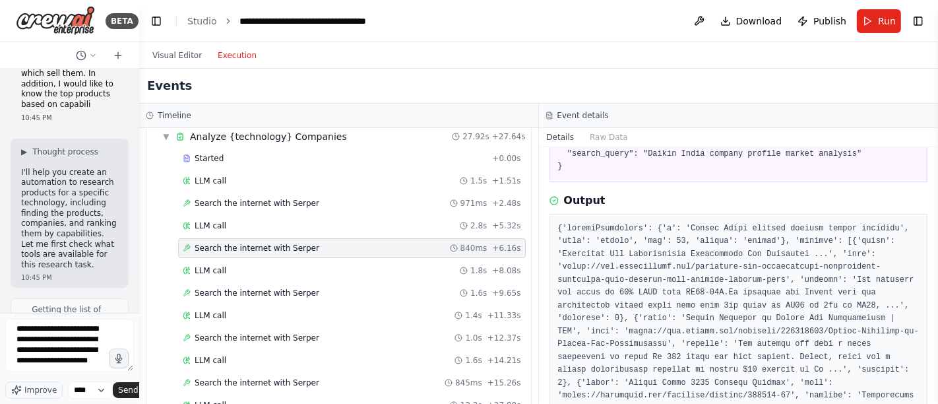
scroll to position [98, 0]
click at [249, 288] on span "Search the internet with Serper" at bounding box center [257, 293] width 125 height 11
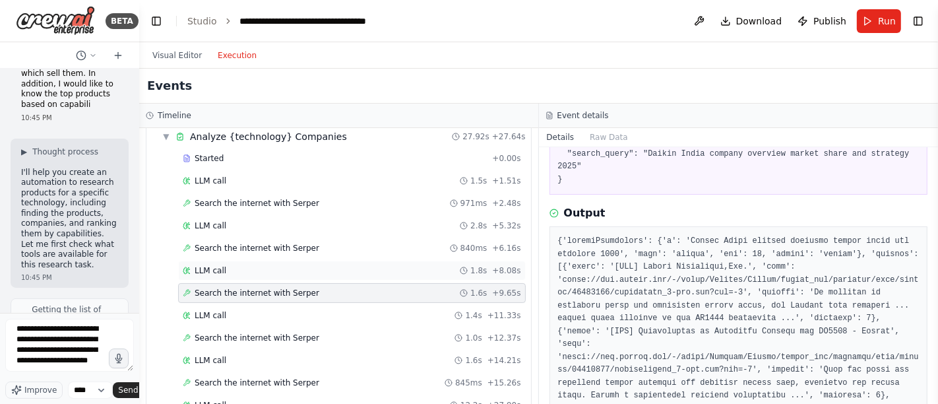
click at [230, 267] on div "LLM call 1.8s + 8.08s" at bounding box center [352, 270] width 339 height 11
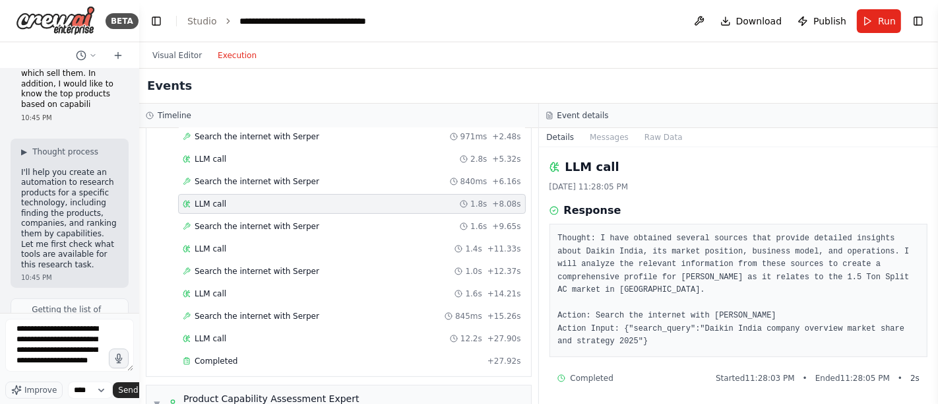
scroll to position [315, 0]
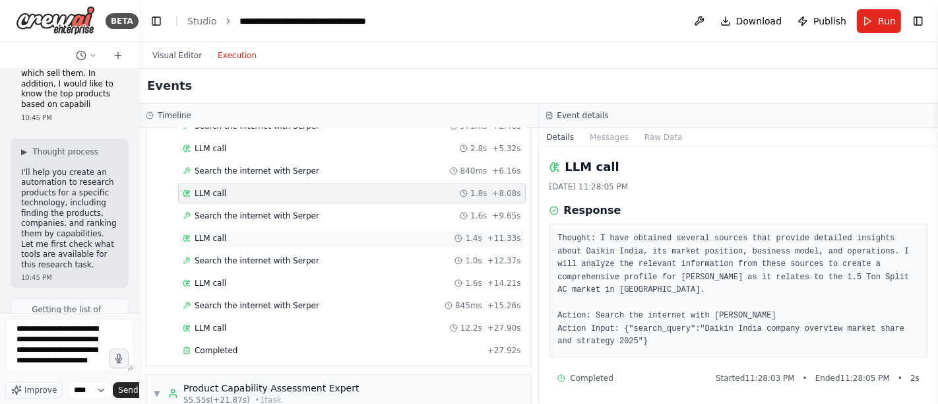
click at [222, 233] on div "LLM call 1.4s + 11.33s" at bounding box center [352, 238] width 339 height 11
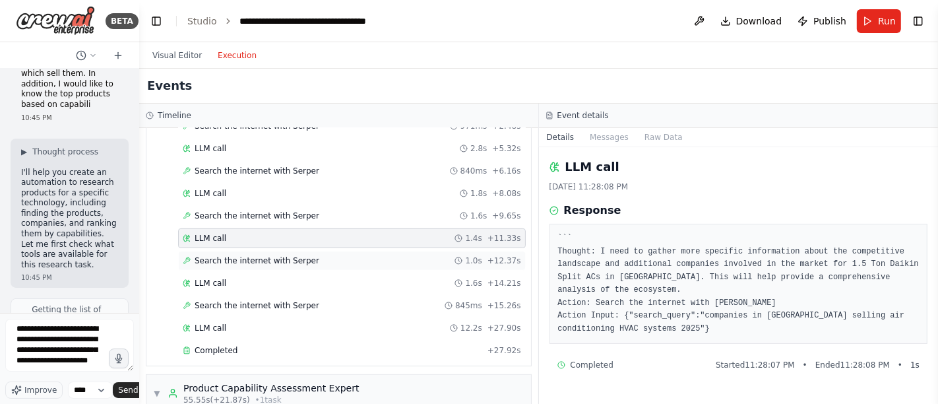
click at [225, 255] on span "Search the internet with Serper" at bounding box center [257, 260] width 125 height 11
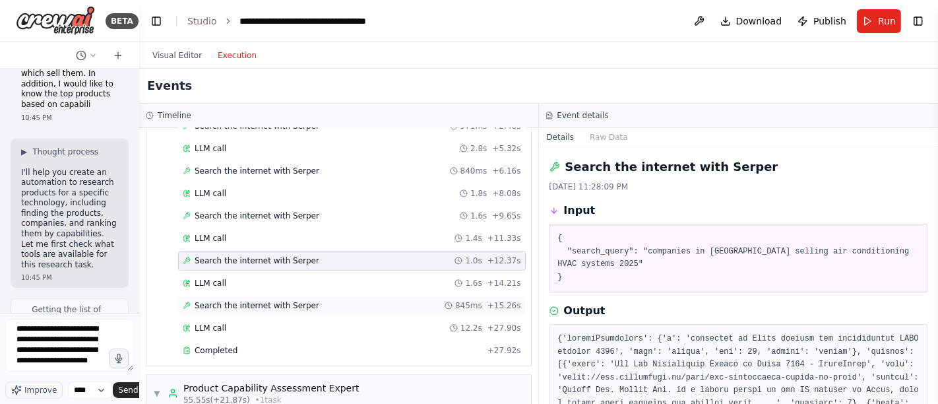
click at [224, 300] on span "Search the internet with Serper" at bounding box center [257, 305] width 125 height 11
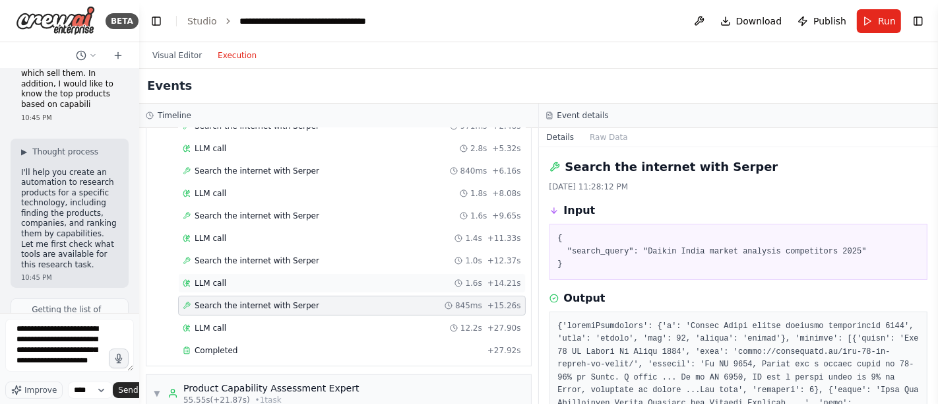
click at [222, 278] on span "LLM call" at bounding box center [211, 283] width 32 height 11
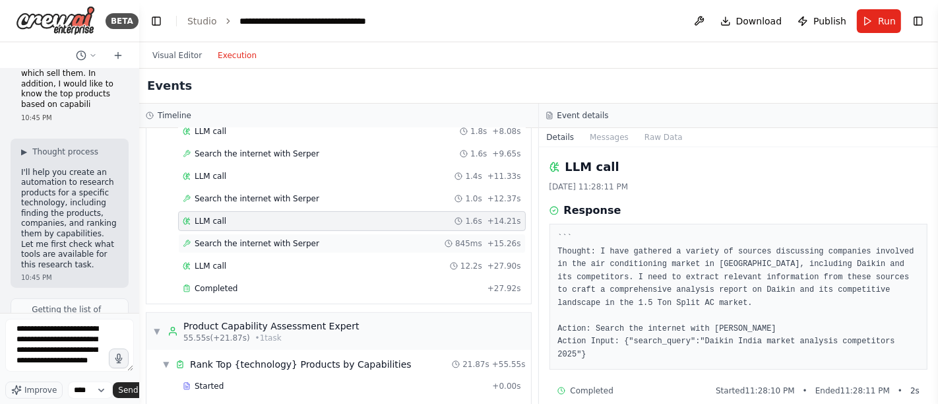
scroll to position [379, 0]
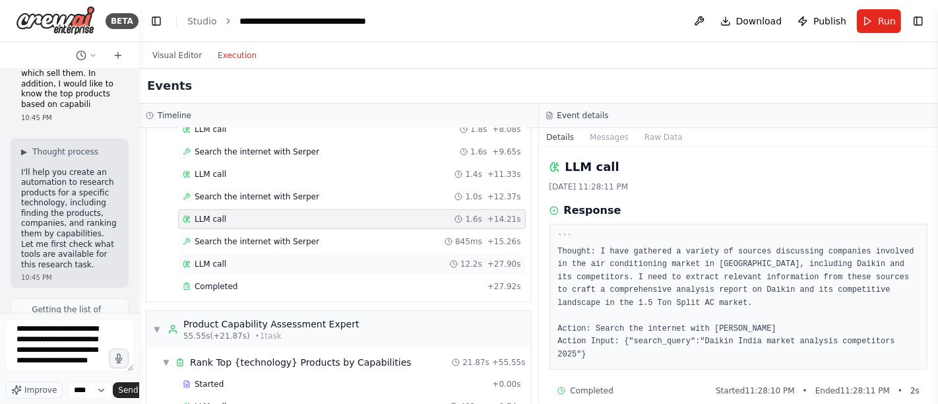
click at [224, 259] on div "LLM call 12.2s + 27.90s" at bounding box center [352, 264] width 339 height 11
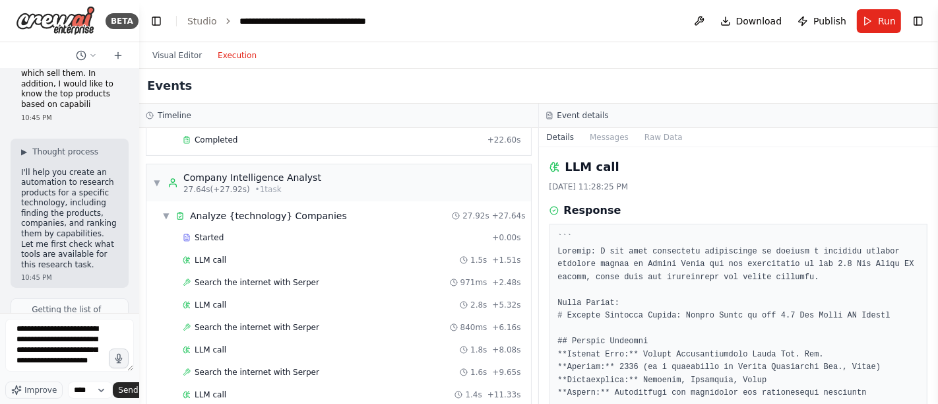
scroll to position [164, 0]
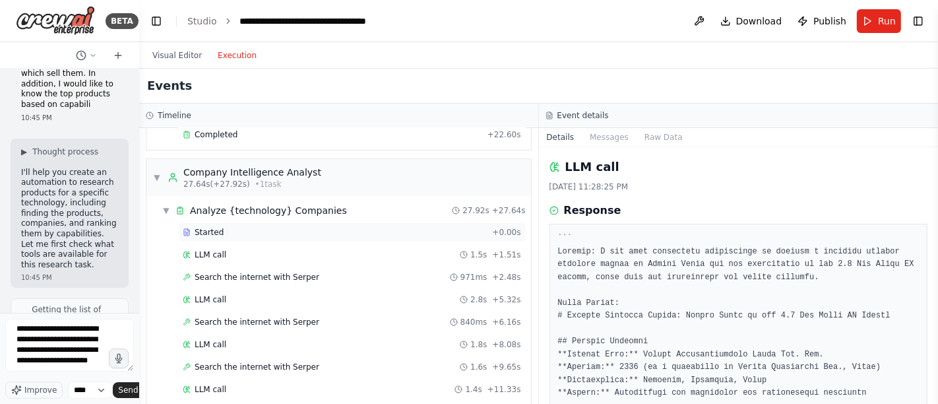
click at [220, 230] on div "Started" at bounding box center [335, 232] width 304 height 11
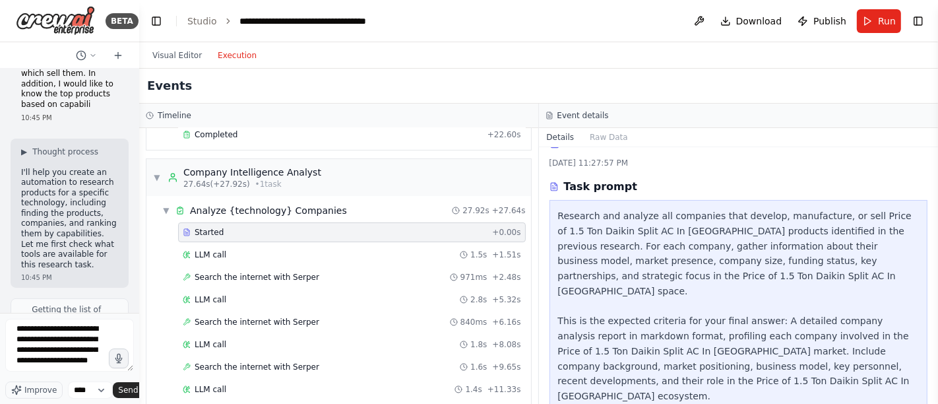
scroll to position [0, 0]
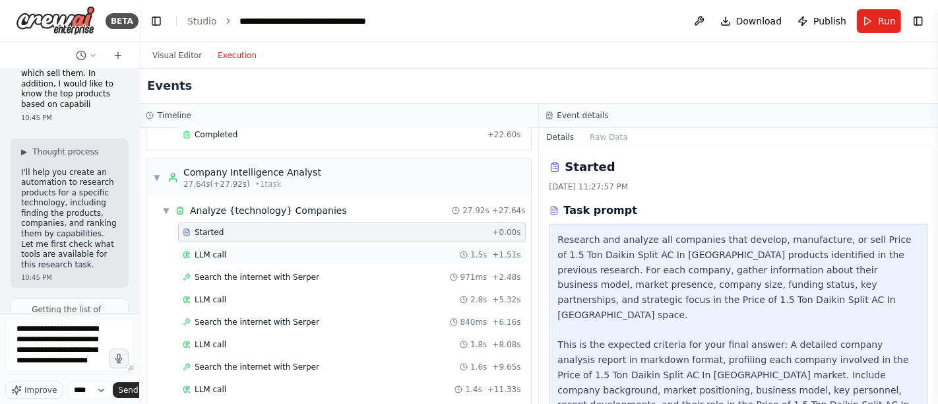
click at [228, 253] on div "LLM call 1.5s + 1.51s" at bounding box center [352, 254] width 339 height 11
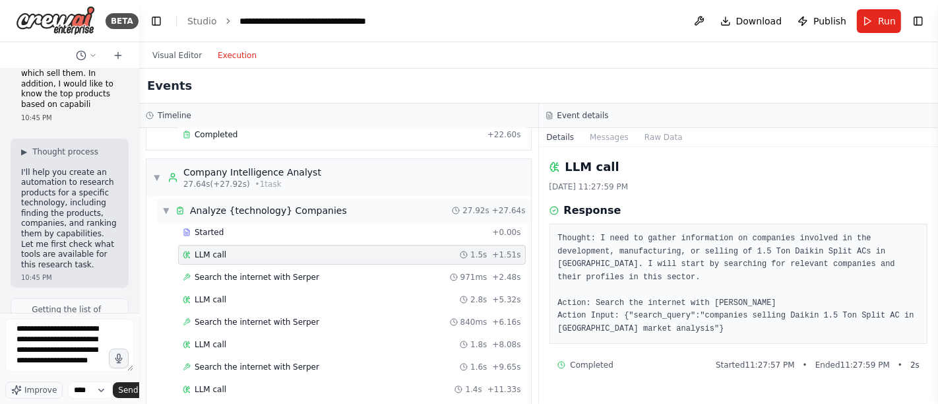
click at [166, 206] on span "▼" at bounding box center [166, 210] width 8 height 11
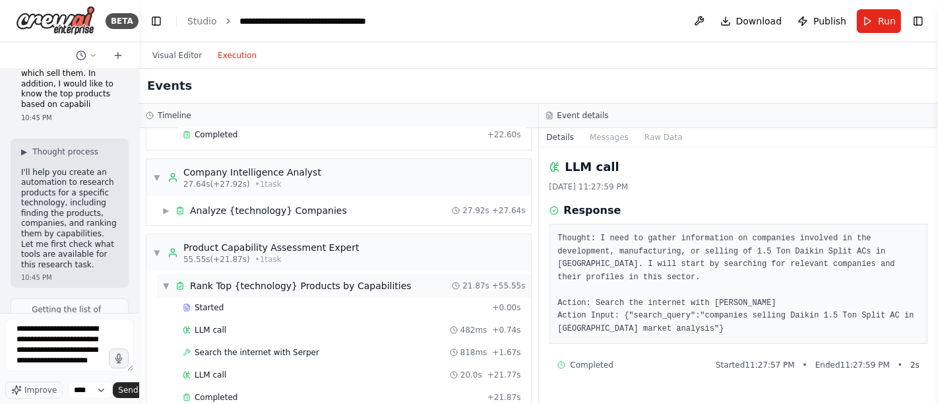
click at [168, 280] on span "▼" at bounding box center [166, 285] width 8 height 11
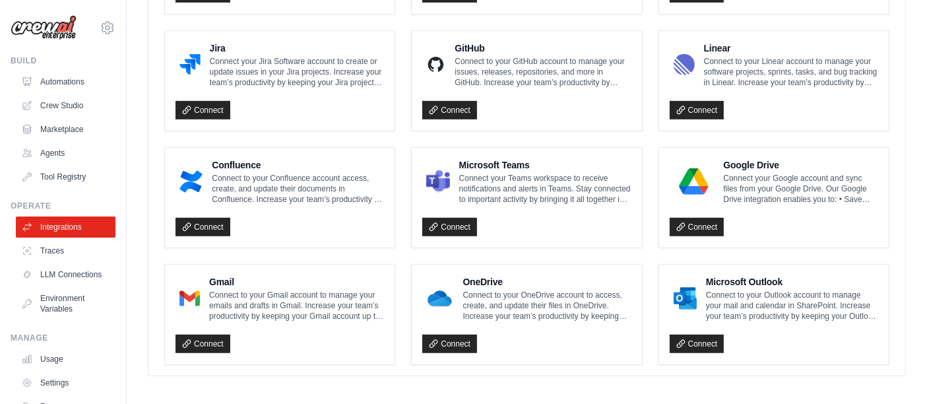
scroll to position [832, 0]
click at [204, 337] on link "Connect" at bounding box center [203, 344] width 55 height 18
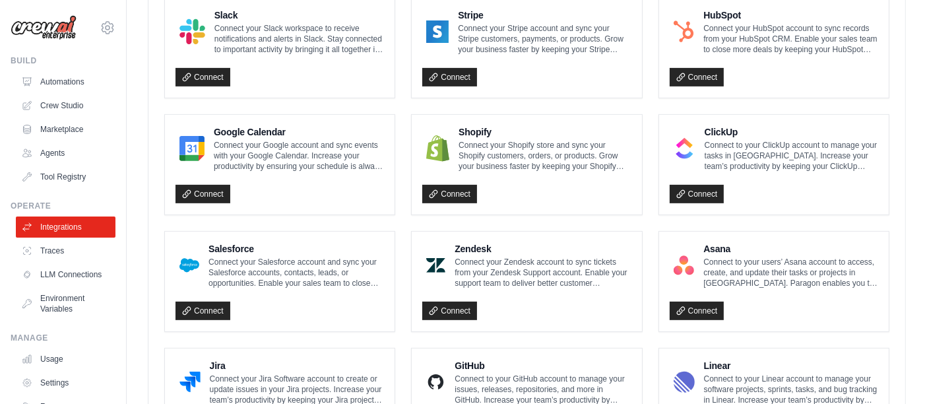
scroll to position [0, 0]
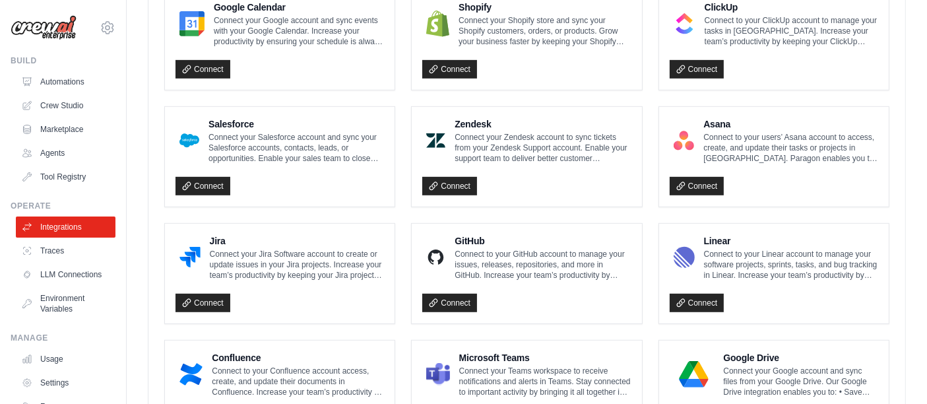
scroll to position [877, 0]
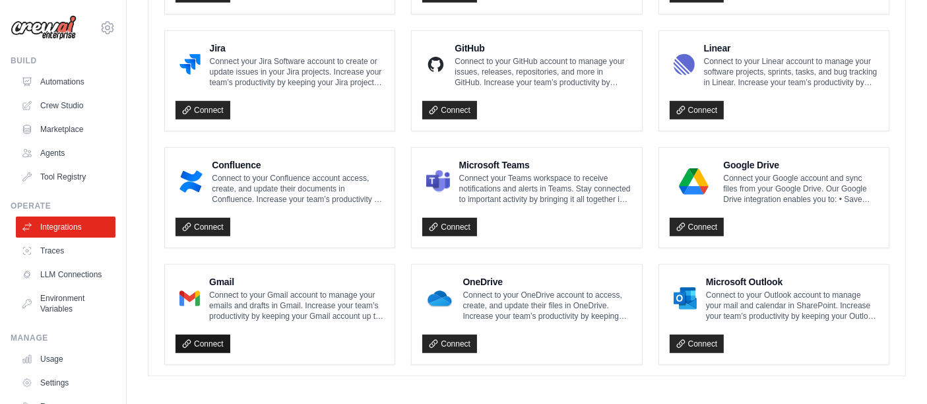
click at [216, 340] on link "Connect" at bounding box center [203, 344] width 55 height 18
